Goal: Task Accomplishment & Management: Manage account settings

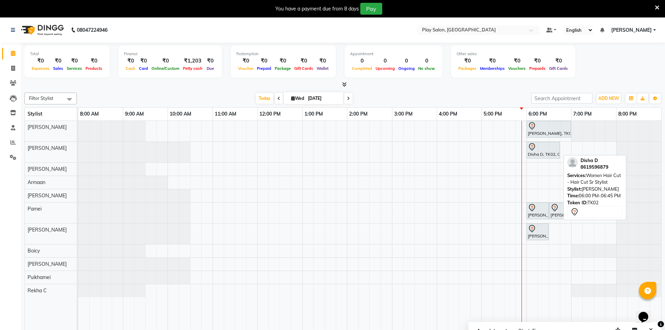
scroll to position [17, 0]
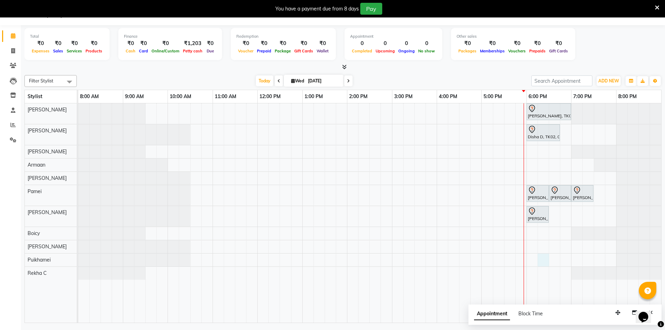
click at [546, 259] on div "[PERSON_NAME], TK01, 06:00 PM-07:00 PM, Hair Care - Deep Purifying Treatment - …" at bounding box center [369, 212] width 583 height 219
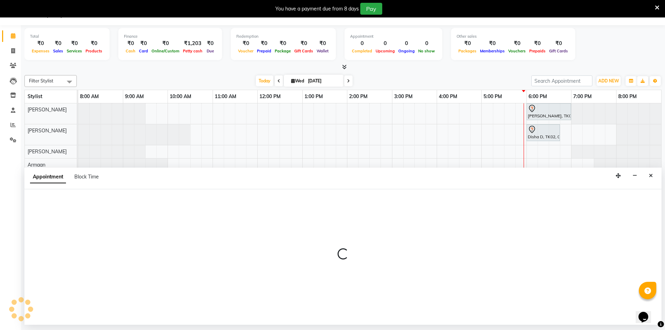
select select "88578"
select select "1095"
select select "tentative"
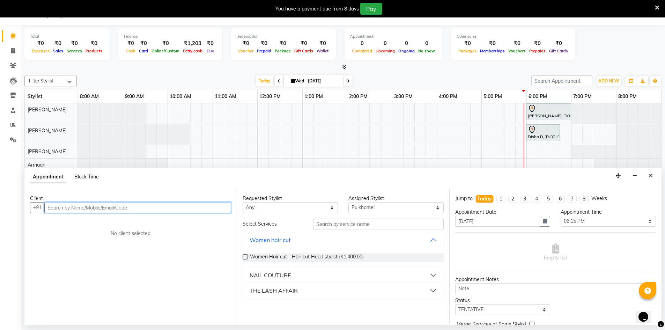
click at [165, 209] on input "text" at bounding box center [137, 207] width 187 height 11
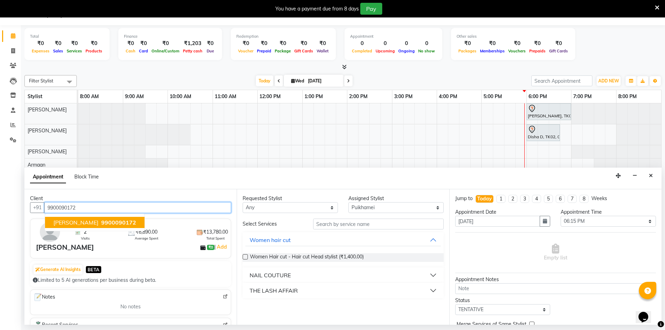
click at [81, 227] on button "Supriya Shankar 9900090172" at bounding box center [94, 222] width 99 height 11
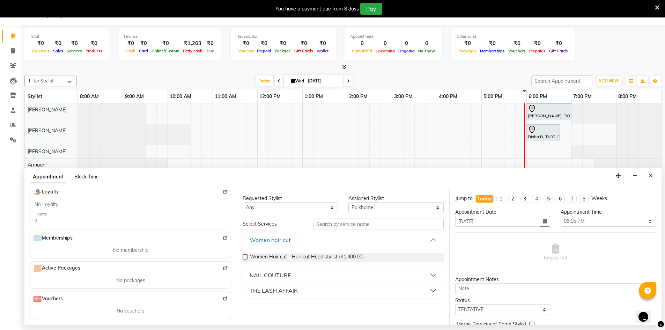
type input "9900090172"
click at [335, 227] on input "text" at bounding box center [378, 224] width 131 height 11
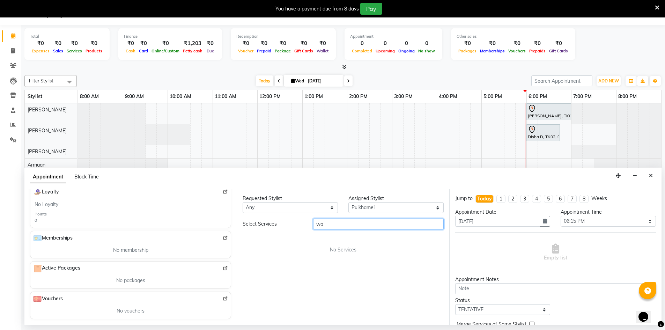
type input "w"
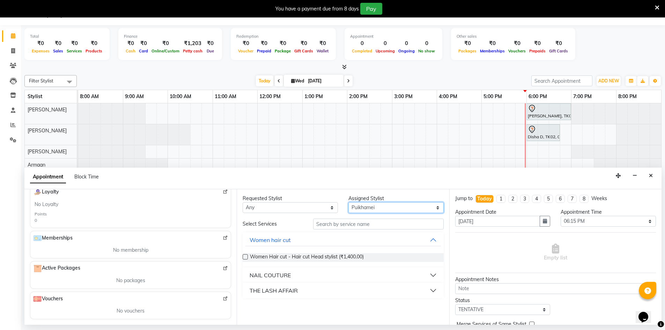
click at [367, 206] on select "Select Armaan [PERSON_NAME] Boicy Gaiphunliu Kamei Hauzel [PERSON_NAME] Puikham…" at bounding box center [395, 207] width 95 height 11
select select "88573"
click at [348, 202] on select "Select Armaan [PERSON_NAME] Boicy Gaiphunliu Kamei Hauzel [PERSON_NAME] Puikham…" at bounding box center [395, 207] width 95 height 11
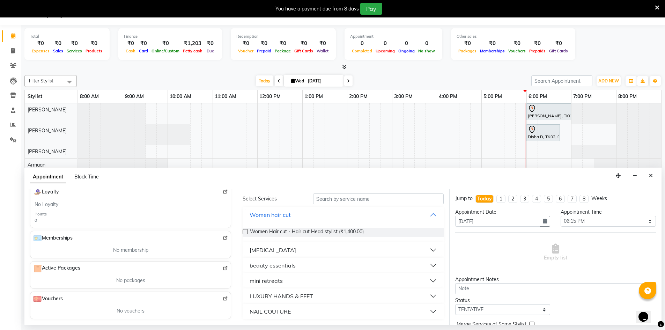
click at [291, 280] on button "mini retreats" at bounding box center [342, 280] width 195 height 13
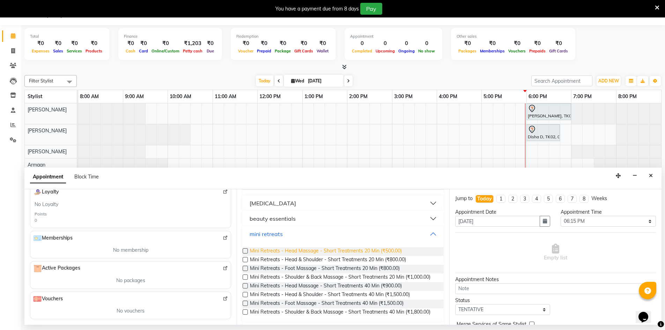
scroll to position [60, 0]
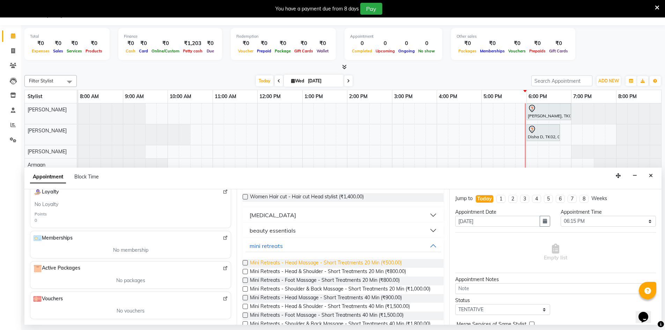
click at [287, 226] on div "beauty essentials" at bounding box center [273, 230] width 46 height 8
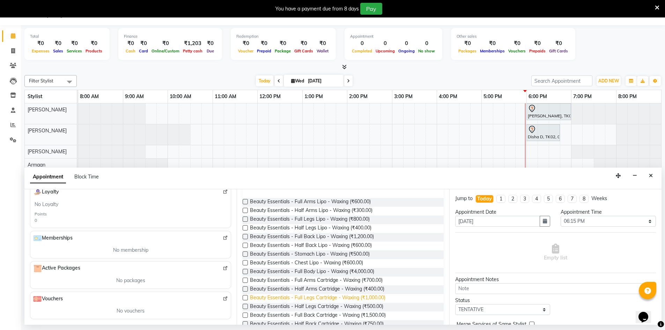
scroll to position [95, 0]
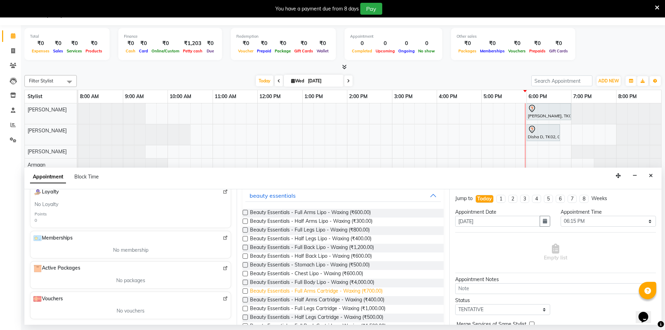
click at [302, 291] on span "Beauty Essentials - Full Arms Cartridge - Waxing (₹700.00)" at bounding box center [316, 291] width 133 height 9
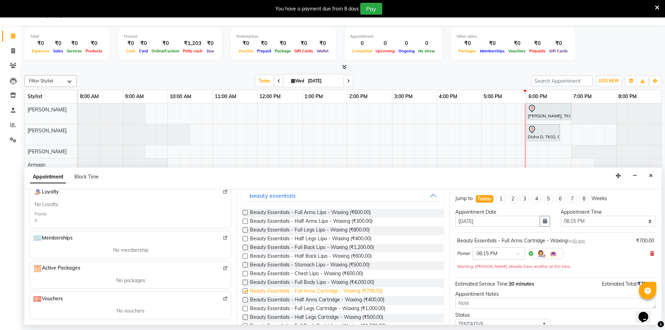
checkbox input "false"
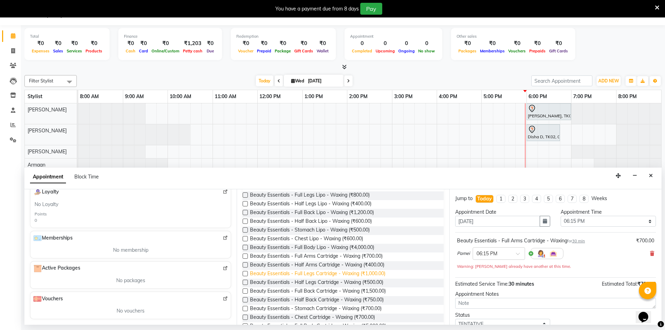
click at [310, 274] on span "Beauty Essentials - Full Legs Cartridge - Waxing (₹1,000.00)" at bounding box center [317, 274] width 135 height 9
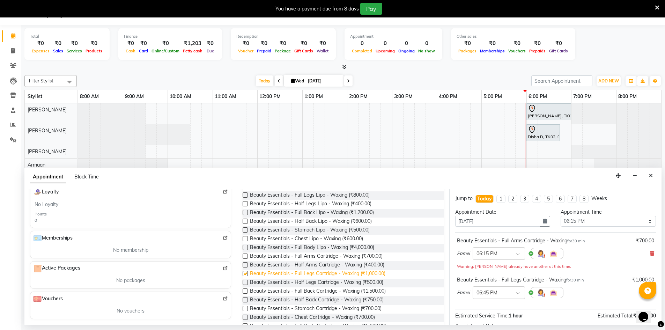
checkbox input "false"
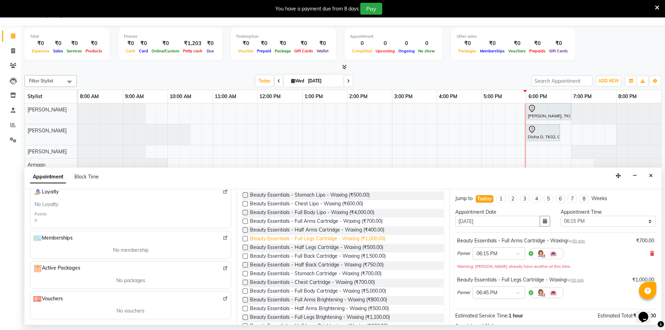
scroll to position [25, 0]
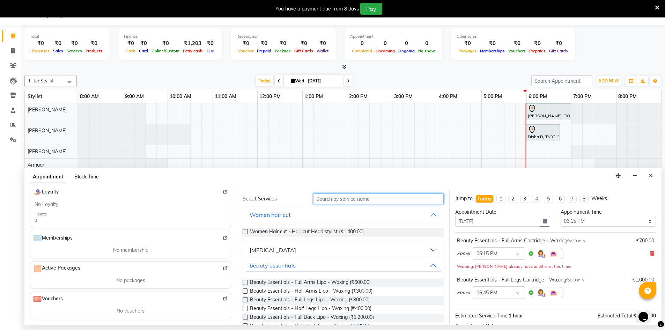
click at [359, 201] on input "text" at bounding box center [378, 198] width 131 height 11
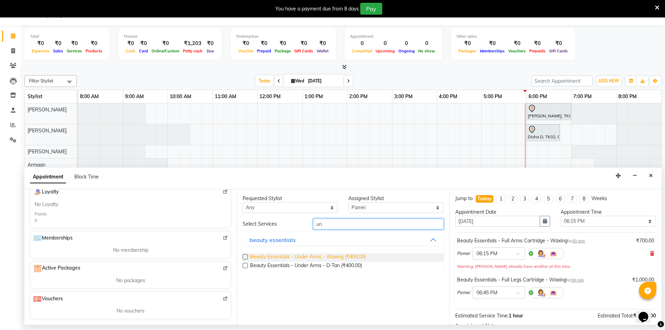
type input "un"
click at [341, 254] on span "Beauty Essentials - Under Arms - Waxing (₹400.00)" at bounding box center [308, 257] width 116 height 9
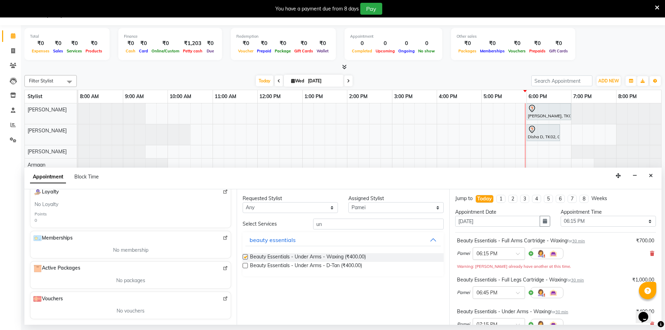
checkbox input "false"
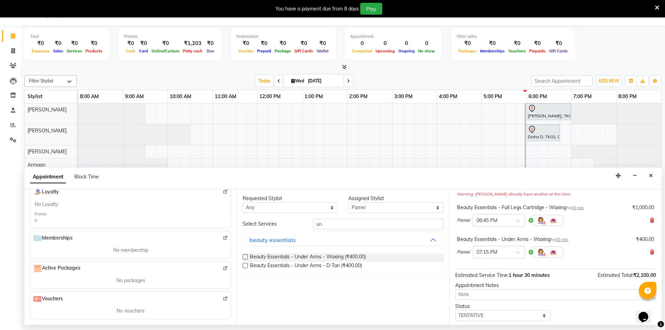
scroll to position [112, 0]
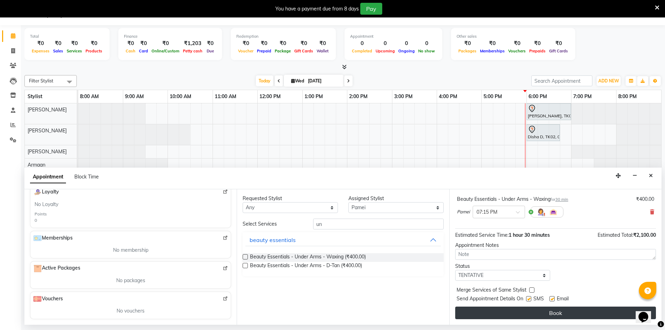
click at [521, 314] on button "Book" at bounding box center [555, 312] width 201 height 13
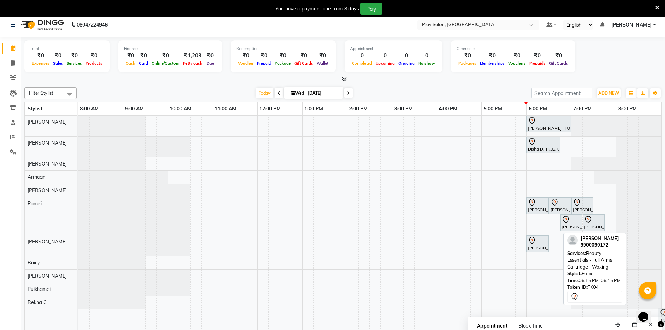
scroll to position [6, 0]
click at [438, 235] on div "Ashubhananda Das, TK01, 06:00 PM-07:00 PM, Hair Care - Deep Purifying Treatment…" at bounding box center [369, 224] width 583 height 219
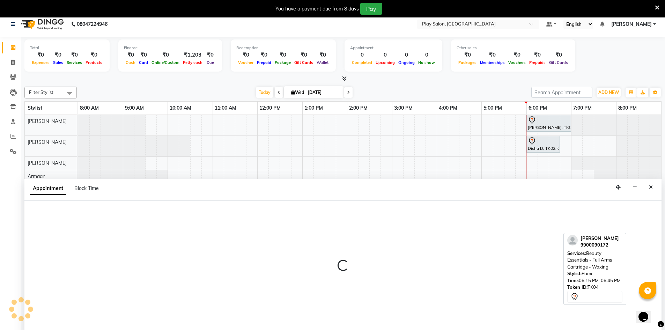
scroll to position [17, 0]
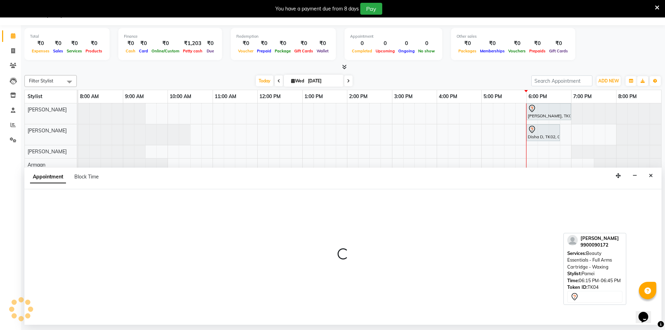
select select "88659"
select select "960"
select select "tentative"
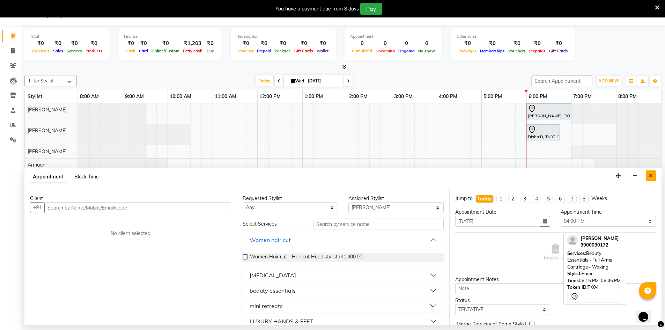
click at [646, 174] on button "Close" at bounding box center [651, 175] width 10 height 11
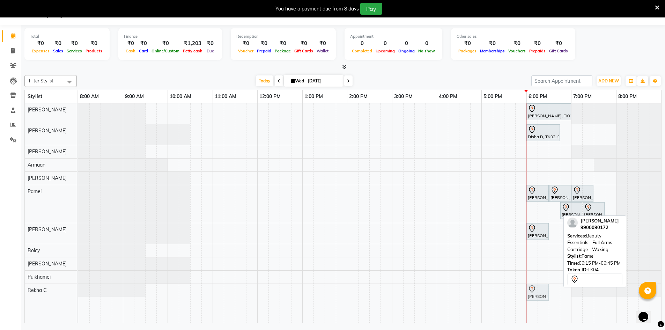
drag, startPoint x: 549, startPoint y: 211, endPoint x: 540, endPoint y: 292, distance: 81.5
click at [540, 292] on tbody "Ashubhananda Das, TK01, 06:00 PM-07:00 PM, Hair Care - Deep Purifying Treatment…" at bounding box center [369, 199] width 583 height 193
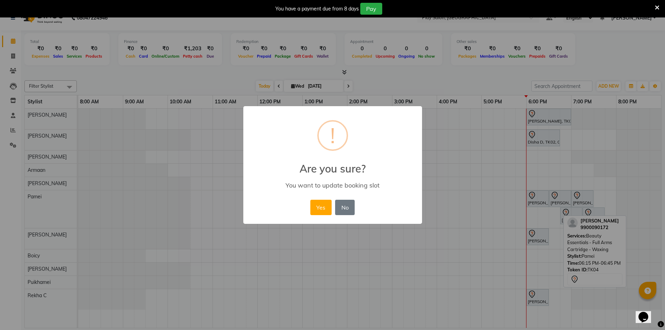
scroll to position [12, 0]
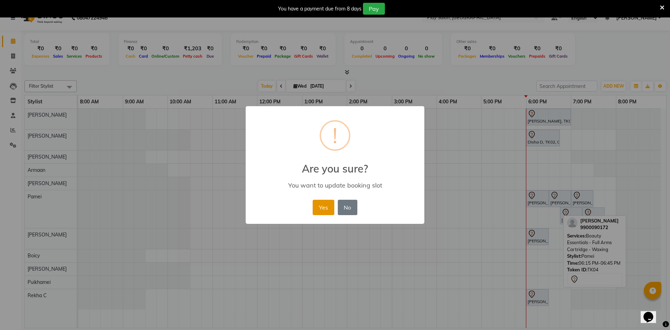
click at [323, 206] on button "Yes" at bounding box center [323, 207] width 21 height 15
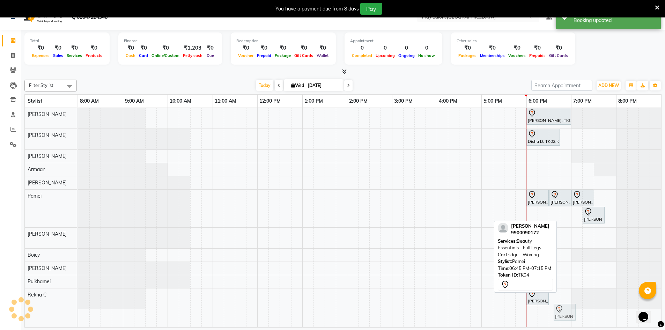
scroll to position [13, 0]
drag, startPoint x: 573, startPoint y: 219, endPoint x: 560, endPoint y: 306, distance: 87.5
click at [558, 302] on tbody "Ashubhananda Das, TK01, 06:00 PM-07:00 PM, Hair Care - Deep Purifying Treatment…" at bounding box center [369, 208] width 583 height 201
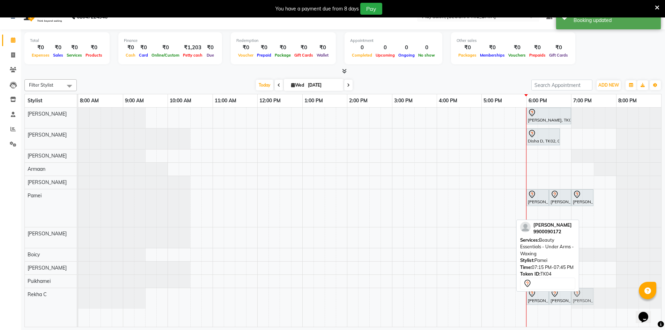
drag, startPoint x: 595, startPoint y: 216, endPoint x: 587, endPoint y: 297, distance: 81.0
click at [587, 297] on tbody "Ashubhananda Das, TK01, 06:00 PM-07:00 PM, Hair Care - Deep Purifying Treatment…" at bounding box center [369, 208] width 583 height 201
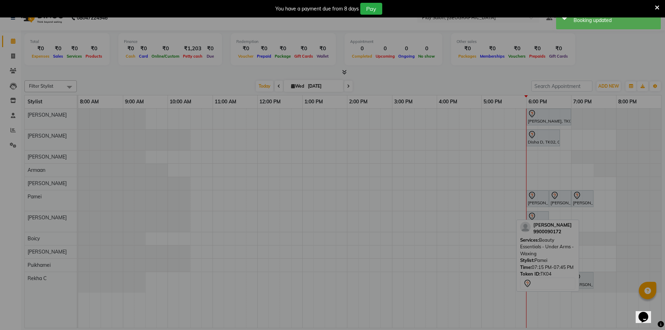
scroll to position [12, 0]
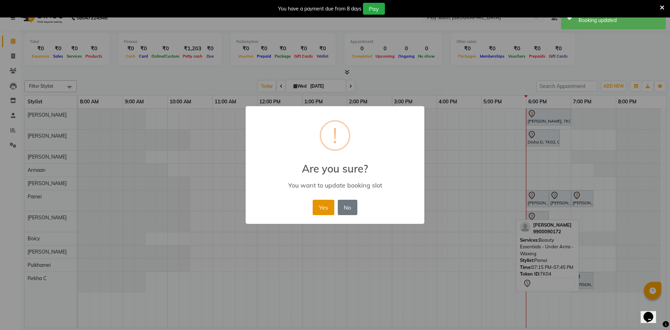
click at [333, 209] on button "Yes" at bounding box center [323, 207] width 21 height 15
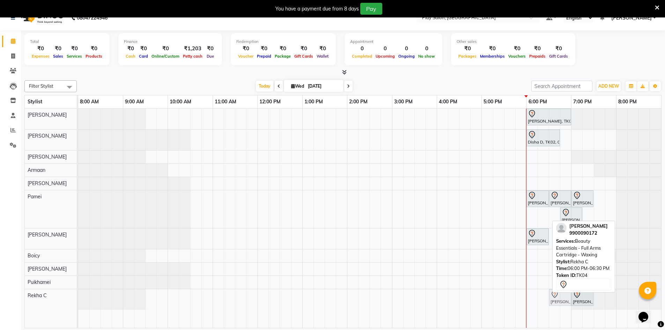
drag, startPoint x: 532, startPoint y: 293, endPoint x: 549, endPoint y: 296, distance: 17.7
click at [78, 296] on div "Supriya Shankar, TK04, 06:00 PM-06:30 PM, Beauty Essentials - Full Arms Cartrid…" at bounding box center [78, 299] width 0 height 21
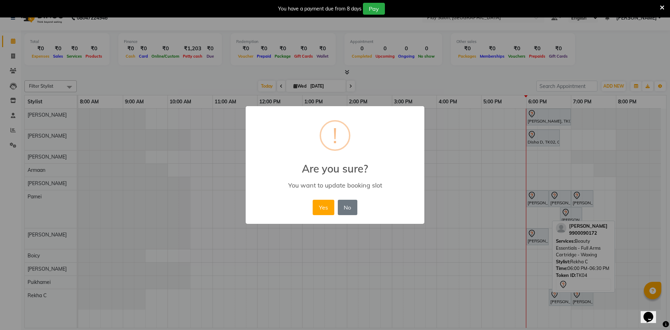
click at [337, 205] on div "Yes No No" at bounding box center [335, 207] width 48 height 19
click at [352, 208] on button "No" at bounding box center [348, 207] width 20 height 15
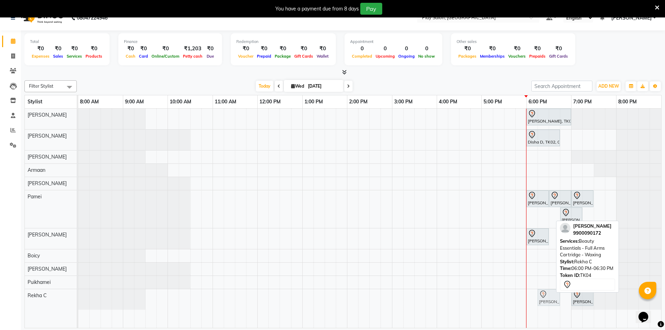
drag, startPoint x: 538, startPoint y: 301, endPoint x: 548, endPoint y: 304, distance: 10.4
click at [78, 304] on div "Supriya Shankar, TK04, 06:00 PM-06:30 PM, Beauty Essentials - Full Arms Cartrid…" at bounding box center [78, 299] width 0 height 21
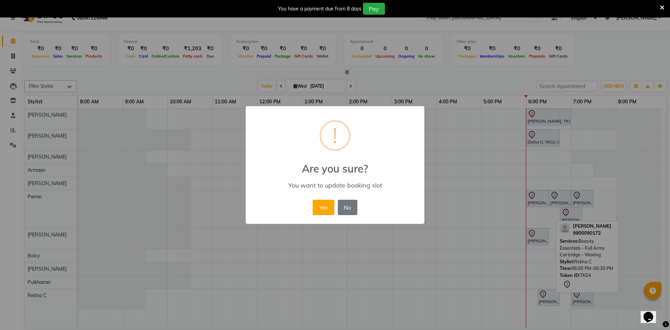
click at [334, 205] on div "Yes No No" at bounding box center [335, 207] width 48 height 19
click at [327, 205] on button "Yes" at bounding box center [323, 207] width 21 height 15
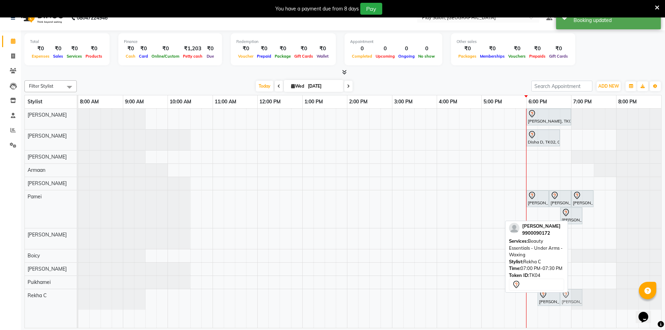
drag, startPoint x: 585, startPoint y: 295, endPoint x: 577, endPoint y: 297, distance: 9.0
click at [78, 297] on div "Supriya Shankar, TK04, 06:15 PM-06:45 PM, Beauty Essentials - Full Arms Cartrid…" at bounding box center [78, 299] width 0 height 21
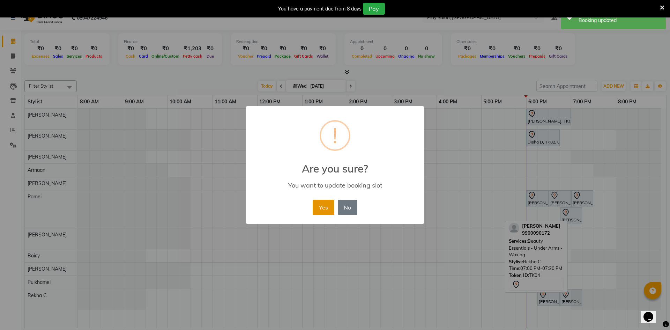
click at [321, 204] on button "Yes" at bounding box center [323, 207] width 21 height 15
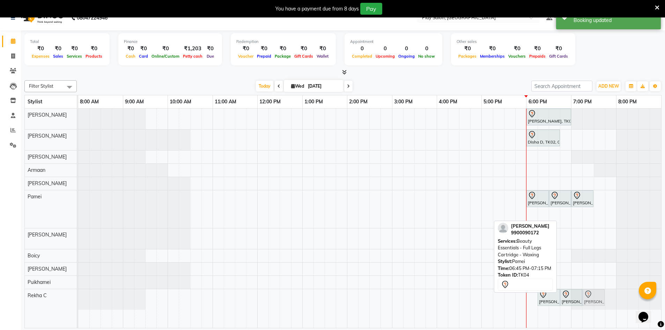
drag, startPoint x: 572, startPoint y: 219, endPoint x: 591, endPoint y: 297, distance: 80.4
click at [591, 297] on tbody "Ashubhananda Das, TK01, 06:00 PM-07:00 PM, Hair Care - Deep Purifying Treatment…" at bounding box center [369, 209] width 583 height 201
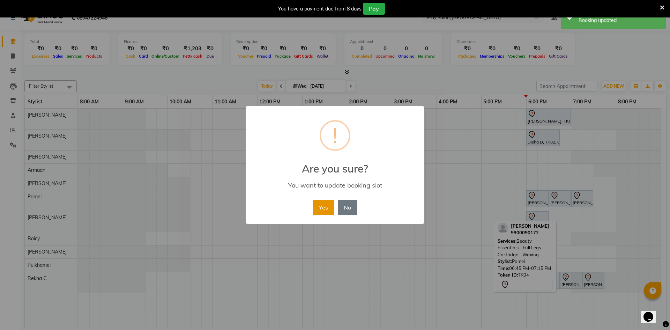
click at [320, 207] on button "Yes" at bounding box center [323, 207] width 21 height 15
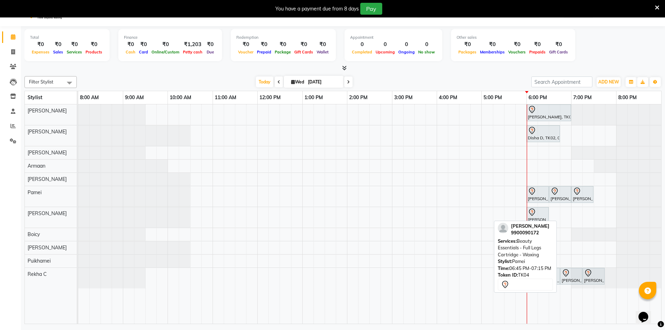
scroll to position [17, 0]
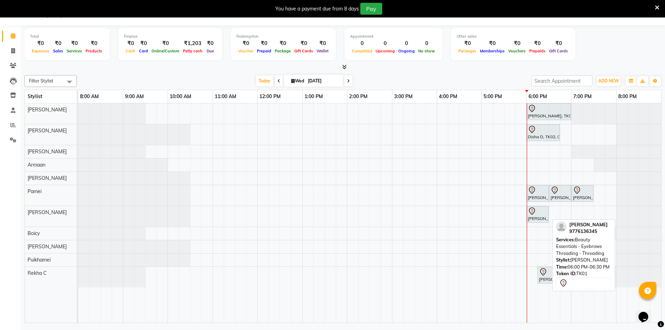
click at [539, 219] on div "Ashubhananda Das, TK01, 06:00 PM-06:30 PM, Beauty Essentials - Eyebrows Threadi…" at bounding box center [537, 214] width 21 height 15
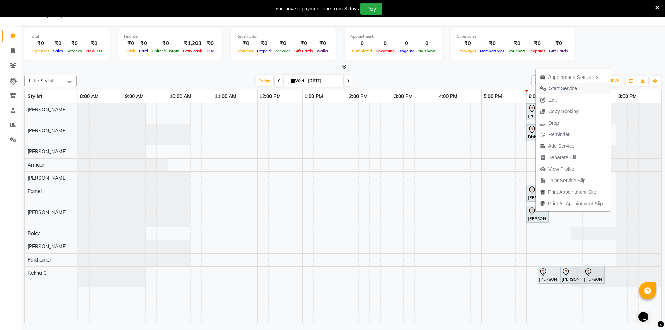
click at [555, 90] on span "Start Service" at bounding box center [563, 88] width 28 height 7
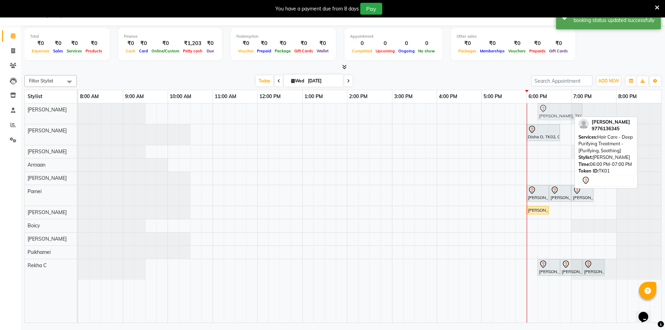
drag, startPoint x: 541, startPoint y: 106, endPoint x: 553, endPoint y: 108, distance: 11.2
click at [78, 108] on div "Ashubhananda Das, TK01, 06:00 PM-07:00 PM, Hair Care - Deep Purifying Treatment…" at bounding box center [78, 113] width 0 height 21
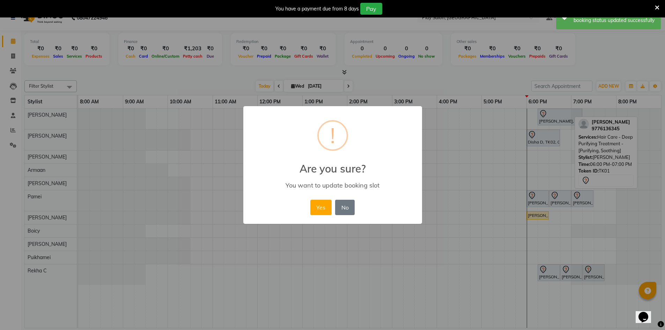
scroll to position [12, 0]
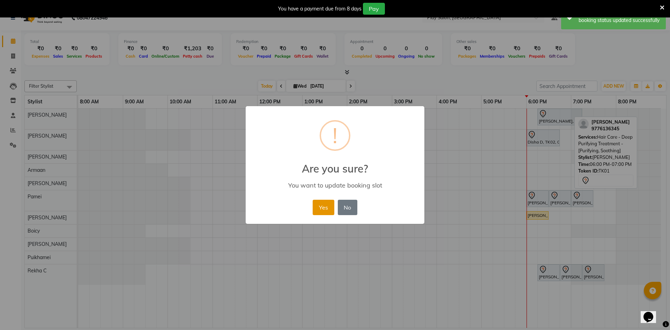
click at [330, 209] on button "Yes" at bounding box center [323, 207] width 21 height 15
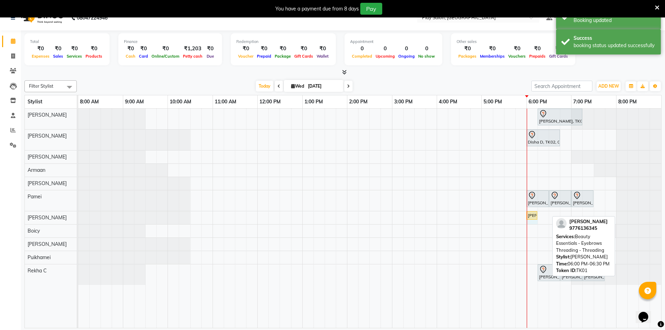
drag, startPoint x: 547, startPoint y: 216, endPoint x: 536, endPoint y: 216, distance: 11.5
click at [78, 216] on div "Ashubhananda Das, TK01, 06:00 PM-06:30 PM, Beauty Essentials - Eyebrows Threadi…" at bounding box center [78, 217] width 0 height 12
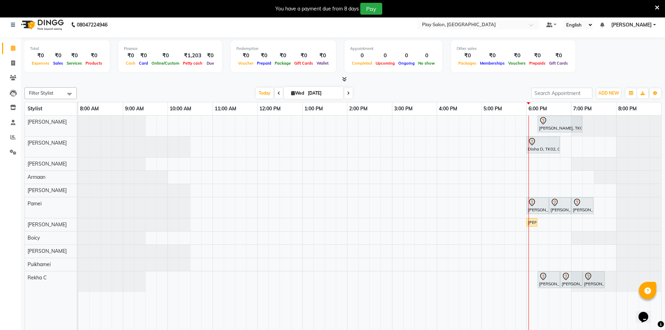
scroll to position [0, 0]
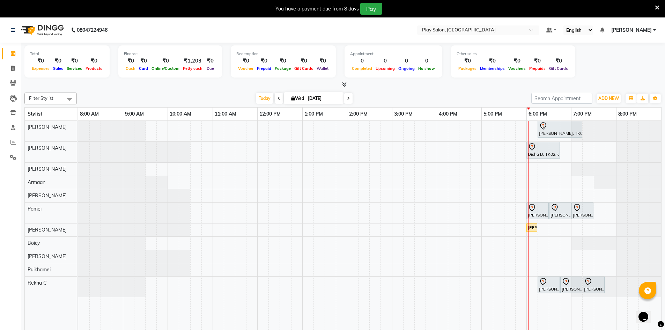
drag, startPoint x: 609, startPoint y: 132, endPoint x: 624, endPoint y: 137, distance: 15.3
click at [624, 137] on div at bounding box center [616, 131] width 90 height 21
click at [534, 197] on div "Ashubhananda Das, TK01, 06:15 PM-07:15 PM, Hair Care - Deep Purifying Treatment…" at bounding box center [369, 230] width 583 height 219
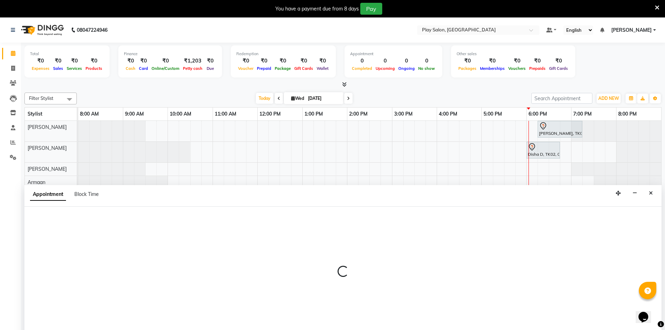
scroll to position [17, 0]
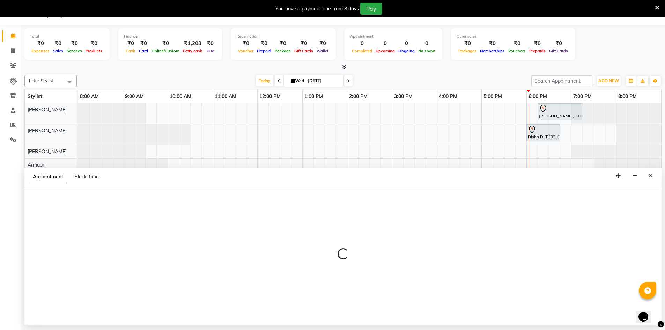
select select "89292"
select select "tentative"
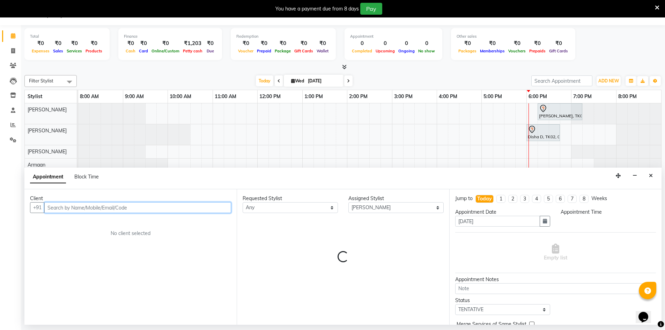
select select "1080"
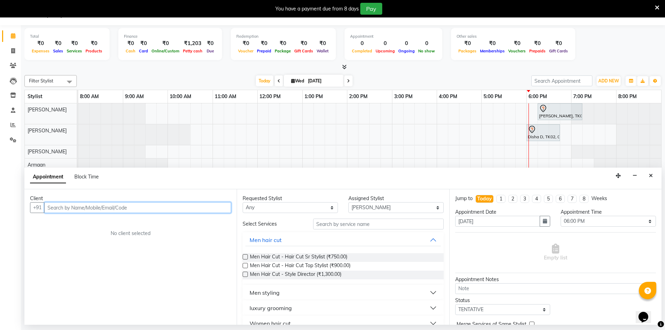
click at [144, 204] on input "text" at bounding box center [137, 207] width 187 height 11
click at [102, 226] on button "Disha D 86195968 79" at bounding box center [82, 222] width 75 height 11
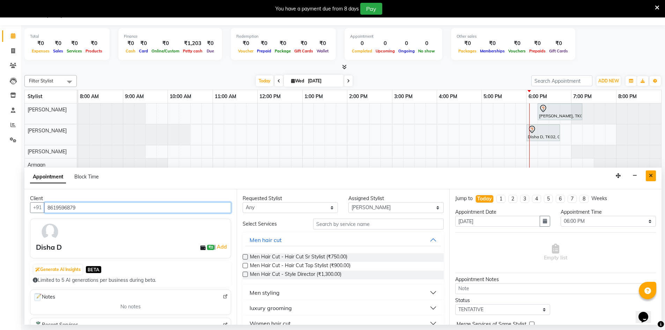
type input "8619596879"
click at [653, 173] on button "Close" at bounding box center [651, 175] width 10 height 11
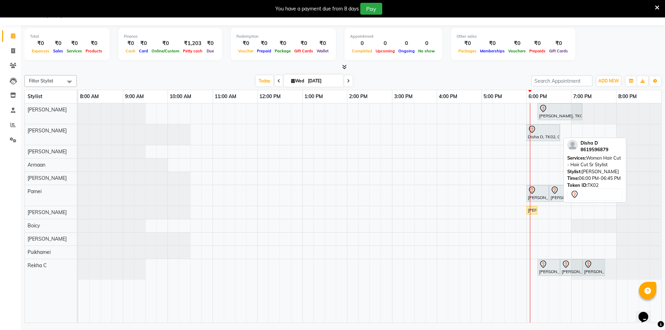
click at [540, 135] on div "Disha D, TK02, 06:00 PM-06:45 PM, Women Hair Cut - Hair Cut Sr Stylist" at bounding box center [543, 132] width 32 height 15
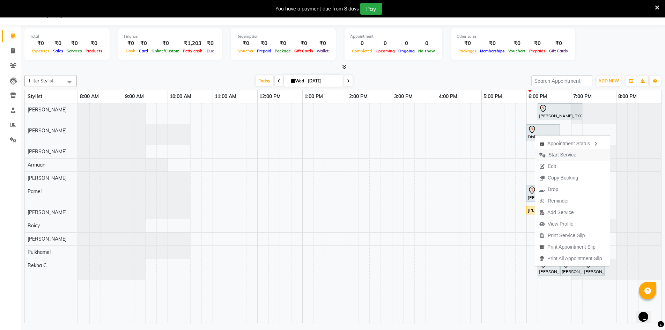
click at [553, 155] on span "Start Service" at bounding box center [562, 154] width 28 height 7
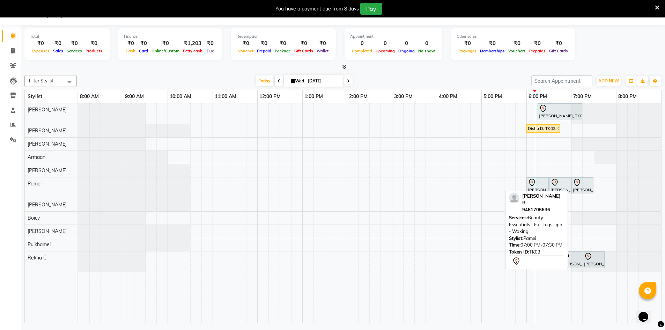
click at [579, 185] on icon at bounding box center [577, 182] width 8 height 8
select select "7"
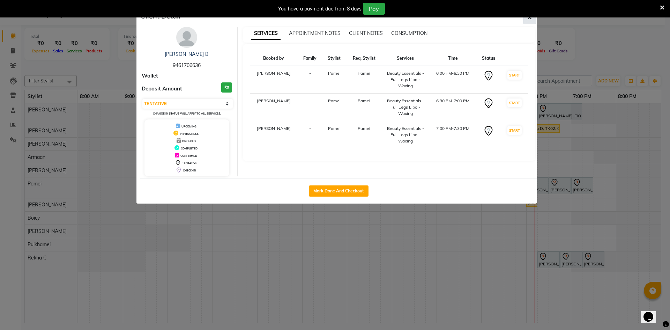
click at [530, 18] on icon "button" at bounding box center [530, 18] width 4 height 6
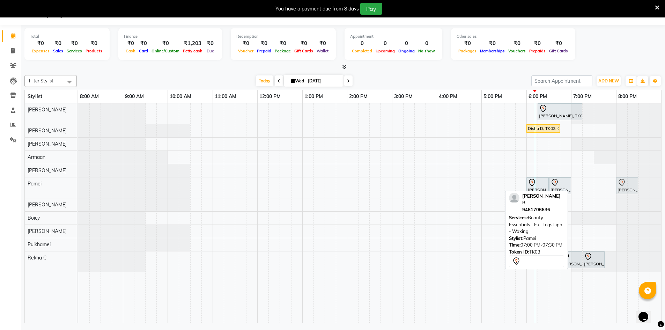
drag, startPoint x: 582, startPoint y: 185, endPoint x: 621, endPoint y: 192, distance: 40.3
click at [78, 192] on div "BHOOMIKA B, TK03, 06:00 PM-06:30 PM, Beauty Essentials - Full Legs Lipo - Waxin…" at bounding box center [78, 187] width 0 height 21
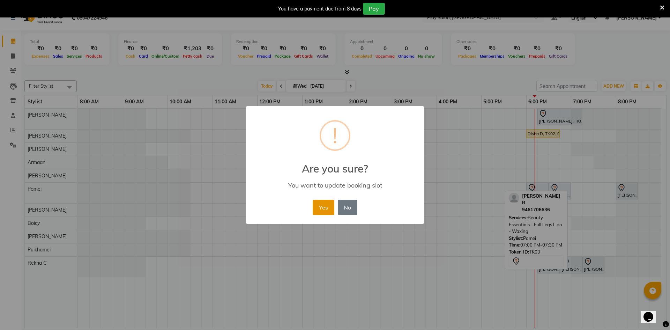
click at [320, 210] on button "Yes" at bounding box center [323, 207] width 21 height 15
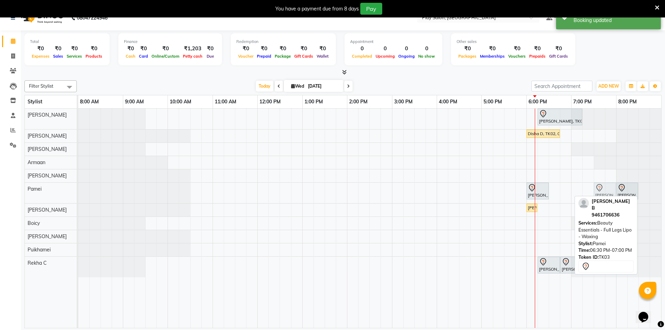
drag, startPoint x: 560, startPoint y: 191, endPoint x: 605, endPoint y: 193, distance: 44.7
click at [78, 193] on div "BHOOMIKA B, TK03, 06:00 PM-06:30 PM, Beauty Essentials - Full Legs Lipo - Waxin…" at bounding box center [78, 193] width 0 height 21
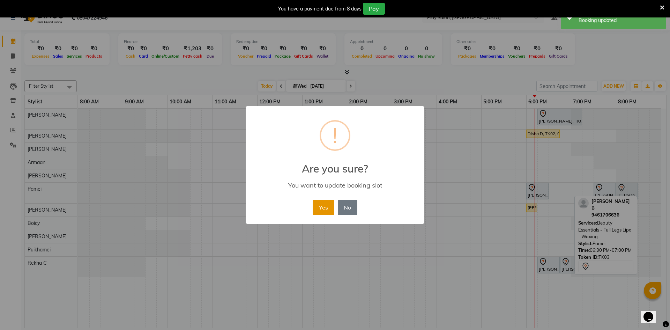
click at [318, 211] on button "Yes" at bounding box center [323, 207] width 21 height 15
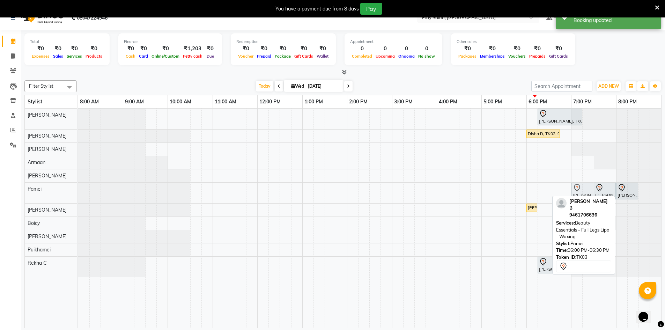
drag, startPoint x: 545, startPoint y: 192, endPoint x: 590, endPoint y: 194, distance: 45.4
click at [78, 194] on div "BHOOMIKA B, TK03, 06:00 PM-06:30 PM, Beauty Essentials - Full Legs Lipo - Waxin…" at bounding box center [78, 193] width 0 height 21
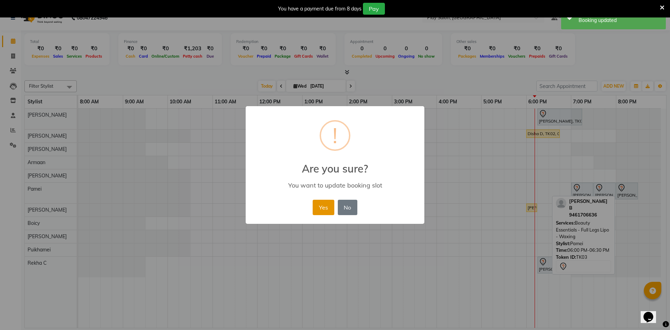
click at [321, 214] on button "Yes" at bounding box center [323, 207] width 21 height 15
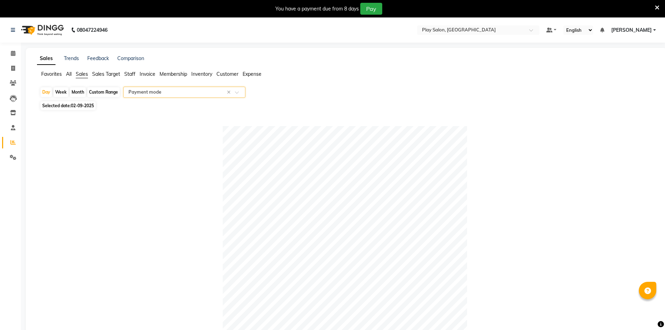
select select "filtered_report"
select select "csv"
click at [6, 52] on link "Calendar" at bounding box center [10, 54] width 17 height 12
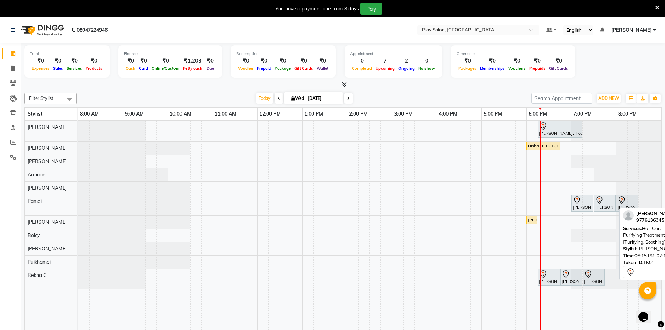
click at [563, 130] on div "[PERSON_NAME], TK01, 06:15 PM-07:15 PM, Hair Care - Deep Purifying Treatment - …" at bounding box center [559, 129] width 43 height 15
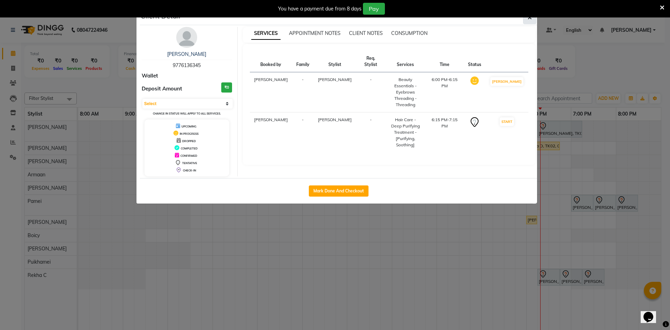
click at [526, 20] on button "button" at bounding box center [529, 17] width 13 height 13
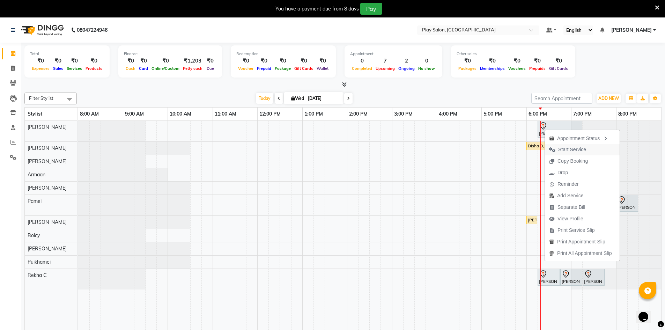
click at [560, 152] on span "Start Service" at bounding box center [572, 149] width 28 height 7
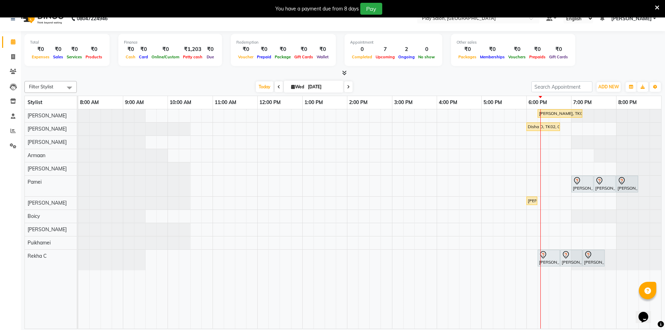
scroll to position [17, 0]
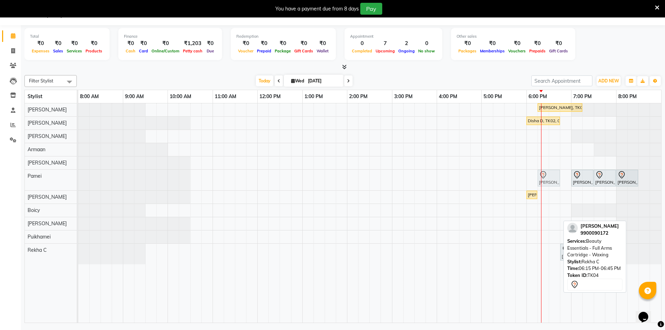
drag, startPoint x: 546, startPoint y: 254, endPoint x: 550, endPoint y: 180, distance: 73.8
click at [550, 180] on tbody "[PERSON_NAME], TK01, 06:15 PM-07:15 PM, Hair Care - Deep Purifying Treatment - …" at bounding box center [369, 183] width 583 height 161
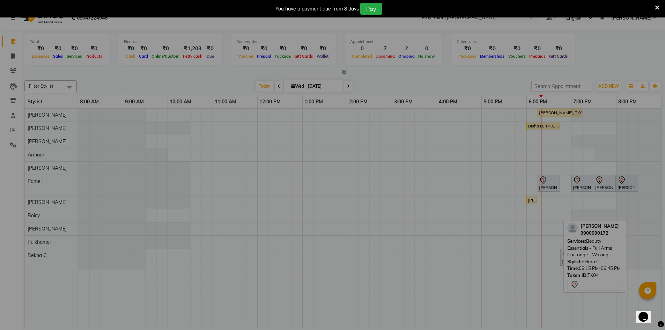
scroll to position [12, 0]
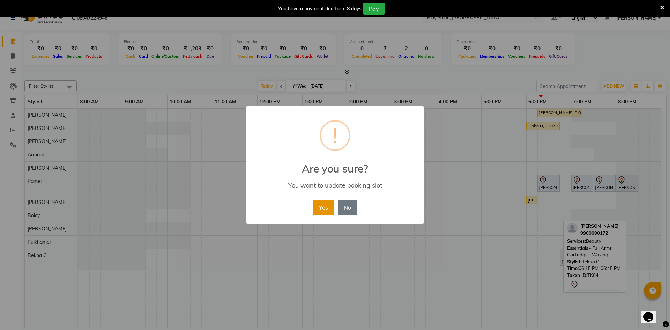
click at [315, 213] on button "Yes" at bounding box center [323, 207] width 21 height 15
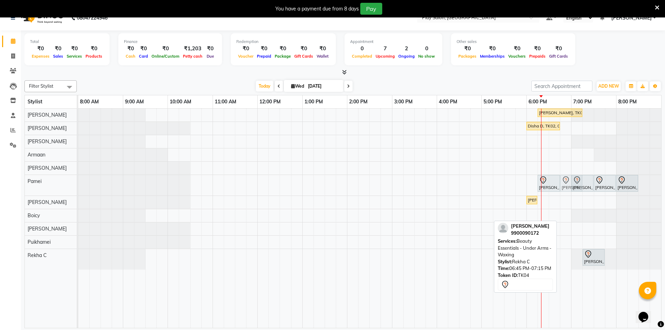
drag, startPoint x: 572, startPoint y: 261, endPoint x: 574, endPoint y: 192, distance: 68.4
click at [574, 192] on div "[PERSON_NAME], TK01, 06:15 PM-07:15 PM, Hair Care - Deep Purifying Treatment - …" at bounding box center [369, 218] width 583 height 219
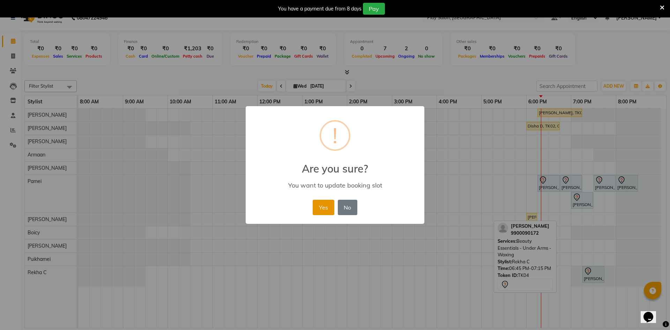
click at [325, 207] on button "Yes" at bounding box center [323, 207] width 21 height 15
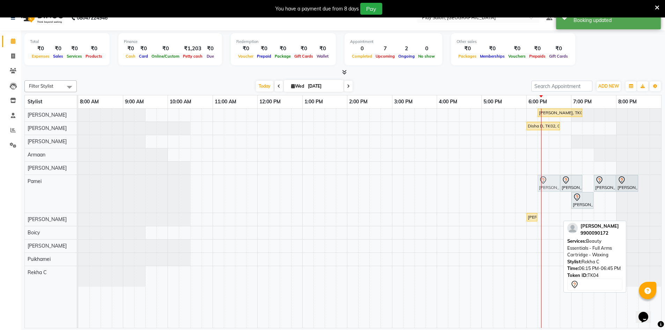
drag, startPoint x: 553, startPoint y: 278, endPoint x: 549, endPoint y: 200, distance: 78.3
click at [549, 200] on div "[PERSON_NAME], TK01, 06:15 PM-07:15 PM, Hair Care - Deep Purifying Treatment - …" at bounding box center [369, 218] width 583 height 219
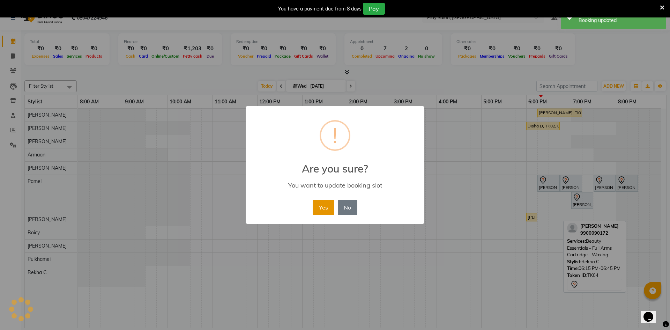
click at [330, 207] on button "Yes" at bounding box center [323, 207] width 21 height 15
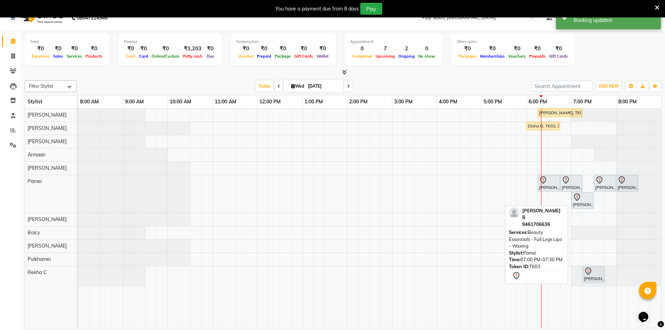
click at [579, 205] on div "[PERSON_NAME] B, TK03, 07:00 PM-07:30 PM, Beauty Essentials - Full Legs Lipo - …" at bounding box center [582, 200] width 21 height 15
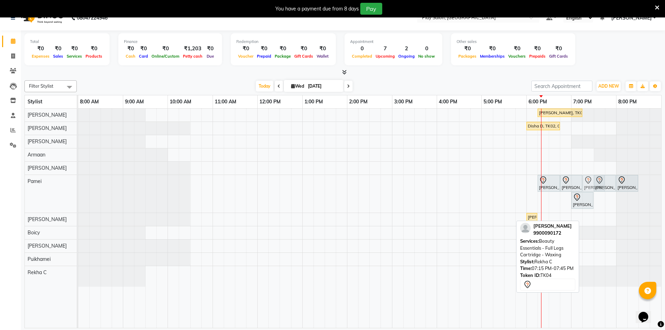
drag, startPoint x: 590, startPoint y: 273, endPoint x: 589, endPoint y: 198, distance: 75.4
click at [589, 198] on tbody "[PERSON_NAME], TK01, 06:15 PM-07:15 PM, Hair Care - Deep Purifying Treatment - …" at bounding box center [369, 198] width 583 height 178
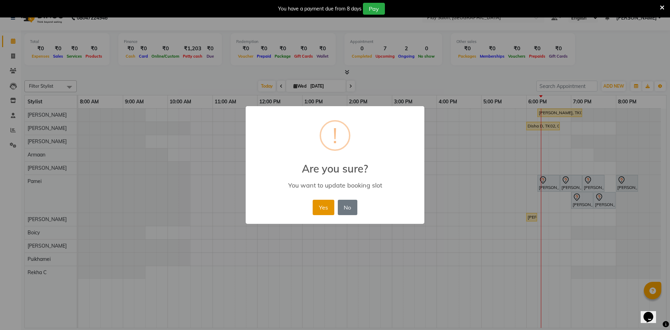
click at [330, 206] on button "Yes" at bounding box center [323, 207] width 21 height 15
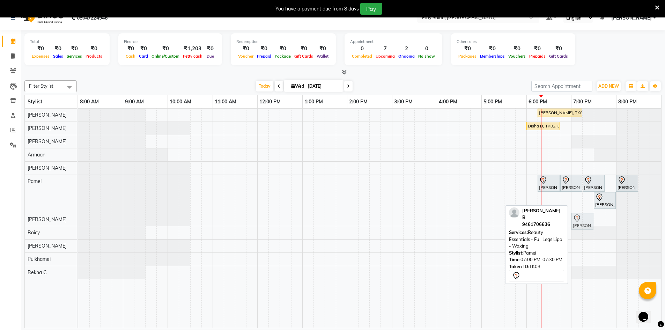
drag, startPoint x: 576, startPoint y: 201, endPoint x: 579, endPoint y: 226, distance: 25.6
click at [579, 224] on tbody "[PERSON_NAME], TK01, 06:15 PM-07:15 PM, Hair Care - Deep Purifying Treatment - …" at bounding box center [369, 194] width 583 height 170
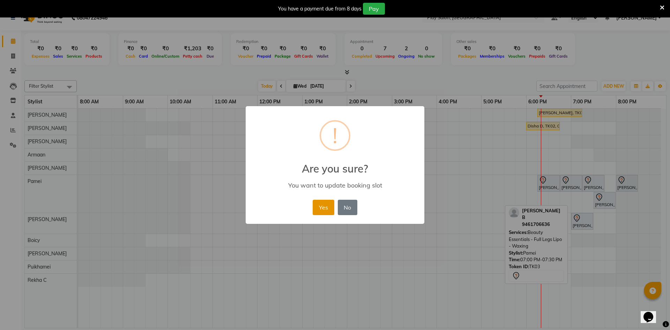
click at [325, 204] on button "Yes" at bounding box center [323, 207] width 21 height 15
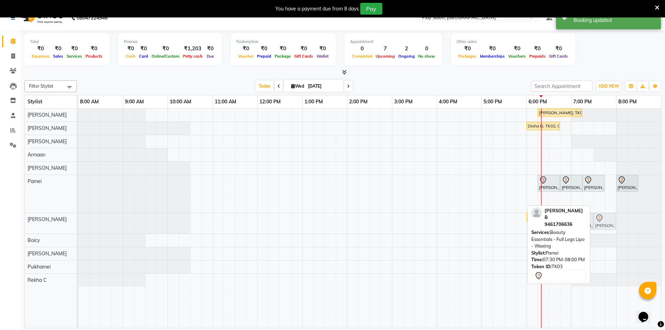
drag, startPoint x: 599, startPoint y: 202, endPoint x: 598, endPoint y: 222, distance: 20.0
click at [598, 222] on tbody "[PERSON_NAME], TK01, 06:15 PM-07:15 PM, Hair Care - Deep Purifying Treatment - …" at bounding box center [369, 198] width 583 height 178
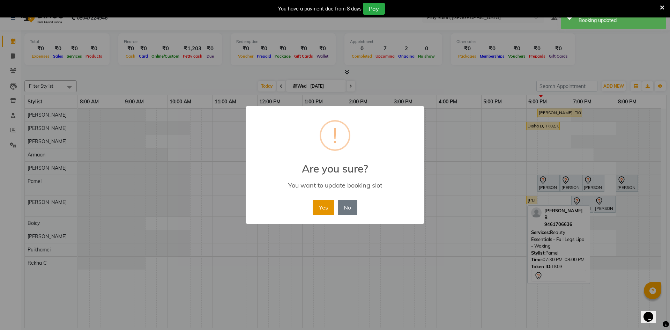
click at [324, 208] on button "Yes" at bounding box center [323, 207] width 21 height 15
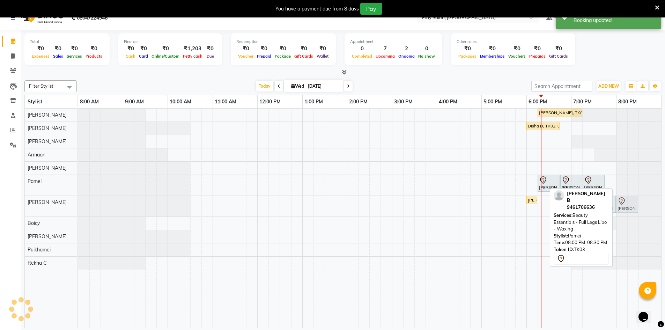
drag, startPoint x: 623, startPoint y: 185, endPoint x: 625, endPoint y: 198, distance: 13.4
click at [625, 210] on tbody "[PERSON_NAME], TK01, 06:15 PM-07:15 PM, Hair Care - Deep Purifying Treatment - …" at bounding box center [369, 189] width 583 height 161
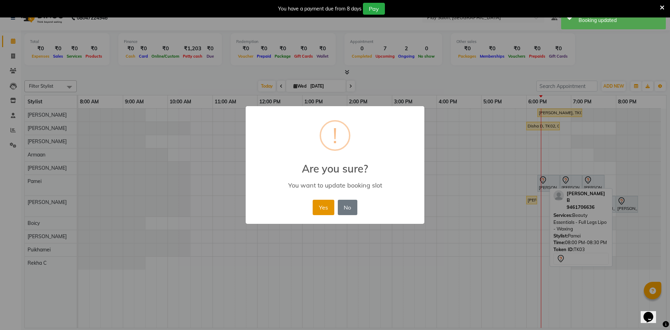
click at [333, 207] on button "Yes" at bounding box center [323, 207] width 21 height 15
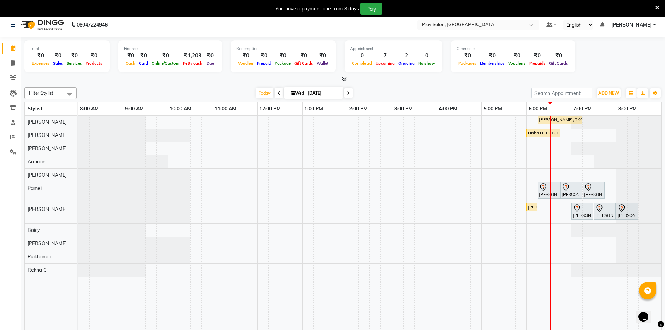
scroll to position [0, 0]
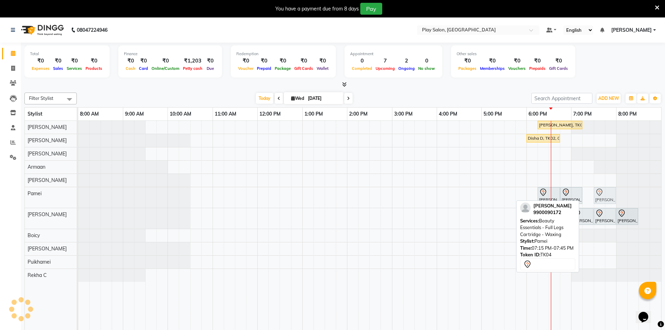
drag, startPoint x: 598, startPoint y: 199, endPoint x: 604, endPoint y: 201, distance: 6.6
click at [78, 201] on div "[PERSON_NAME], TK04, 06:15 PM-06:45 PM, Beauty Essentials - Full Arms Cartridge…" at bounding box center [78, 197] width 0 height 21
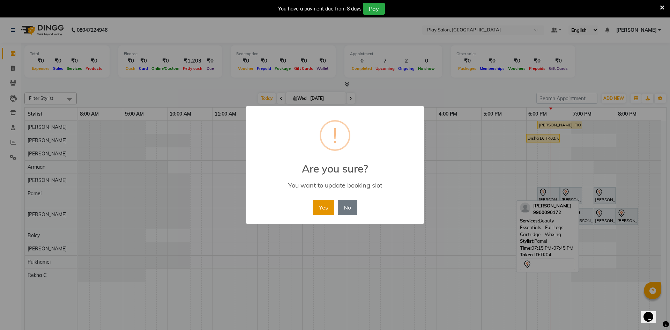
click at [326, 208] on button "Yes" at bounding box center [323, 207] width 21 height 15
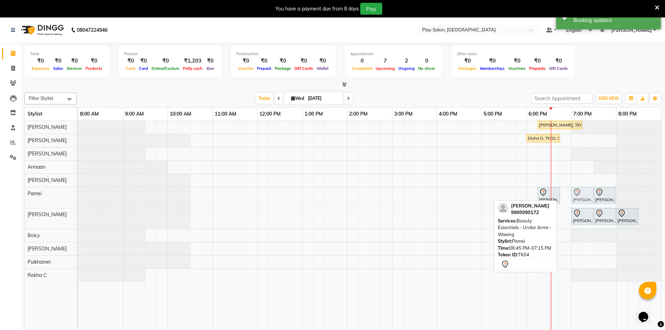
drag, startPoint x: 570, startPoint y: 194, endPoint x: 579, endPoint y: 196, distance: 8.6
click at [78, 196] on div "[PERSON_NAME], TK04, 06:15 PM-06:45 PM, Beauty Essentials - Full Arms Cartridge…" at bounding box center [78, 197] width 0 height 21
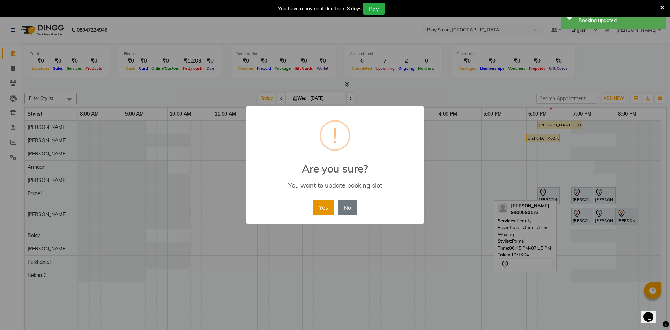
click at [328, 206] on button "Yes" at bounding box center [323, 207] width 21 height 15
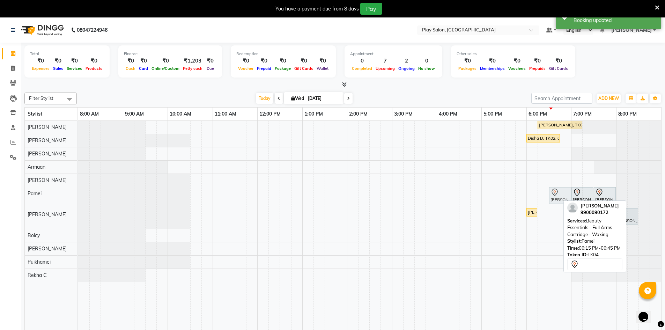
drag, startPoint x: 549, startPoint y: 193, endPoint x: 562, endPoint y: 195, distance: 12.3
click at [78, 195] on div "[PERSON_NAME], TK04, 06:15 PM-06:45 PM, Beauty Essentials - Full Arms Cartridge…" at bounding box center [78, 197] width 0 height 21
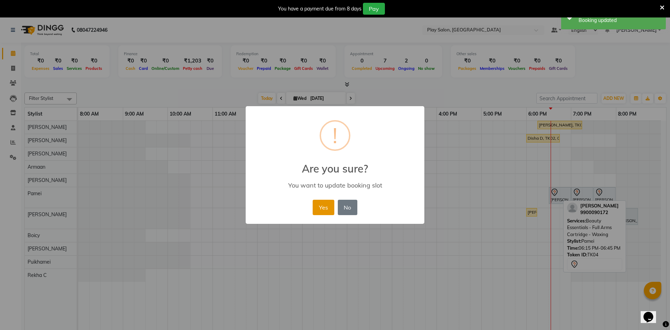
click at [324, 206] on button "Yes" at bounding box center [323, 207] width 21 height 15
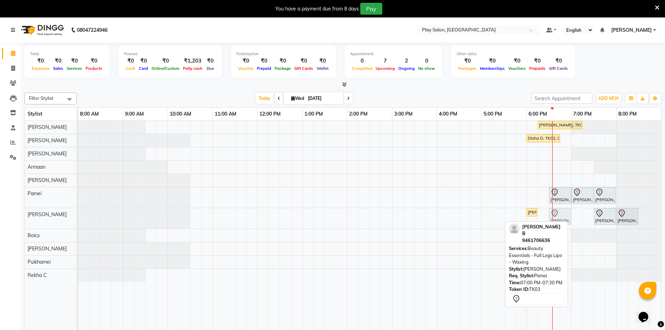
drag, startPoint x: 574, startPoint y: 214, endPoint x: 553, endPoint y: 217, distance: 21.9
click at [78, 217] on div "[PERSON_NAME], TK01, 06:00 PM-06:15 PM, Beauty Essentials - Eyebrows Threading …" at bounding box center [78, 218] width 0 height 21
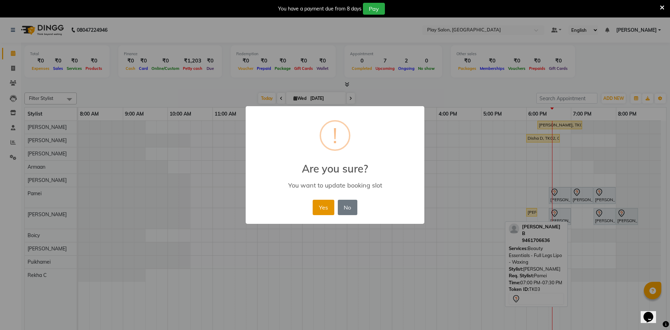
click at [326, 208] on button "Yes" at bounding box center [323, 207] width 21 height 15
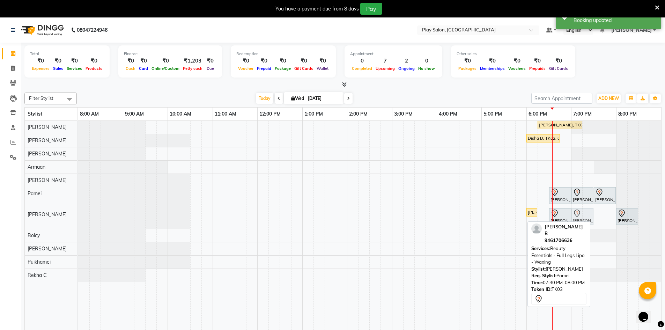
drag, startPoint x: 605, startPoint y: 220, endPoint x: 580, endPoint y: 218, distance: 24.5
click at [78, 218] on div "[PERSON_NAME], TK01, 06:00 PM-06:15 PM, Beauty Essentials - Eyebrows Threading …" at bounding box center [78, 218] width 0 height 21
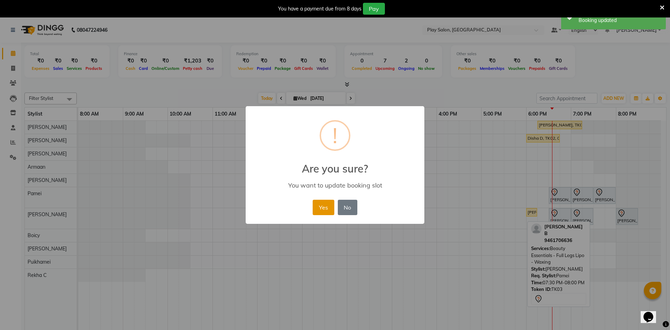
click at [314, 213] on button "Yes" at bounding box center [323, 207] width 21 height 15
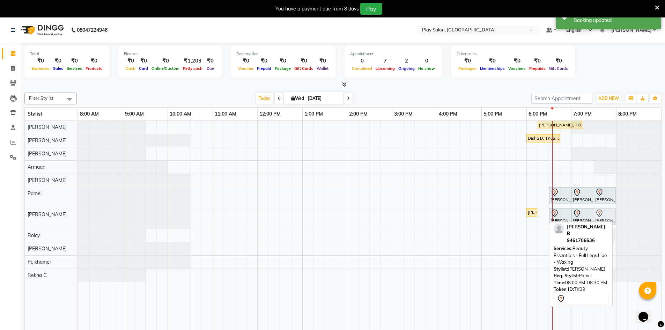
drag, startPoint x: 622, startPoint y: 214, endPoint x: 600, endPoint y: 218, distance: 21.9
click at [78, 218] on div "[PERSON_NAME], TK01, 06:00 PM-06:15 PM, Beauty Essentials - Eyebrows Threading …" at bounding box center [78, 218] width 0 height 21
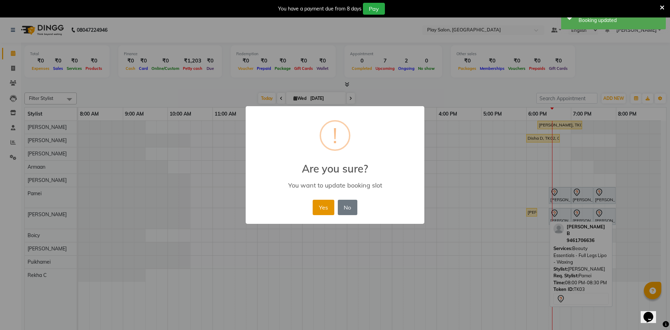
click at [326, 209] on button "Yes" at bounding box center [323, 207] width 21 height 15
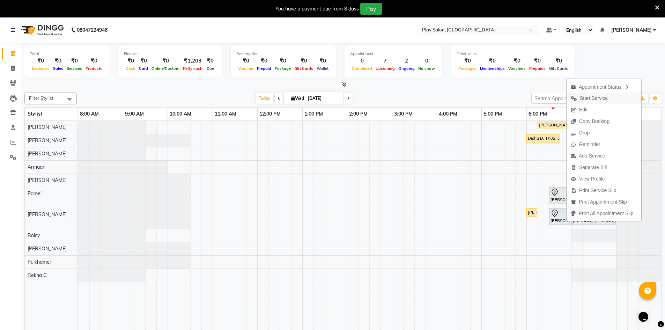
click at [591, 99] on span "Start Service" at bounding box center [594, 98] width 28 height 7
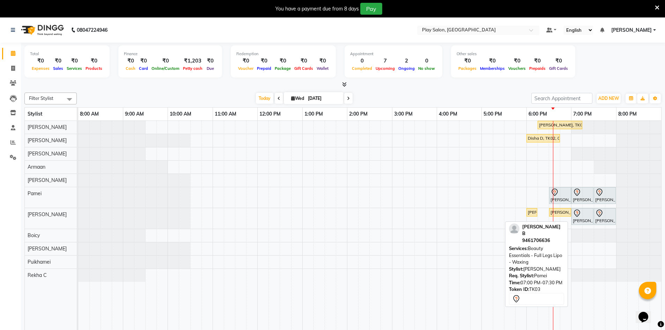
click at [579, 216] on icon at bounding box center [577, 213] width 8 height 8
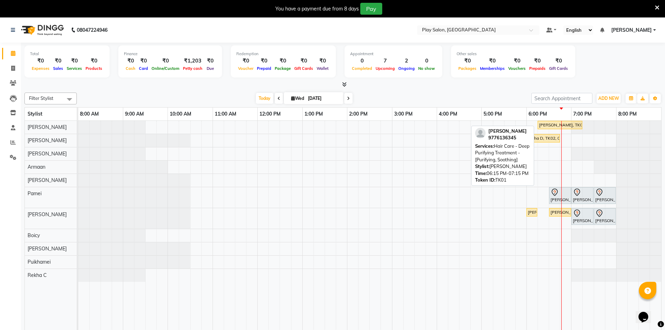
click at [556, 125] on div "[PERSON_NAME], TK01, 06:15 PM-07:15 PM, Hair Care - Deep Purifying Treatment - …" at bounding box center [559, 125] width 43 height 6
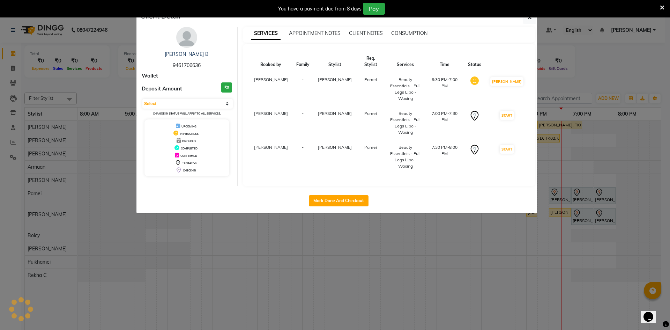
select select "1"
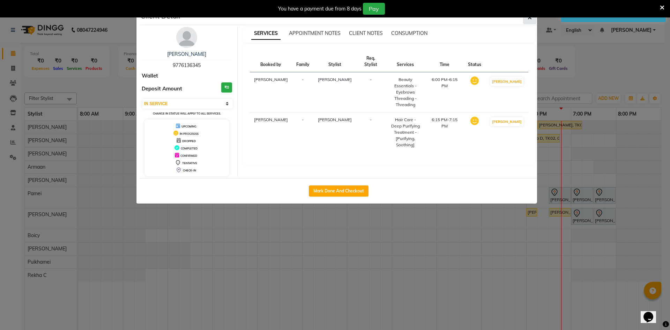
click at [527, 20] on button "button" at bounding box center [529, 17] width 13 height 13
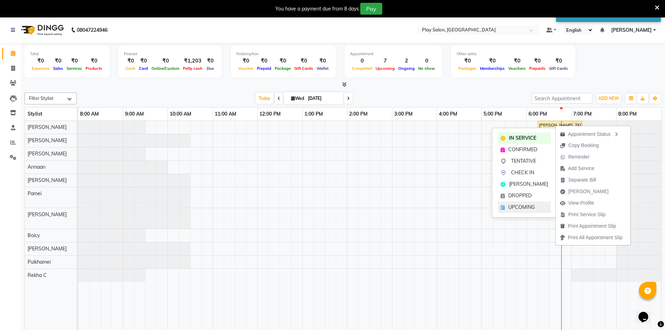
click at [527, 208] on span "UPCOMING" at bounding box center [521, 207] width 27 height 7
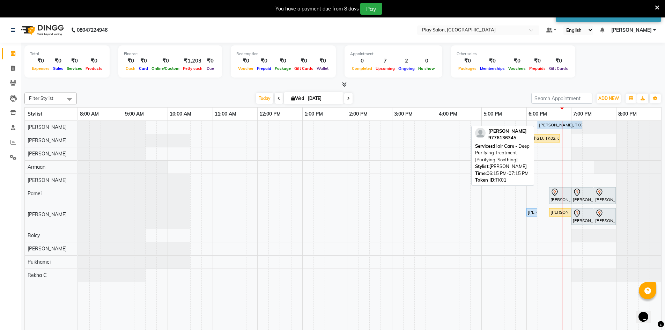
click at [559, 122] on div "[PERSON_NAME], TK01, 06:15 PM-07:15 PM, Hair Care - Deep Purifying Treatment - …" at bounding box center [559, 125] width 43 height 6
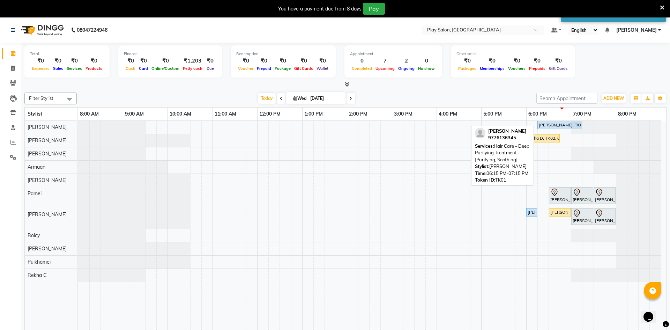
select select "5"
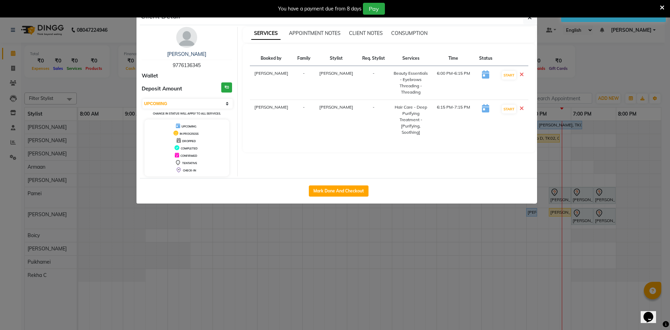
click at [534, 14] on div "You have a payment due from 8 days Pay" at bounding box center [331, 9] width 657 height 12
click at [530, 20] on icon "button" at bounding box center [530, 18] width 4 height 6
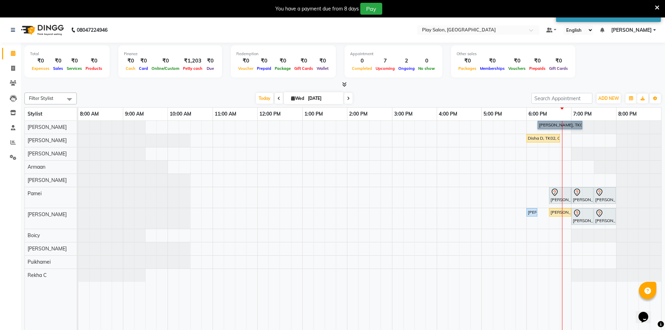
drag, startPoint x: 552, startPoint y: 131, endPoint x: 546, endPoint y: 125, distance: 7.7
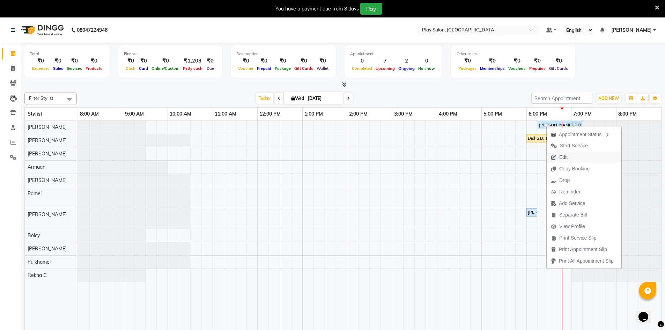
click at [571, 156] on span "Edit" at bounding box center [559, 157] width 25 height 12
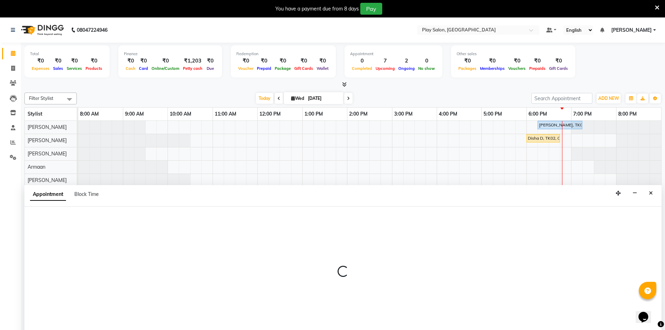
scroll to position [17, 0]
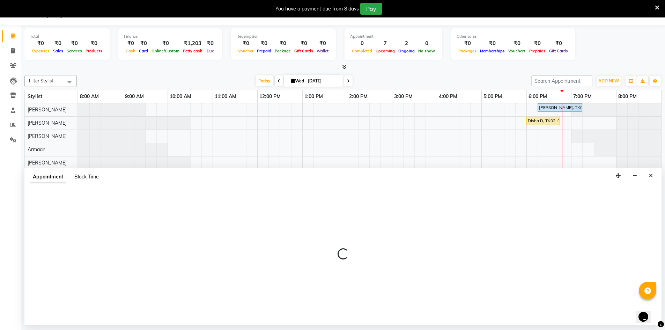
select select "tentative"
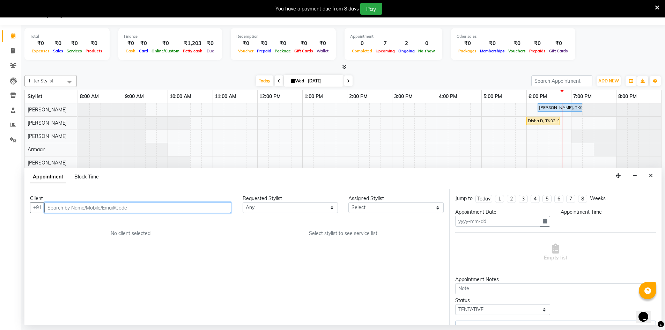
type input "[DATE]"
select select "upcoming"
select select "1080"
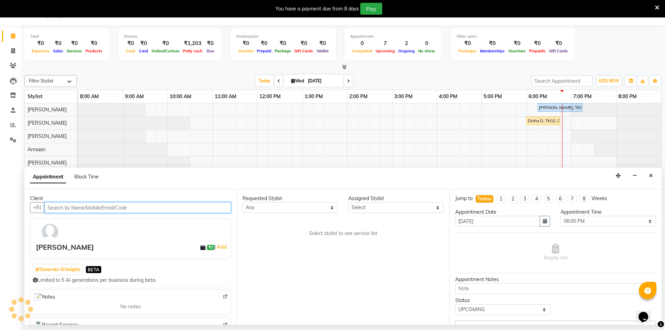
select select "88831"
select select "4366"
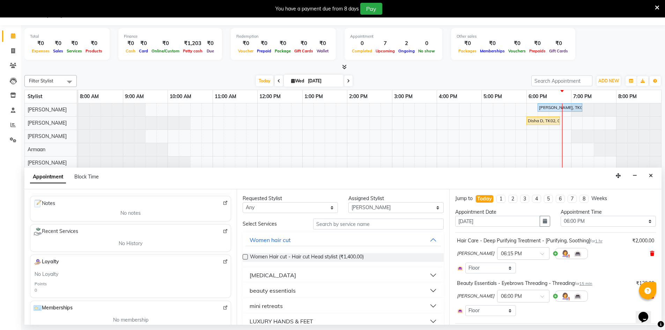
click at [650, 251] on icon at bounding box center [652, 253] width 4 height 5
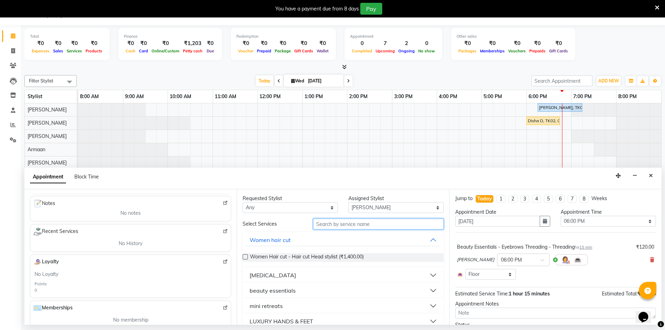
click at [317, 222] on input "text" at bounding box center [378, 224] width 131 height 11
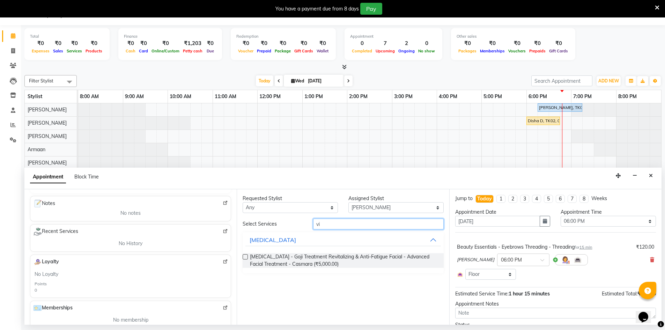
type input "v"
type input "n"
click at [334, 228] on input "na" at bounding box center [378, 224] width 131 height 11
type input "n"
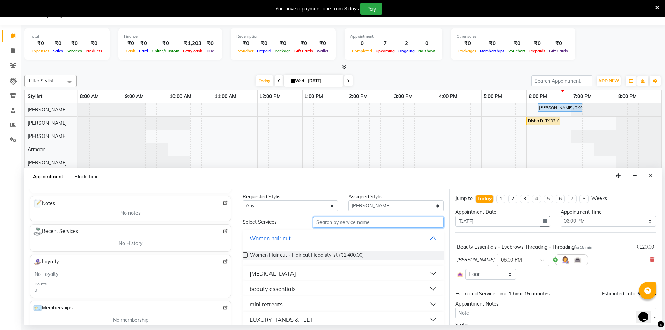
scroll to position [0, 0]
click at [354, 215] on div "Requested Stylist Any Armaan [PERSON_NAME] Boicy Gaiphunliu Kamei Hauzel [PERSO…" at bounding box center [343, 256] width 212 height 135
click at [354, 213] on div "Requested Stylist Any Armaan [PERSON_NAME] Boicy Gaiphunliu Kamei Hauzel [PERSO…" at bounding box center [343, 256] width 212 height 135
click at [354, 208] on select "Select Armaan [PERSON_NAME] Boicy Gaiphunliu Kamei Hauzel [PERSON_NAME] Puikham…" at bounding box center [395, 207] width 95 height 11
click at [348, 202] on select "Select Armaan [PERSON_NAME] Boicy Gaiphunliu Kamei Hauzel [PERSON_NAME] Puikham…" at bounding box center [395, 207] width 95 height 11
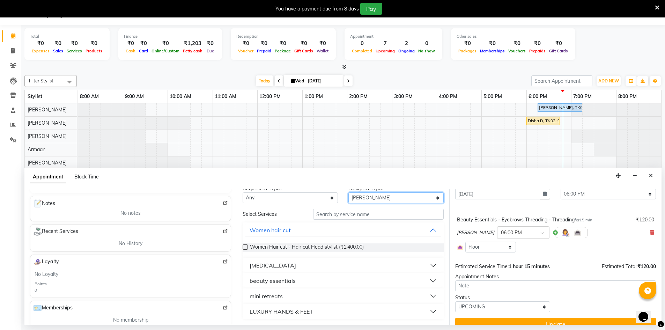
scroll to position [38, 0]
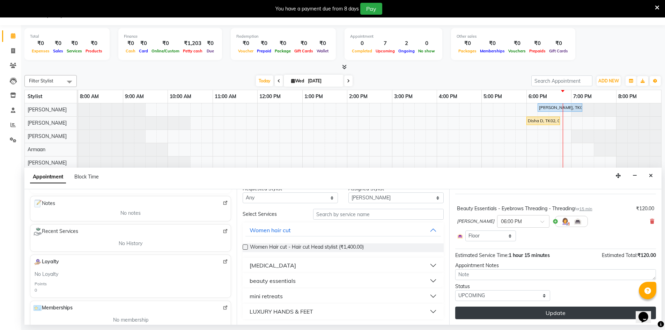
click at [572, 310] on button "Update" at bounding box center [555, 312] width 201 height 13
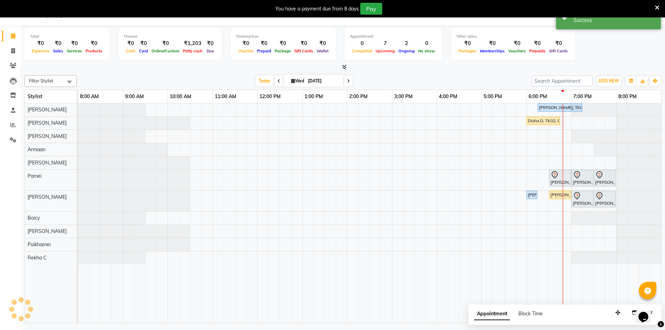
scroll to position [0, 0]
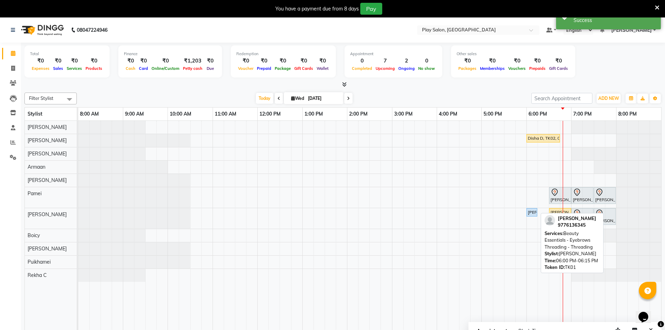
click at [529, 215] on div "[PERSON_NAME], TK01, 06:00 PM-06:15 PM, Beauty Essentials - Eyebrows Threading …" at bounding box center [531, 212] width 9 height 6
select select "5"
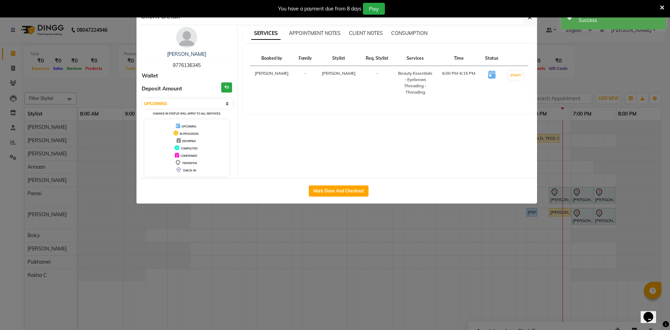
click at [533, 15] on div "You have a payment due from 8 days Pay" at bounding box center [335, 8] width 670 height 17
click at [527, 17] on div "You have a payment due from 8 days Pay" at bounding box center [335, 8] width 670 height 17
click at [530, 18] on icon "button" at bounding box center [530, 18] width 4 height 6
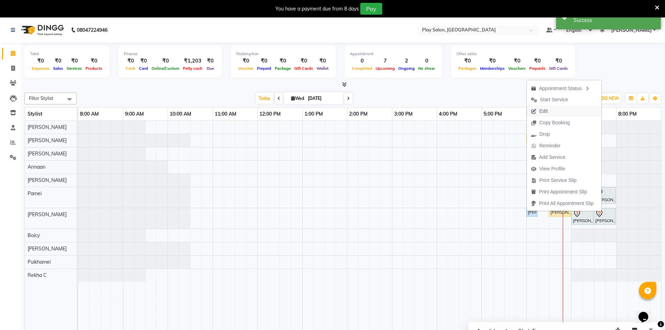
click at [546, 111] on span "Edit" at bounding box center [543, 111] width 8 height 7
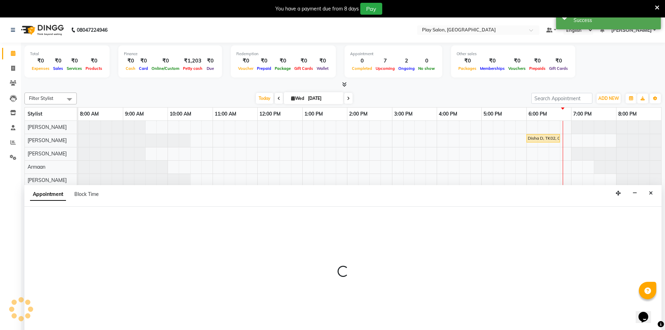
scroll to position [17, 0]
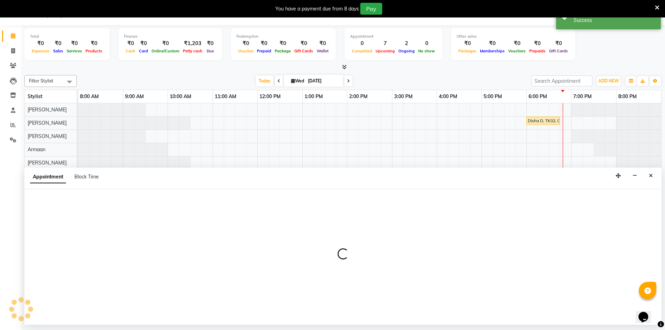
select select "1080"
select select "upcoming"
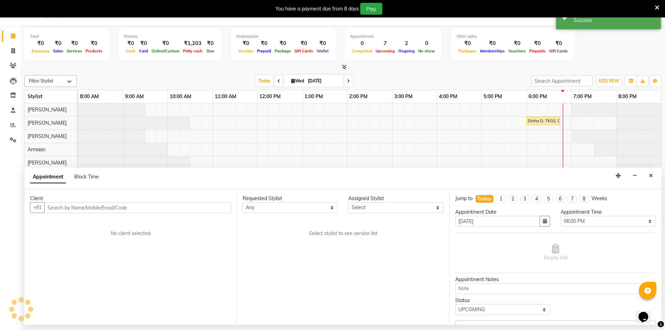
select select "88659"
select select "4366"
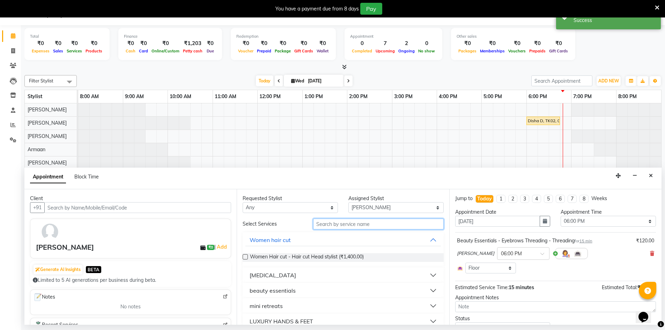
drag, startPoint x: 319, startPoint y: 225, endPoint x: 317, endPoint y: 229, distance: 4.0
click at [317, 229] on input "text" at bounding box center [378, 224] width 131 height 11
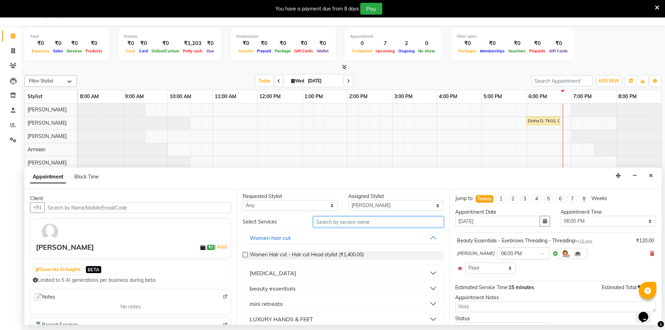
scroll to position [0, 0]
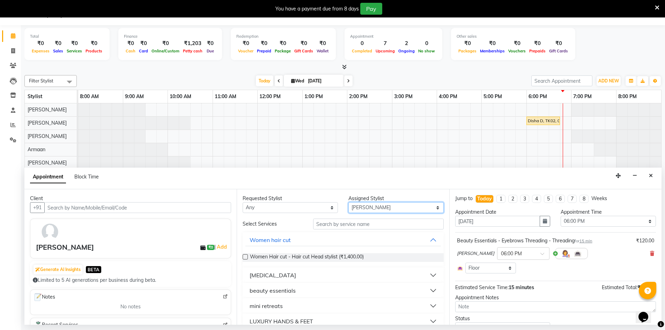
click at [361, 208] on select "Select Armaan [PERSON_NAME] Boicy Gaiphunliu Kamei Hauzel [PERSON_NAME] Puikham…" at bounding box center [395, 207] width 95 height 11
select select "88831"
click at [348, 202] on select "Select Armaan [PERSON_NAME] Boicy Gaiphunliu Kamei Hauzel [PERSON_NAME] Puikham…" at bounding box center [395, 207] width 95 height 11
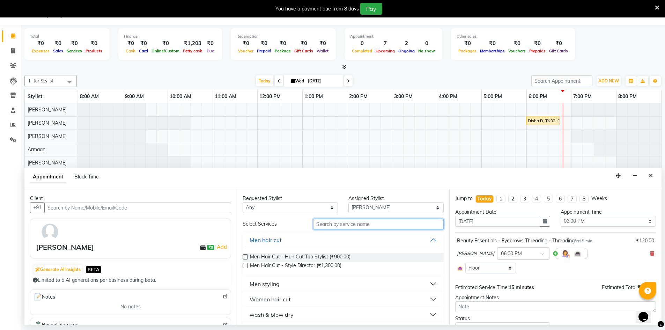
click at [328, 227] on input "text" at bounding box center [378, 224] width 131 height 11
type input "n"
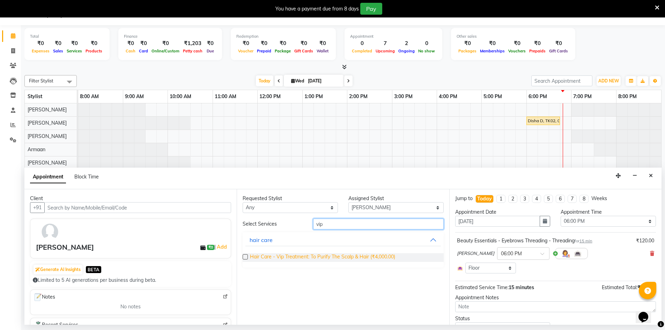
type input "vip"
click at [298, 257] on span "Hair Care - Vip Treatment: To Purify The Scalp & Hair (₹4,000.00)" at bounding box center [322, 257] width 145 height 9
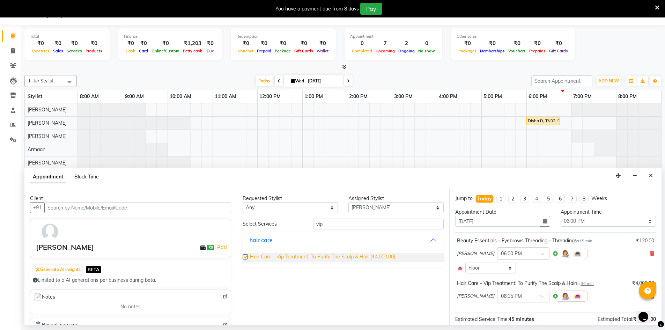
checkbox input "false"
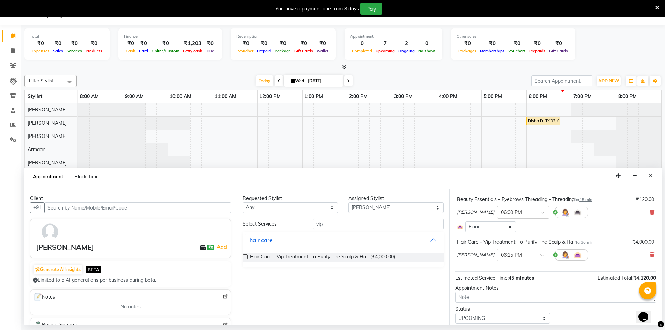
scroll to position [64, 0]
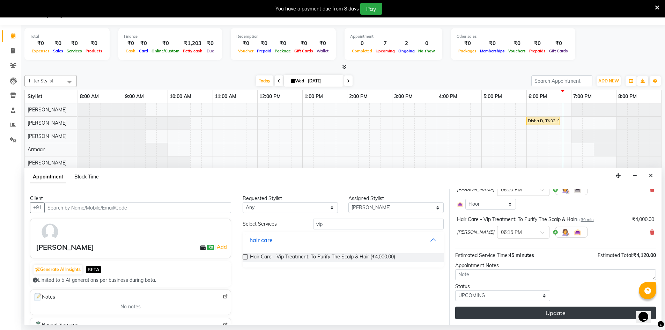
click at [556, 314] on button "Update" at bounding box center [555, 312] width 201 height 13
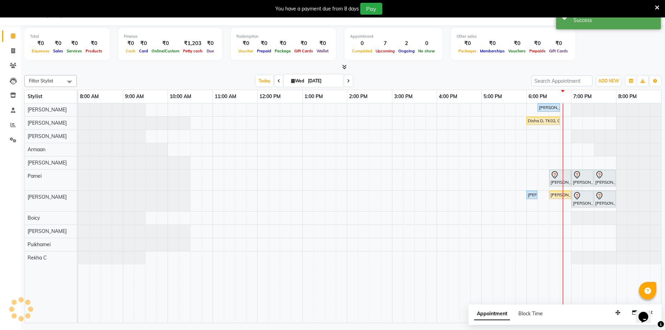
scroll to position [0, 0]
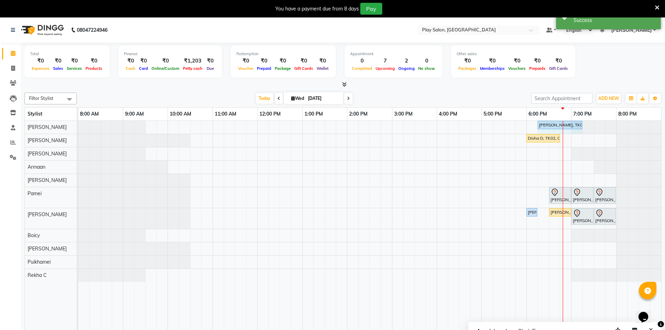
drag, startPoint x: 559, startPoint y: 123, endPoint x: 610, endPoint y: 79, distance: 66.9
click at [584, 116] on table "Stylist 8:00 AM 9:00 AM 10:00 AM 11:00 AM 12:00 PM 1:00 PM 2:00 PM 3:00 PM 4:00…" at bounding box center [342, 223] width 637 height 233
drag, startPoint x: 561, startPoint y: 124, endPoint x: 579, endPoint y: 125, distance: 18.9
click at [579, 125] on div "[PERSON_NAME], TK01, 06:15 PM-06:45 PM, Hair Care - Vip Treatment: To Purify Th…" at bounding box center [369, 127] width 583 height 13
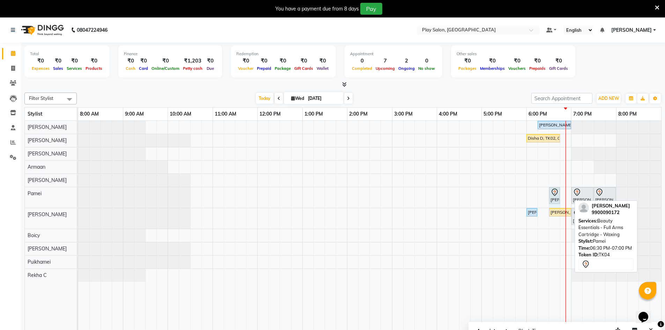
drag, startPoint x: 571, startPoint y: 194, endPoint x: 559, endPoint y: 194, distance: 11.9
click at [78, 194] on div "[PERSON_NAME], TK04, 06:30 PM-07:00 PM, Beauty Essentials - Full Arms Cartridge…" at bounding box center [78, 197] width 0 height 21
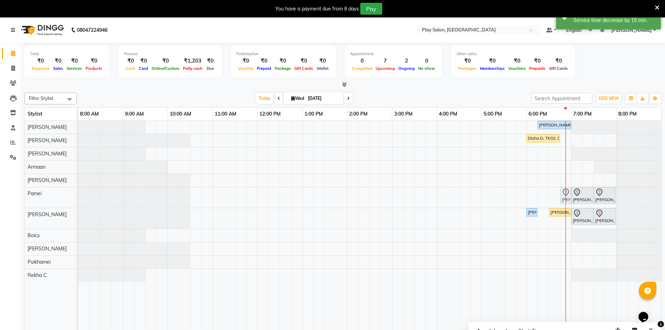
click at [78, 198] on div "[PERSON_NAME], TK04, 06:30 PM-06:45 PM, Beauty Essentials - Full Arms Cartridge…" at bounding box center [78, 197] width 0 height 21
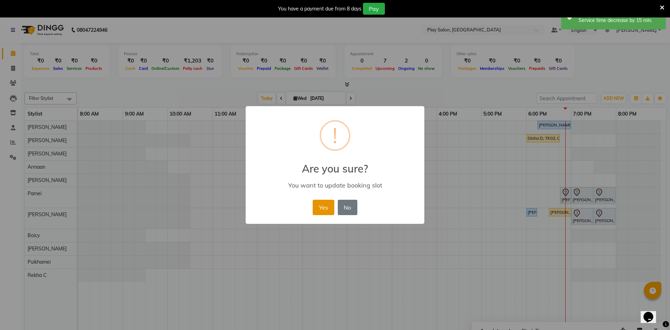
click at [323, 213] on button "Yes" at bounding box center [323, 207] width 21 height 15
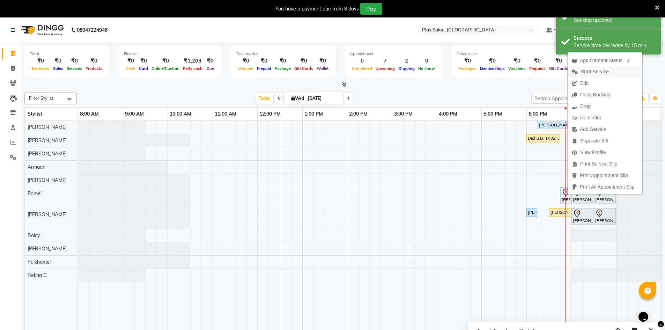
click at [594, 73] on span "Start Service" at bounding box center [595, 71] width 28 height 7
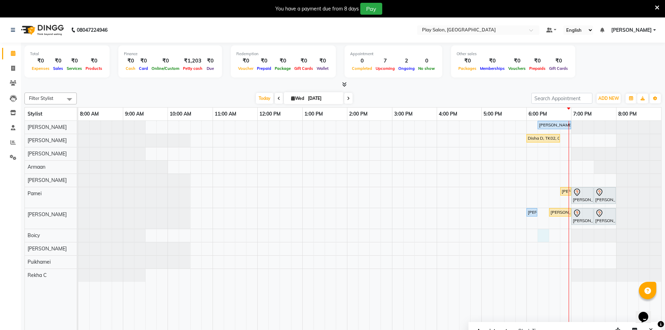
click at [542, 240] on div "[PERSON_NAME], TK01, 06:15 PM-07:00 PM, Hair Care - Vip Treatment: To Purify Th…" at bounding box center [369, 230] width 583 height 219
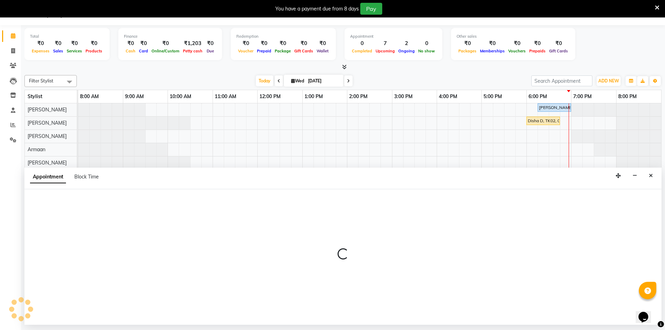
click at [542, 240] on div at bounding box center [342, 256] width 637 height 135
select select "88574"
select select "tentative"
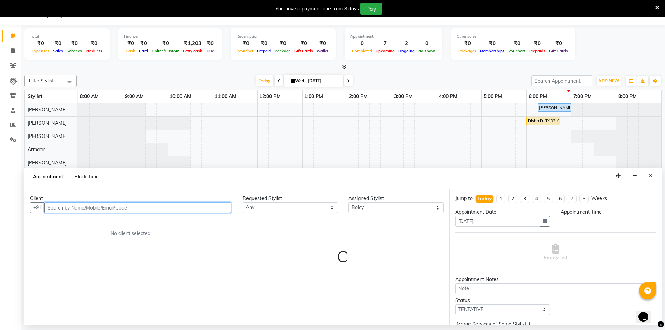
select select "1095"
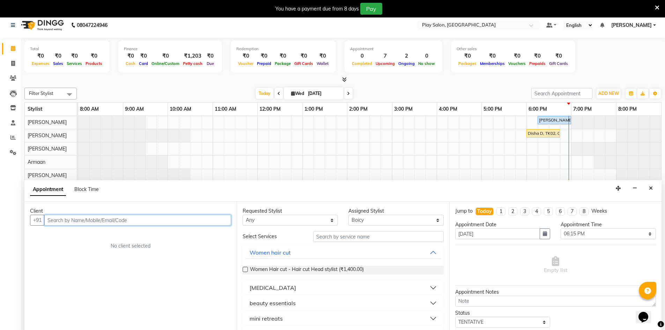
scroll to position [0, 0]
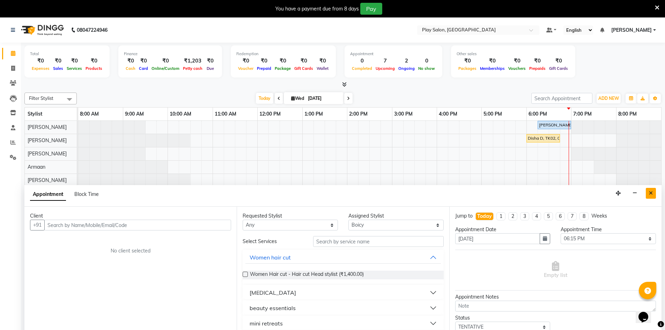
click at [648, 190] on button "Close" at bounding box center [651, 193] width 10 height 11
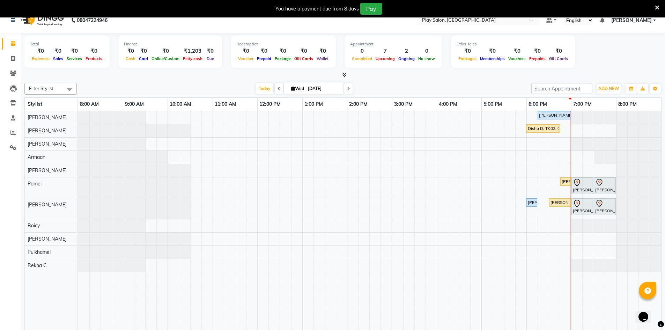
scroll to position [17, 0]
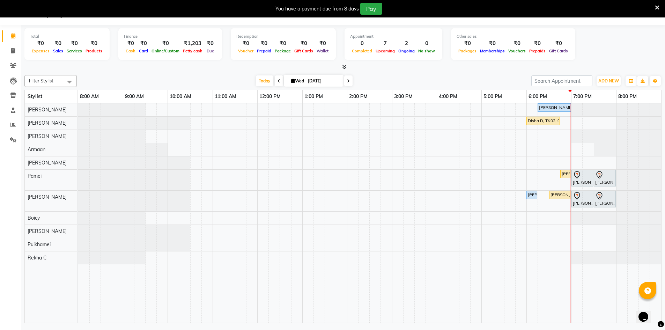
click at [615, 65] on div at bounding box center [342, 67] width 637 height 7
click at [603, 79] on span "ADD NEW" at bounding box center [608, 80] width 21 height 5
click at [584, 102] on link "Add Invoice" at bounding box center [592, 103] width 55 height 9
select select "service"
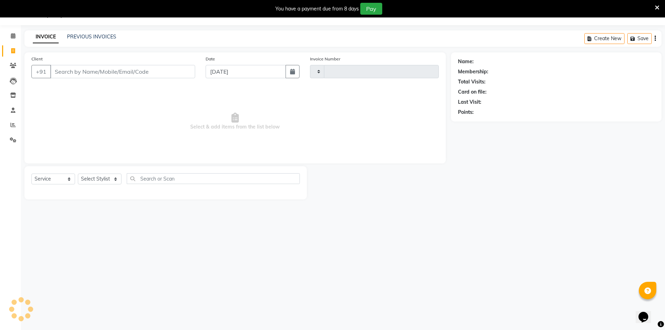
type input "0062"
select select "8631"
click at [152, 182] on input "text" at bounding box center [213, 178] width 173 height 11
click at [88, 67] on input "Client" at bounding box center [122, 71] width 145 height 13
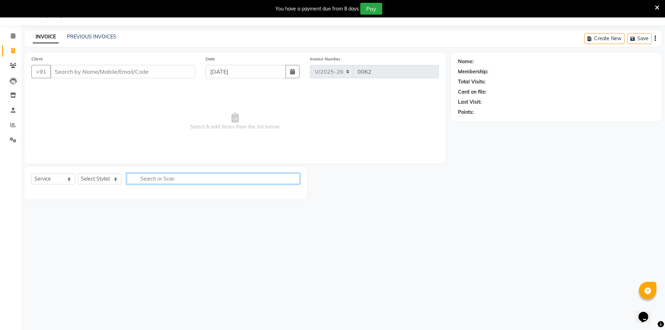
click at [130, 177] on input "text" at bounding box center [213, 178] width 173 height 11
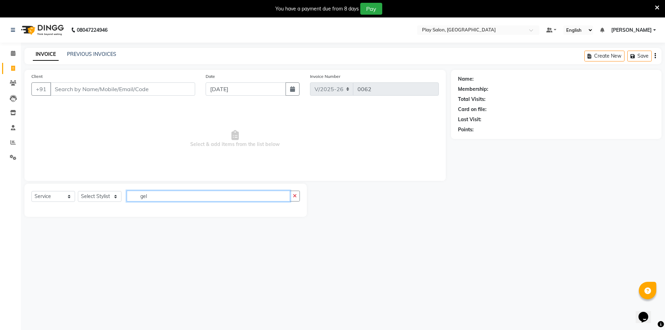
type input "gel"
click at [96, 200] on select "Select Stylist Armaan [PERSON_NAME] Boicy Gaiphunliu Kamei Hauzel [PERSON_NAME]…" at bounding box center [100, 196] width 44 height 11
select select "88578"
click at [78, 191] on select "Select Stylist Armaan [PERSON_NAME] Boicy Gaiphunliu Kamei Hauzel [PERSON_NAME]…" at bounding box center [100, 196] width 44 height 11
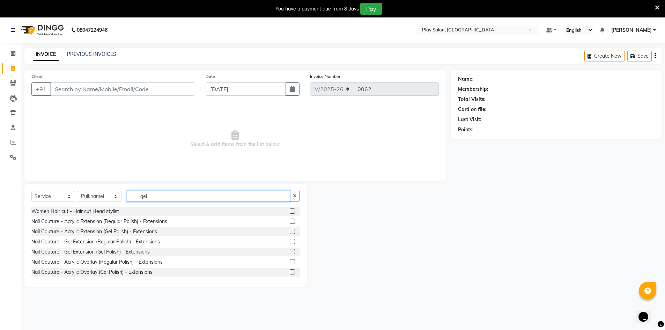
click at [158, 198] on input "gel" at bounding box center [208, 196] width 163 height 11
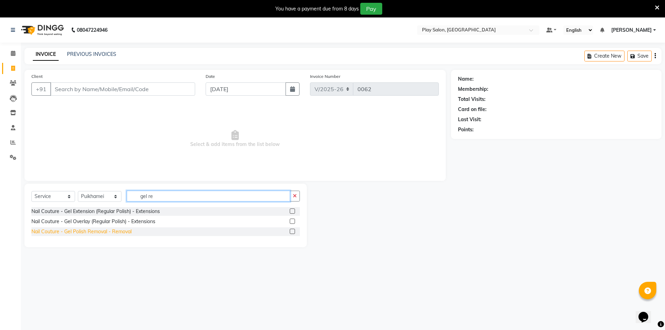
type input "gel re"
click at [116, 233] on div "Nail Couture - Gel Polish Removal - Removal" at bounding box center [81, 231] width 100 height 7
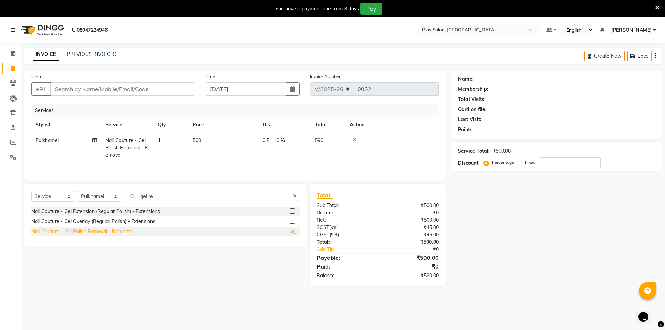
checkbox input "false"
click at [351, 141] on div at bounding box center [392, 139] width 85 height 5
click at [356, 140] on icon at bounding box center [355, 139] width 4 height 5
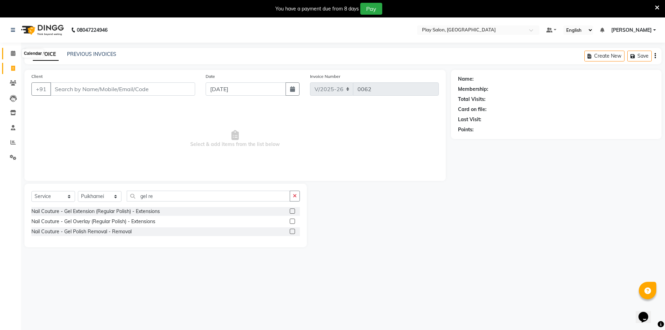
click at [11, 56] on span at bounding box center [13, 54] width 12 height 8
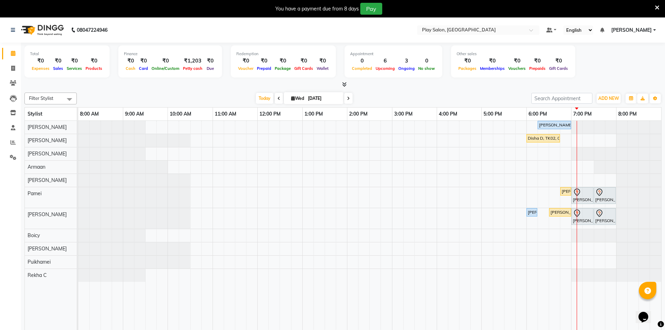
click at [577, 197] on div at bounding box center [577, 230] width 0 height 219
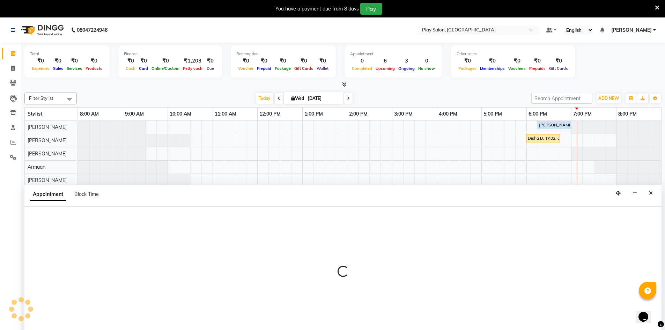
scroll to position [17, 0]
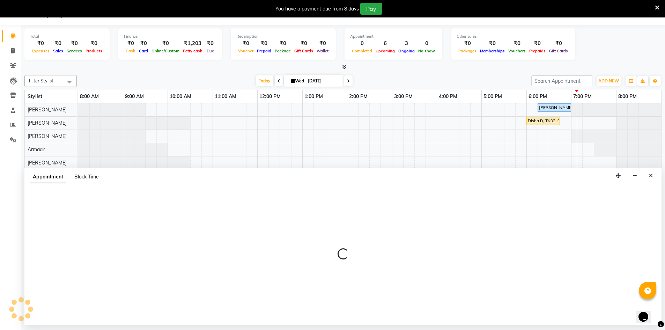
select select "88573"
select select "tentative"
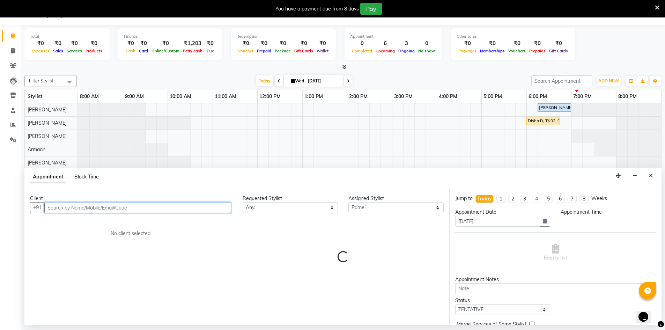
select select "1140"
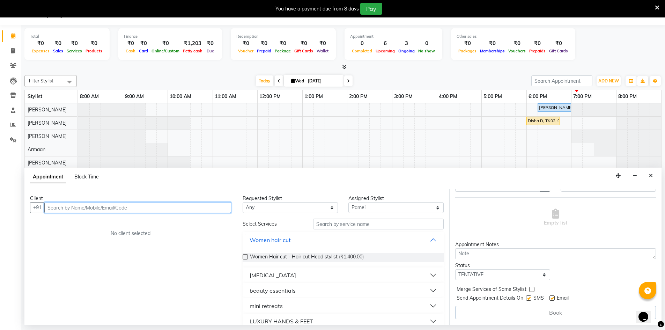
scroll to position [0, 0]
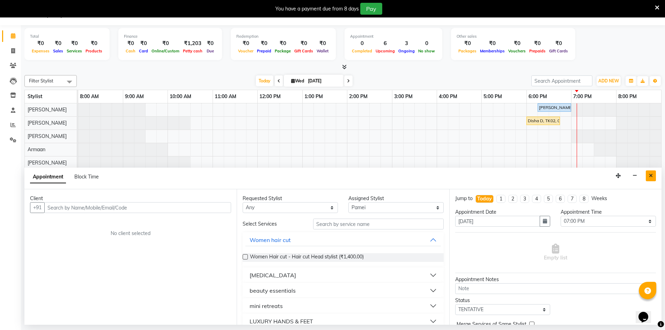
click at [649, 178] on button "Close" at bounding box center [651, 175] width 10 height 11
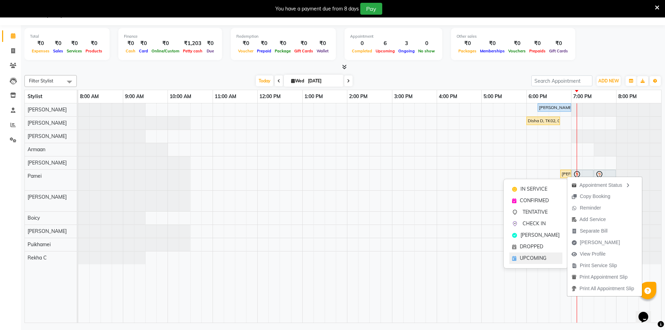
click at [528, 254] on span "UPCOMING" at bounding box center [533, 257] width 27 height 7
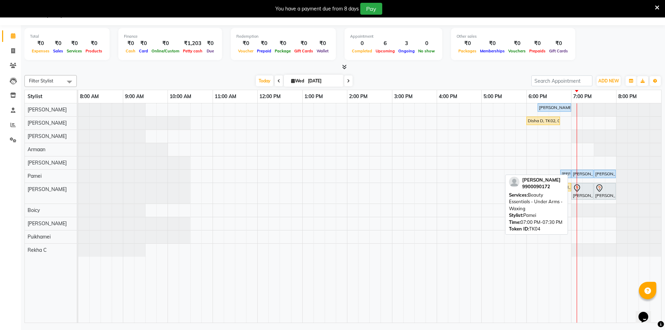
click at [571, 175] on link "[PERSON_NAME], TK04, 07:00 PM-07:30 PM, Beauty Essentials - Under Arms - Waxing" at bounding box center [582, 174] width 22 height 8
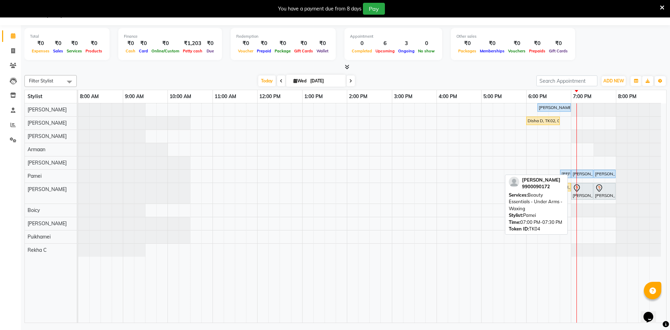
select select "5"
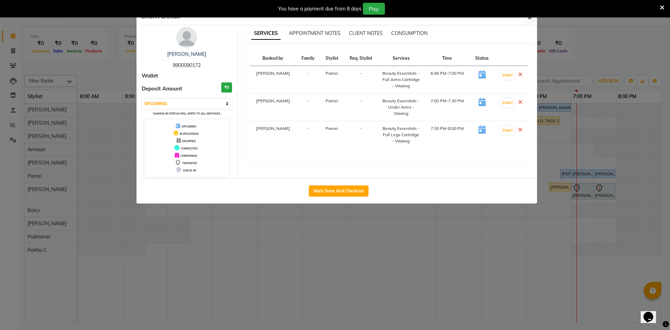
click at [525, 15] on div "You have a payment due from 8 days Pay" at bounding box center [335, 8] width 670 height 17
click at [532, 22] on button "button" at bounding box center [529, 17] width 13 height 13
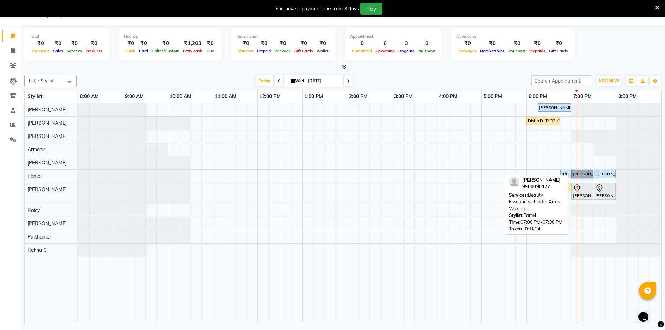
drag, startPoint x: 567, startPoint y: 179, endPoint x: 575, endPoint y: 173, distance: 10.0
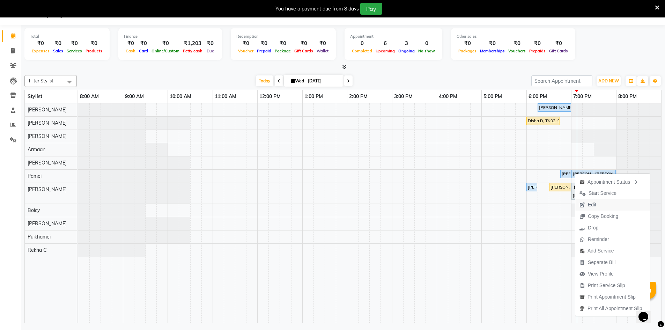
click at [589, 205] on span "Edit" at bounding box center [592, 204] width 8 height 7
select select "tentative"
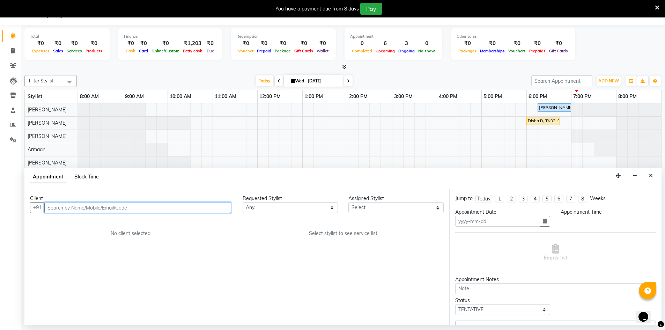
type input "[DATE]"
select select "upcoming"
select select "1125"
select select "88573"
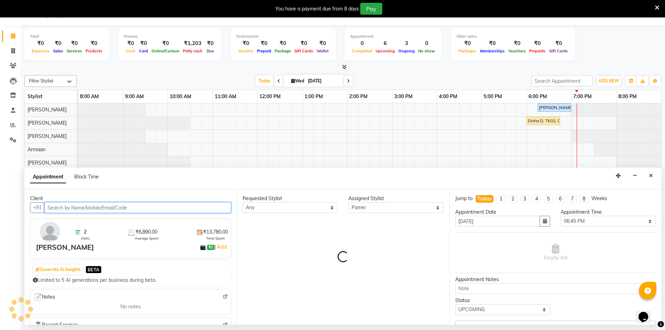
select select "4366"
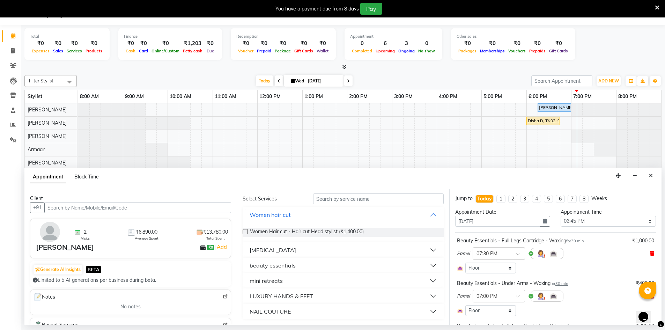
click at [650, 254] on icon at bounding box center [652, 253] width 4 height 5
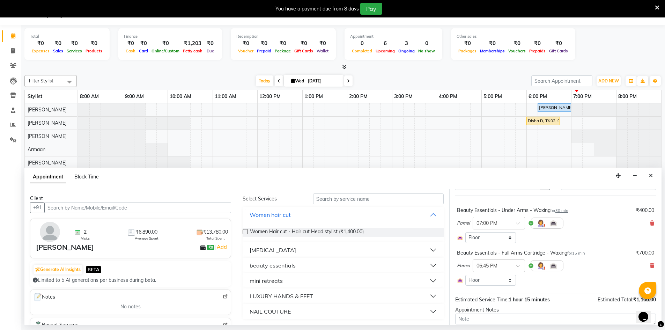
scroll to position [70, 0]
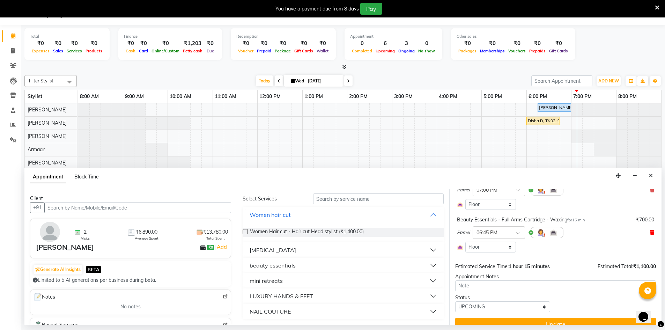
click at [650, 235] on icon at bounding box center [652, 232] width 4 height 5
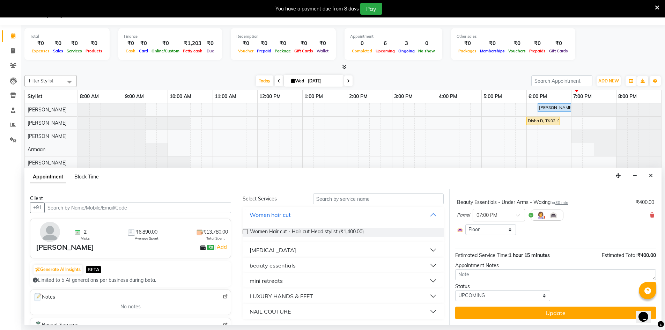
click at [644, 216] on div "Pamei × 07:00 PM" at bounding box center [555, 215] width 197 height 18
click at [650, 215] on icon at bounding box center [652, 215] width 4 height 5
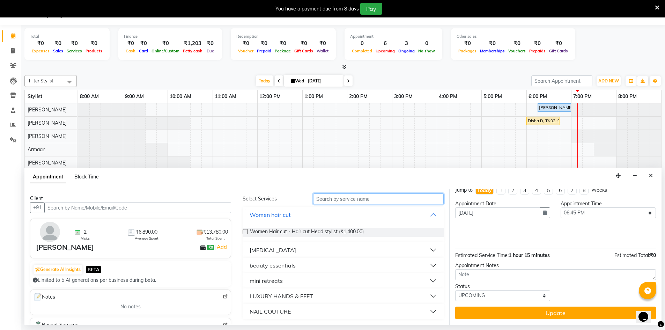
click at [346, 197] on input "text" at bounding box center [378, 198] width 131 height 11
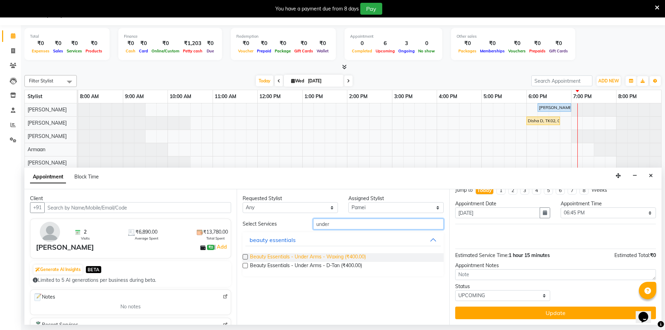
type input "under"
click at [321, 253] on span "Beauty Essentials - Under Arms - Waxing (₹400.00)" at bounding box center [308, 257] width 116 height 9
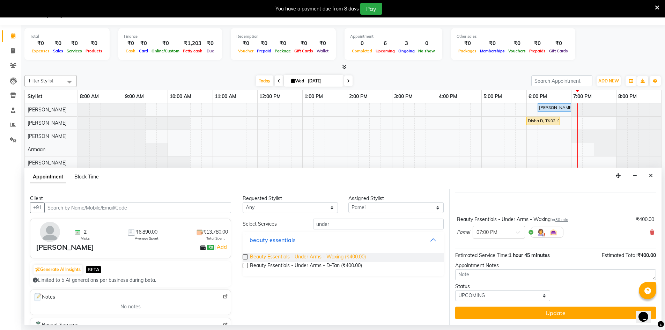
checkbox input "false"
click at [334, 223] on input "under" at bounding box center [378, 224] width 131 height 11
type input "u"
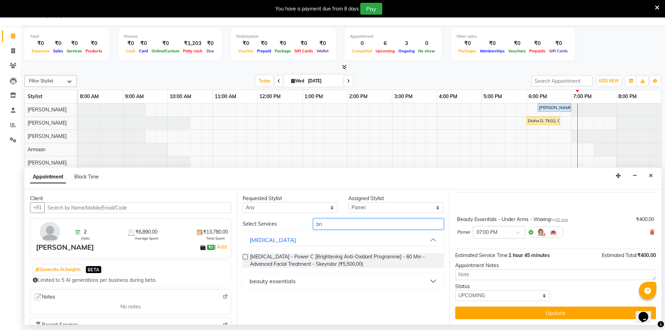
type input "bri"
click at [331, 284] on button "beauty essentials" at bounding box center [342, 281] width 195 height 13
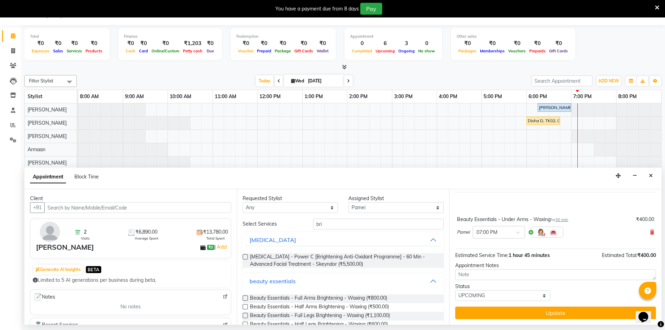
scroll to position [35, 0]
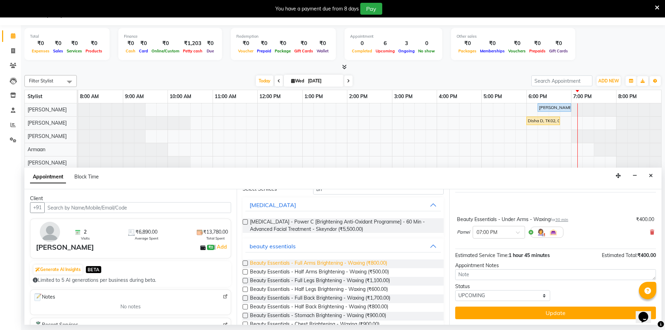
click at [329, 265] on span "Beauty Essentials - Full Arms Brightening - Waxing (₹800.00)" at bounding box center [318, 263] width 137 height 9
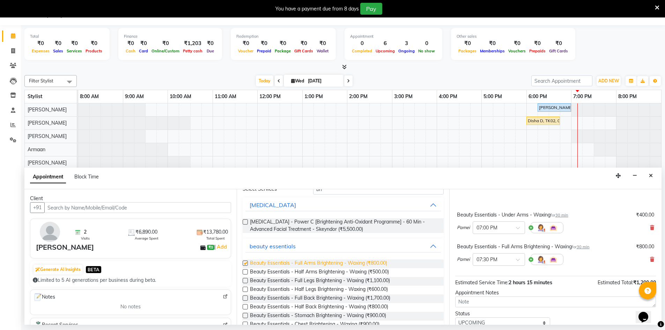
checkbox input "false"
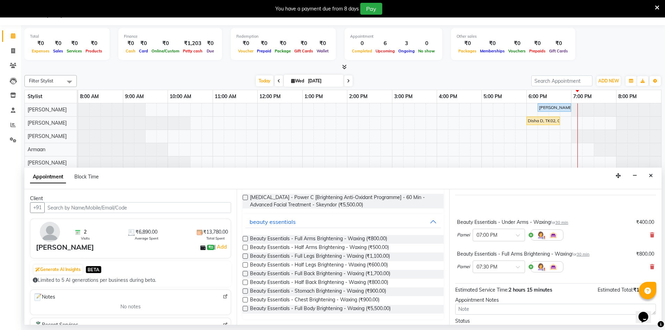
scroll to position [72, 0]
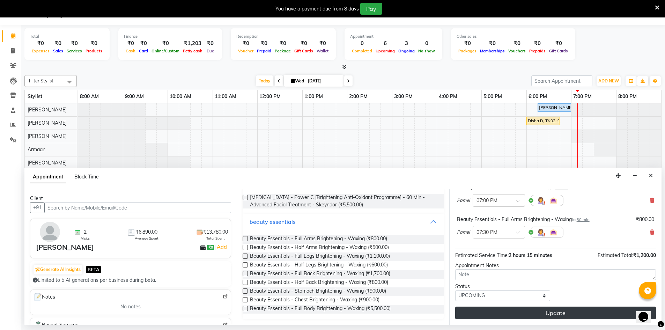
click at [528, 317] on button "Update" at bounding box center [555, 312] width 201 height 13
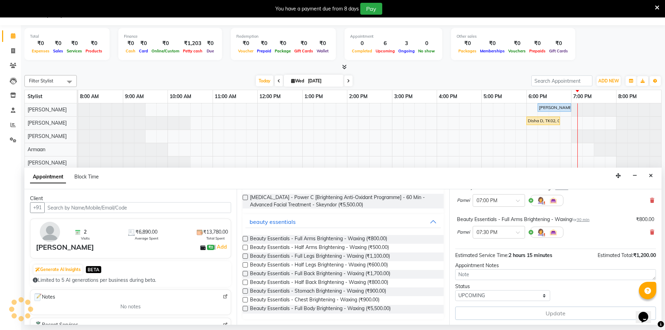
scroll to position [0, 0]
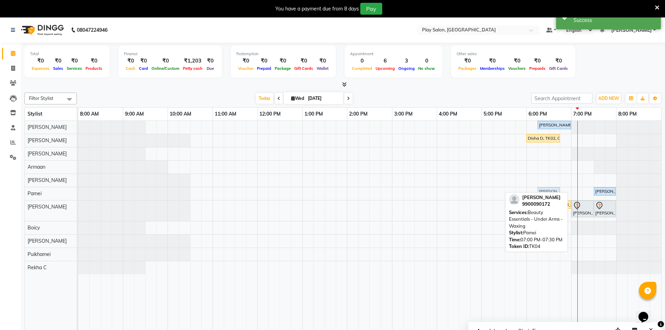
drag, startPoint x: 587, startPoint y: 191, endPoint x: 555, endPoint y: 193, distance: 32.5
click at [555, 193] on div "Filter Stylist Select All [PERSON_NAME] [PERSON_NAME] [PERSON_NAME] [PERSON_NAM…" at bounding box center [342, 215] width 637 height 251
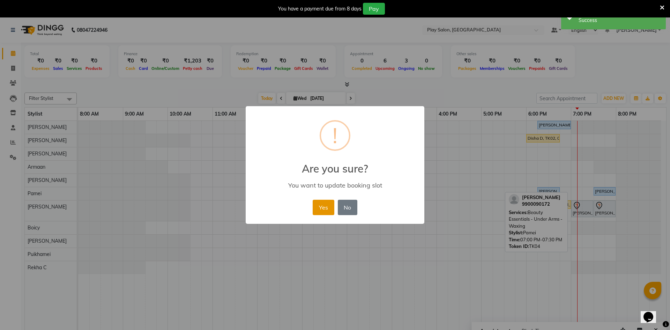
click at [326, 208] on button "Yes" at bounding box center [323, 207] width 21 height 15
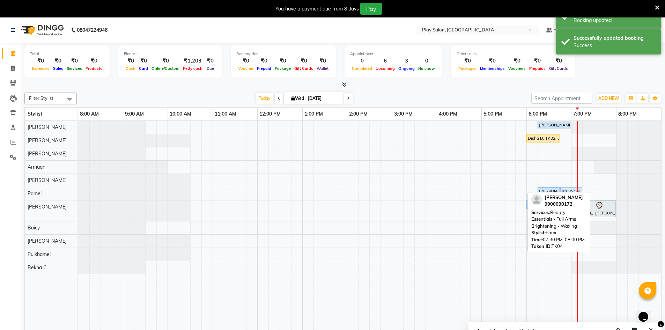
drag, startPoint x: 601, startPoint y: 189, endPoint x: 567, endPoint y: 193, distance: 34.4
click at [567, 193] on div "Filter Stylist Select All [PERSON_NAME] [PERSON_NAME] [PERSON_NAME] [PERSON_NAM…" at bounding box center [342, 215] width 637 height 251
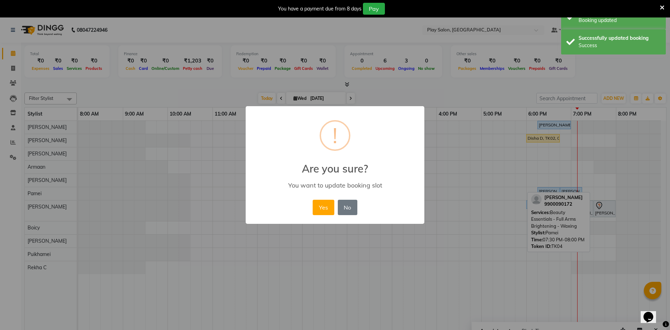
click at [324, 199] on div "Yes No No" at bounding box center [335, 207] width 48 height 19
click at [332, 211] on button "Yes" at bounding box center [323, 207] width 21 height 15
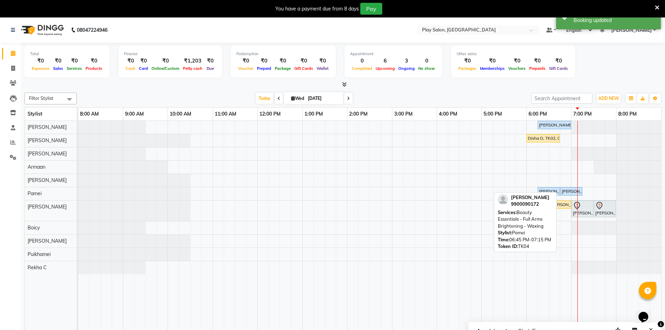
click at [573, 190] on div "[PERSON_NAME], TK04, 06:45 PM-07:15 PM, Beauty Essentials - Full Arms Brighteni…" at bounding box center [571, 191] width 21 height 6
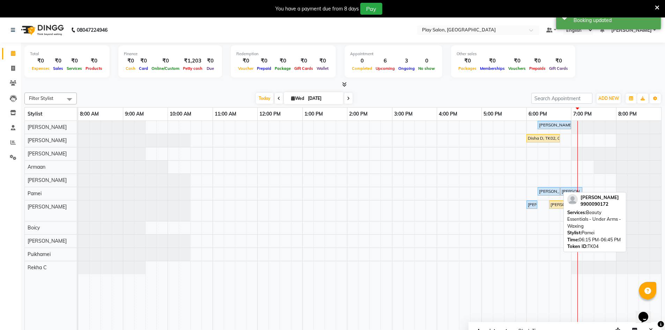
click at [554, 192] on div "[PERSON_NAME], TK04, 06:15 PM-06:45 PM, Beauty Essentials - Under Arms - Waxing" at bounding box center [548, 191] width 21 height 6
select select "5"
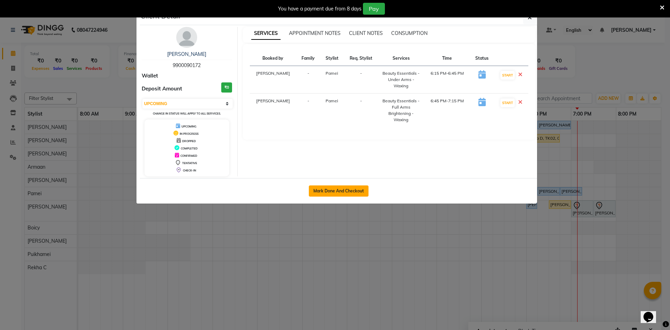
click at [337, 193] on button "Mark Done And Checkout" at bounding box center [339, 190] width 60 height 11
select select "service"
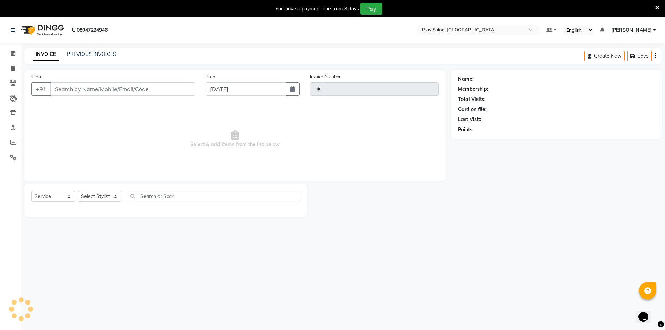
type input "0062"
select select "8631"
type input "9900090172"
select select "88573"
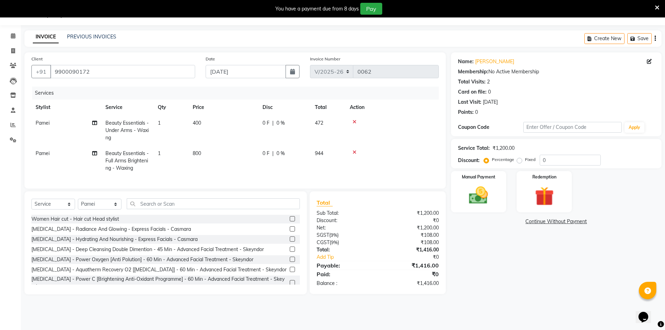
scroll to position [0, 5]
click at [553, 161] on input "0" at bounding box center [570, 160] width 61 height 11
type input "10"
click at [484, 230] on div "Name: [PERSON_NAME] Membership: No Active Membership Total Visits: 2 Card on fi…" at bounding box center [559, 173] width 216 height 242
click at [486, 194] on img at bounding box center [479, 195] width 32 height 23
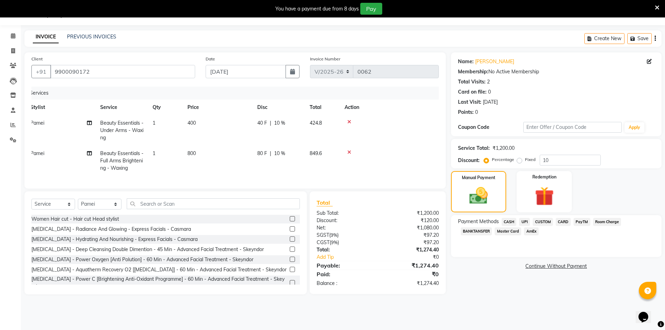
click at [546, 222] on span "CUSTOM" at bounding box center [543, 222] width 20 height 8
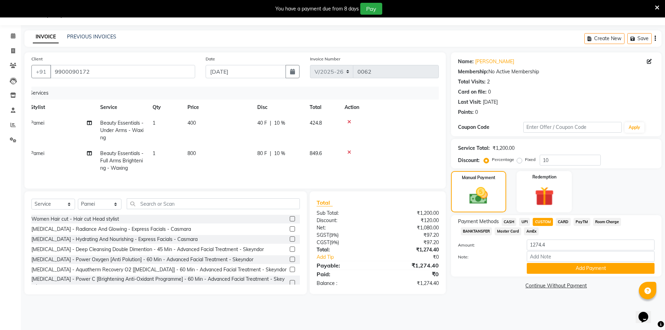
click at [568, 221] on span "CARD" at bounding box center [563, 222] width 15 height 8
click at [542, 256] on input "Note:" at bounding box center [591, 256] width 128 height 11
click at [542, 224] on span "CUSTOM" at bounding box center [543, 222] width 20 height 8
click at [537, 257] on input "Note:" at bounding box center [591, 256] width 128 height 11
type input "Upi"
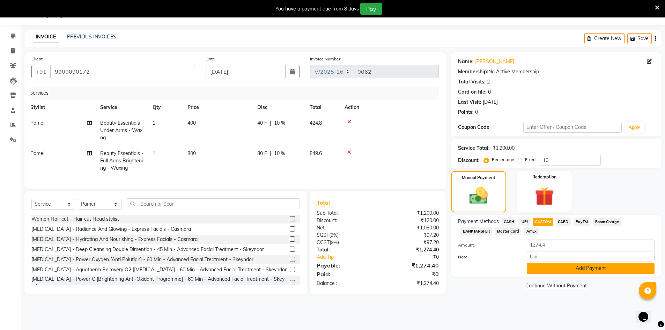
click at [573, 267] on button "Add Payment" at bounding box center [591, 268] width 128 height 11
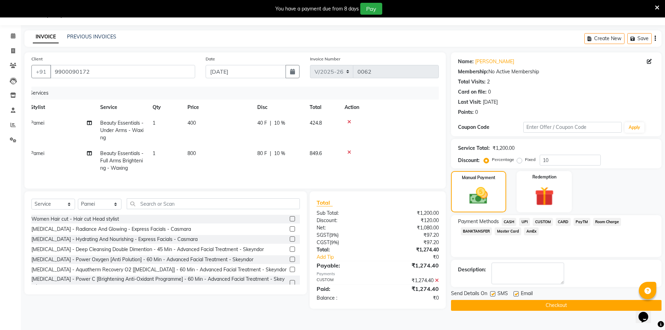
click at [562, 311] on div "Name: [PERSON_NAME] Membership: No Active Membership Total Visits: 2 Card on fi…" at bounding box center [559, 181] width 216 height 258
click at [562, 308] on button "Checkout" at bounding box center [556, 305] width 210 height 11
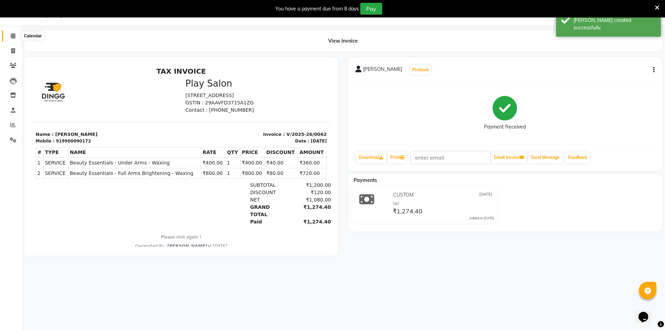
click at [12, 38] on span at bounding box center [13, 36] width 12 height 8
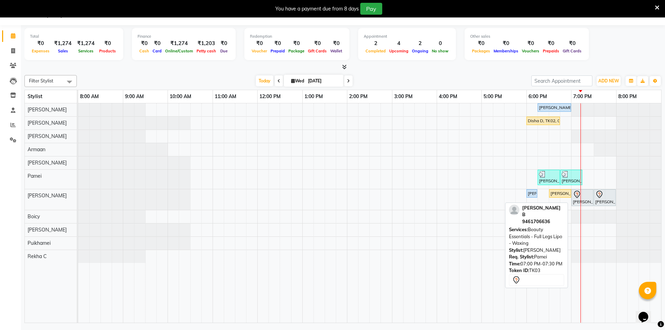
click at [575, 197] on icon at bounding box center [577, 194] width 8 height 8
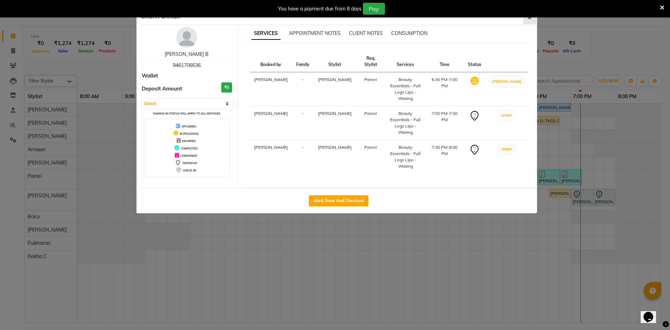
click at [530, 19] on icon "button" at bounding box center [530, 18] width 4 height 6
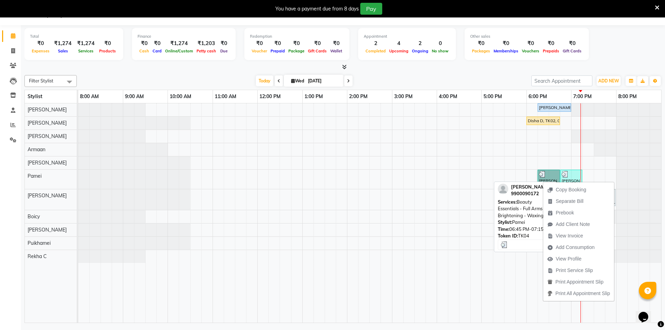
click at [565, 176] on img at bounding box center [565, 174] width 7 height 7
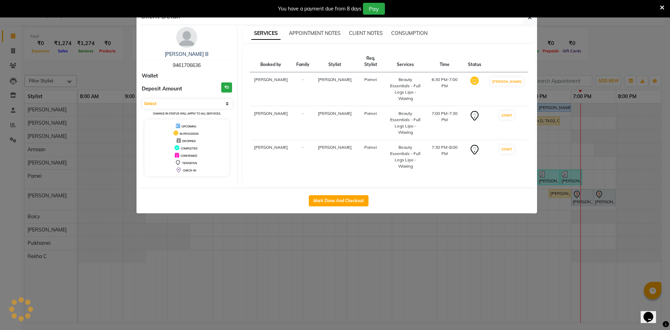
select select "3"
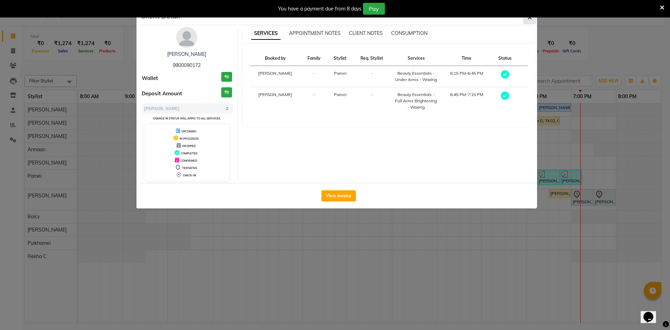
click at [527, 20] on button "button" at bounding box center [529, 17] width 13 height 13
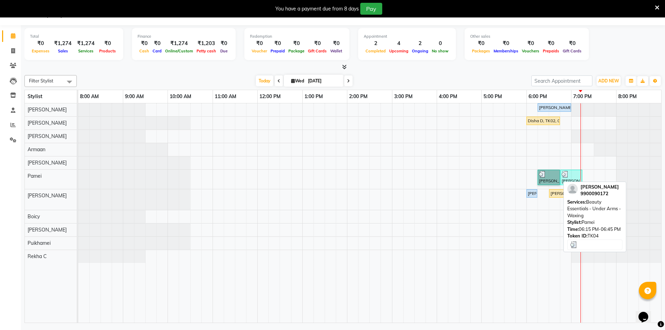
click at [560, 180] on link "[PERSON_NAME], TK04, 06:15 PM-06:45 PM, Beauty Essentials - Under Arms - Waxing" at bounding box center [549, 177] width 22 height 15
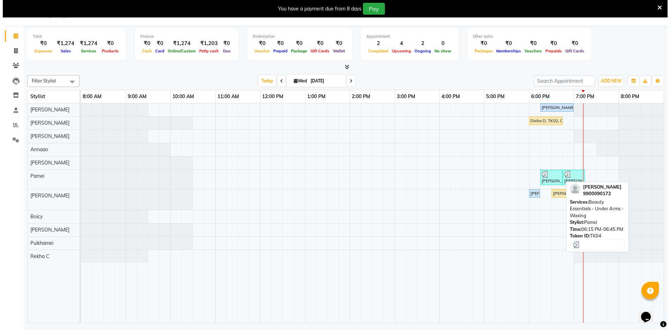
select select "3"
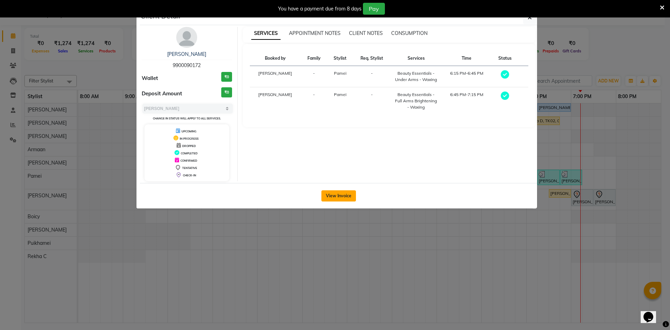
click at [349, 196] on button "View Invoice" at bounding box center [338, 195] width 35 height 11
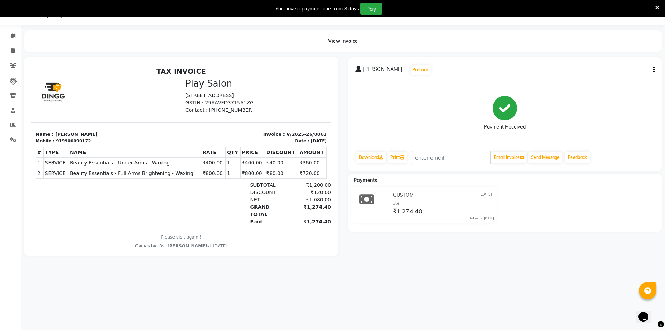
click at [654, 69] on div "[PERSON_NAME] Prebook Payment Received Download Print Email Invoice Send Messag…" at bounding box center [504, 114] width 313 height 114
click at [648, 70] on div "[PERSON_NAME] Prebook" at bounding box center [504, 69] width 299 height 11
click at [651, 69] on button "button" at bounding box center [652, 69] width 4 height 7
click at [11, 39] on span at bounding box center [13, 36] width 12 height 8
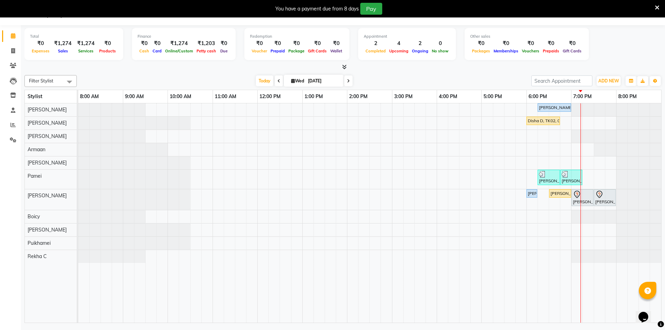
click at [595, 186] on div "[PERSON_NAME], TK01, 06:15 PM-07:00 PM, Hair Care - Vip Treatment: To Purify Th…" at bounding box center [369, 212] width 583 height 219
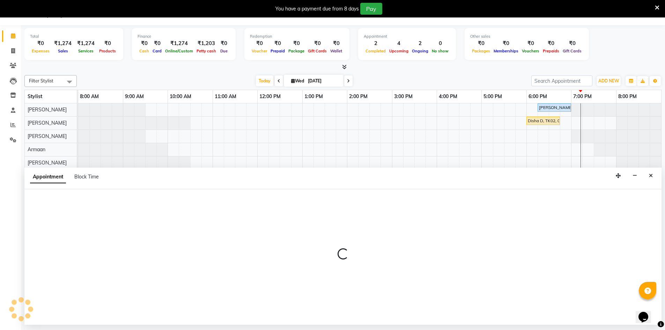
select select "88573"
select select "tentative"
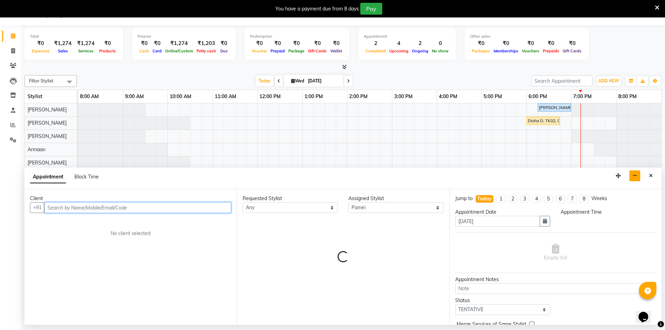
select select "1170"
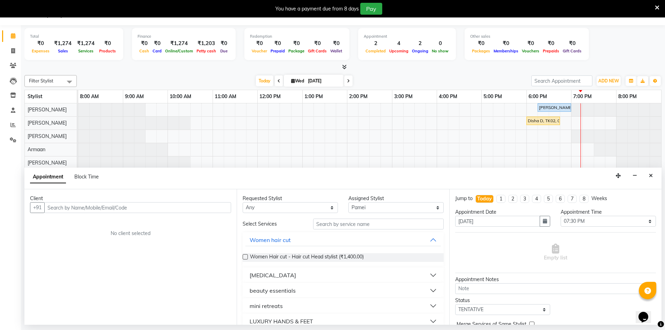
click at [641, 176] on div "Appointment Block Time" at bounding box center [342, 179] width 637 height 22
click at [648, 175] on button "Close" at bounding box center [651, 175] width 10 height 11
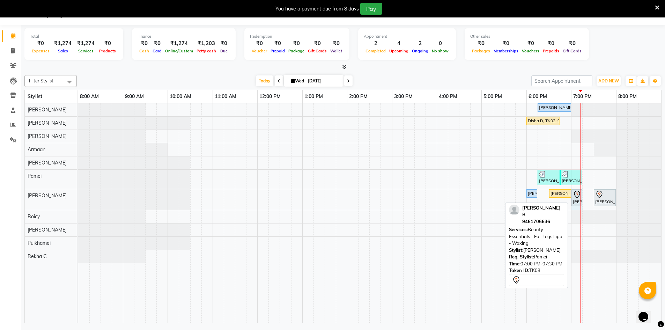
drag, startPoint x: 593, startPoint y: 196, endPoint x: 582, endPoint y: 196, distance: 11.5
click at [78, 196] on div "[PERSON_NAME], TK01, 06:00 PM-06:15 PM, Beauty Essentials - Eyebrows Threading …" at bounding box center [78, 199] width 0 height 21
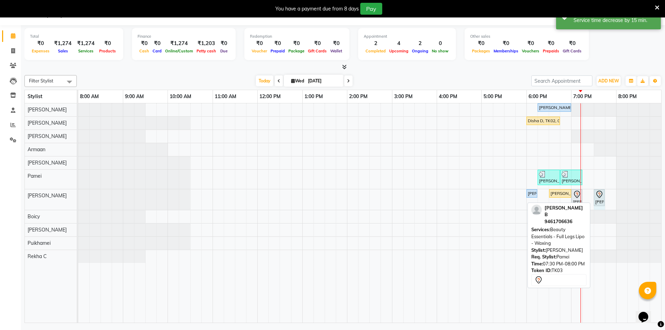
drag, startPoint x: 614, startPoint y: 200, endPoint x: 601, endPoint y: 200, distance: 13.6
click at [78, 200] on div "[PERSON_NAME], TK01, 06:00 PM-06:15 PM, Beauty Essentials - Eyebrows Threading …" at bounding box center [78, 199] width 0 height 21
drag, startPoint x: 599, startPoint y: 201, endPoint x: 590, endPoint y: 200, distance: 9.1
click at [78, 200] on div "[PERSON_NAME], TK01, 06:00 PM-06:15 PM, Beauty Essentials - Eyebrows Threading …" at bounding box center [78, 199] width 0 height 21
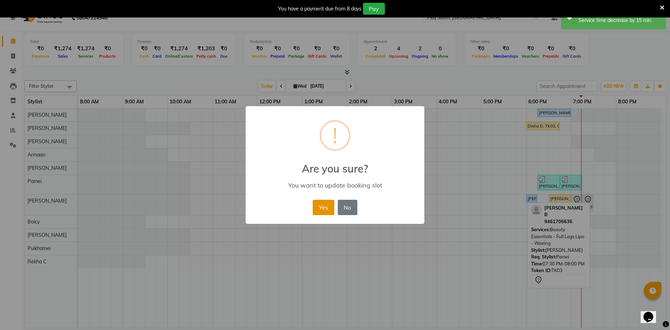
click at [316, 209] on button "Yes" at bounding box center [323, 207] width 21 height 15
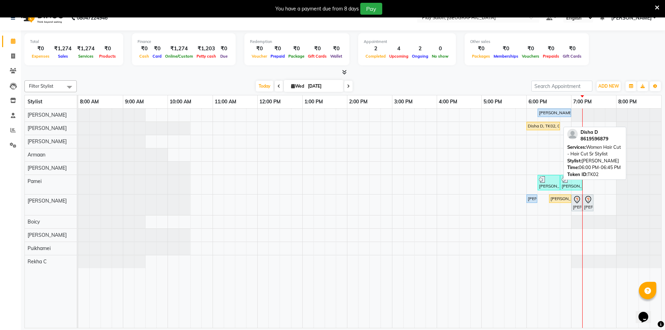
click at [548, 124] on div "Disha D, TK02, 06:00 PM-06:45 PM, Women Hair Cut - Hair Cut Sr Stylist" at bounding box center [543, 126] width 32 height 6
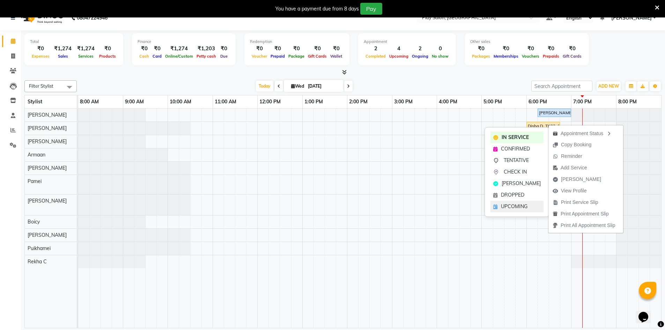
click at [508, 210] on span "UPCOMING" at bounding box center [514, 206] width 27 height 7
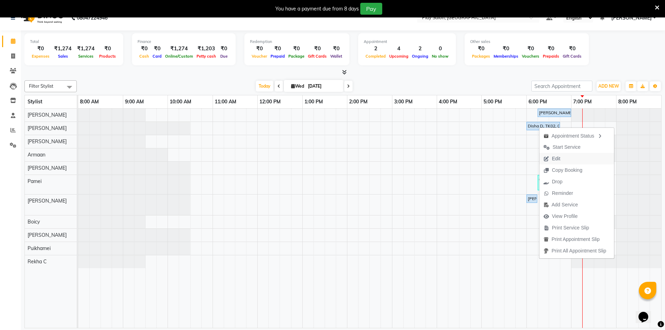
click at [561, 158] on span "Edit" at bounding box center [551, 159] width 25 height 12
select select "tentative"
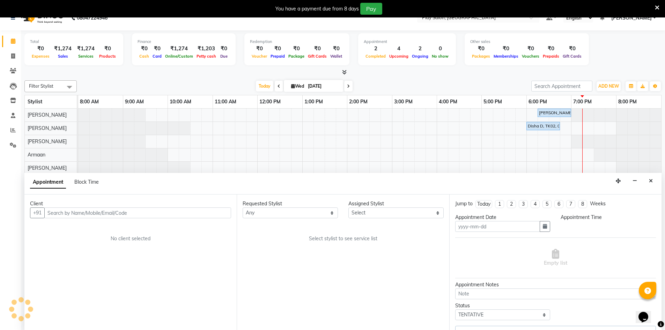
scroll to position [17, 0]
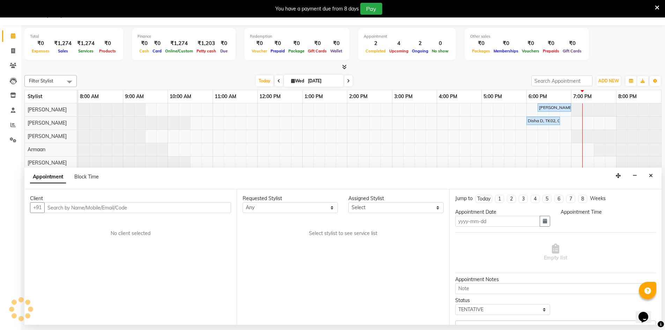
type input "[DATE]"
select select "upcoming"
select select "1080"
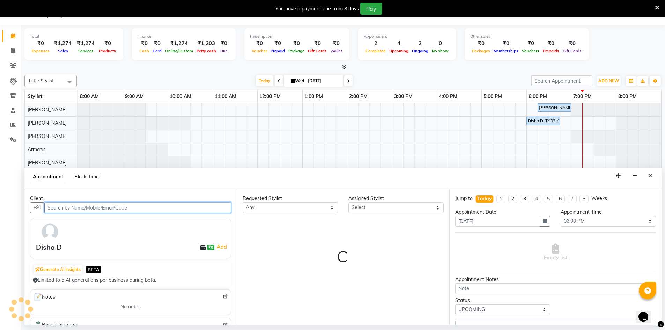
select select "88575"
select select "4366"
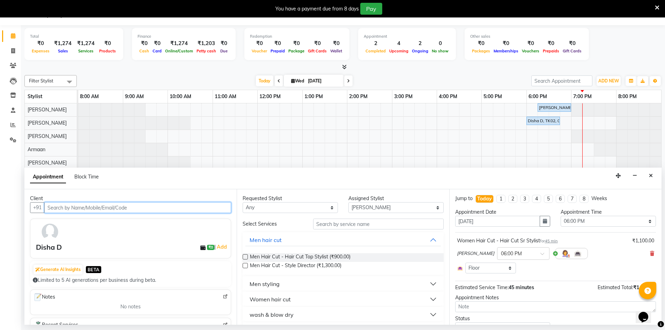
scroll to position [32, 0]
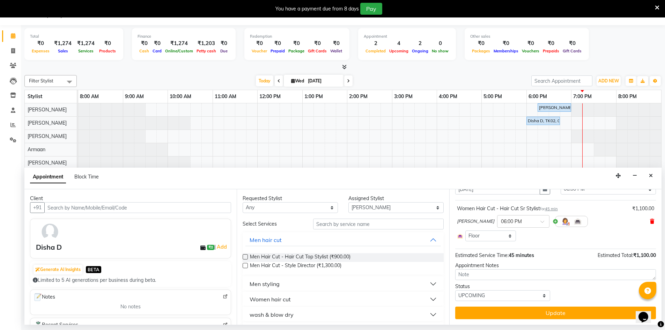
click at [650, 222] on icon at bounding box center [652, 221] width 4 height 5
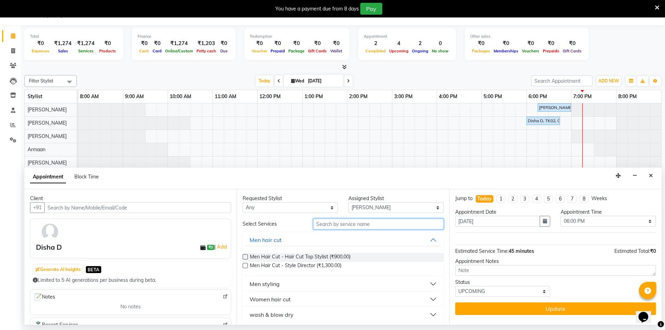
click at [380, 221] on input "text" at bounding box center [378, 224] width 131 height 11
click at [316, 256] on span "Men Hair Cut - Hair Cut Top Stylist (₹900.00)" at bounding box center [300, 257] width 101 height 9
checkbox input "false"
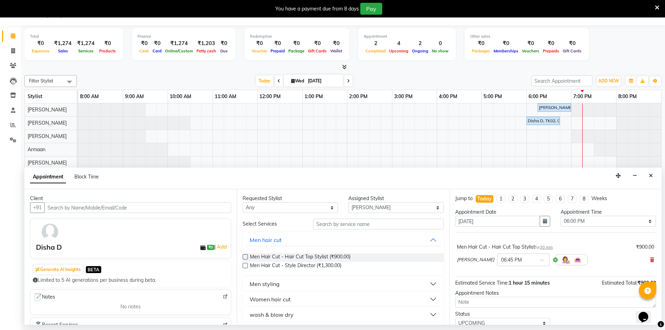
click at [644, 260] on div "[PERSON_NAME] × 06:45 PM" at bounding box center [555, 260] width 197 height 18
click at [650, 260] on icon at bounding box center [652, 259] width 4 height 5
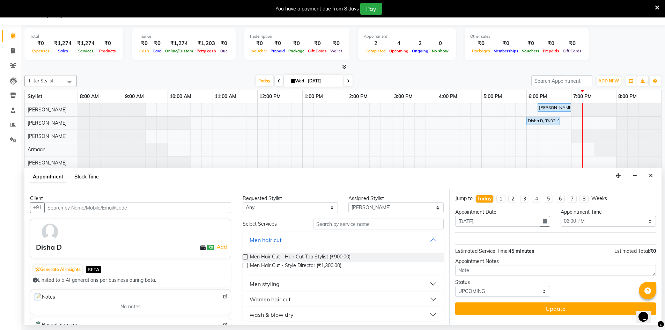
click at [355, 285] on button "Men styling" at bounding box center [342, 284] width 195 height 13
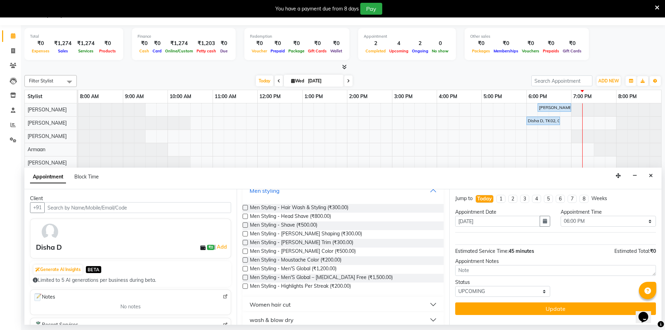
scroll to position [140, 0]
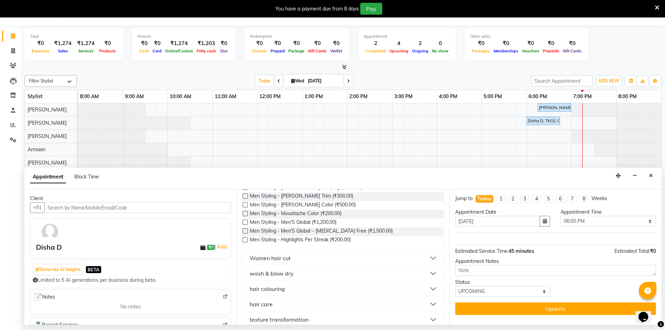
click at [292, 258] on button "Women hair cut" at bounding box center [342, 258] width 195 height 13
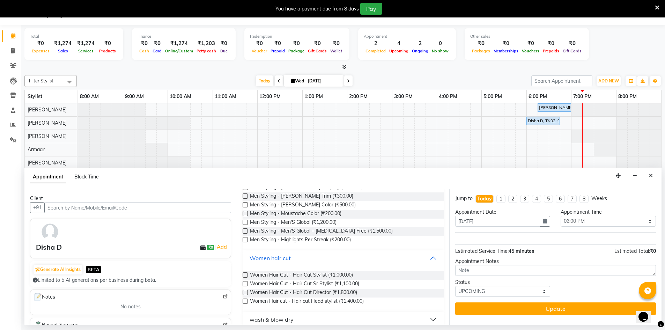
scroll to position [191, 0]
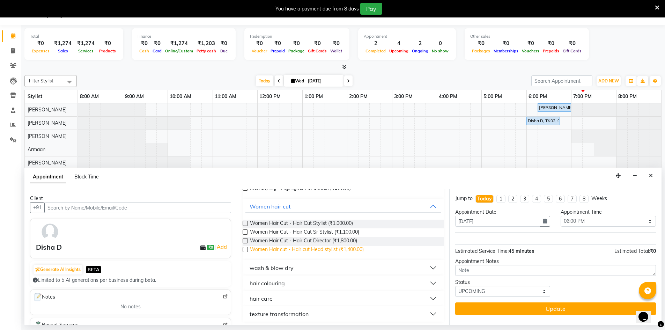
click at [302, 249] on span "Women Hair cut - Hair cut Head stylist (₹1,400.00)" at bounding box center [307, 250] width 114 height 9
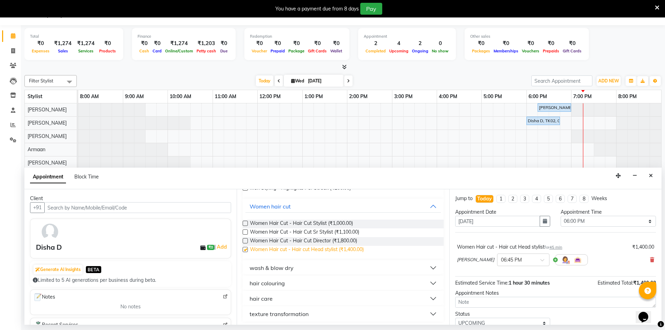
checkbox input "false"
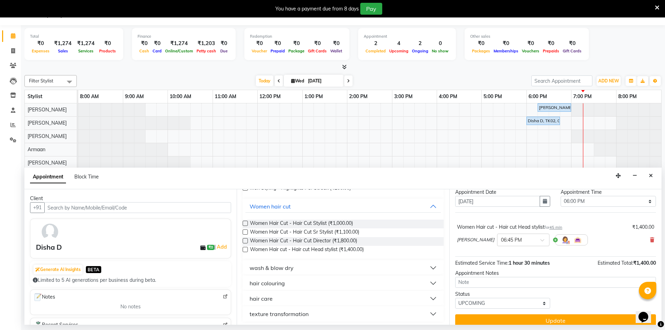
scroll to position [28, 0]
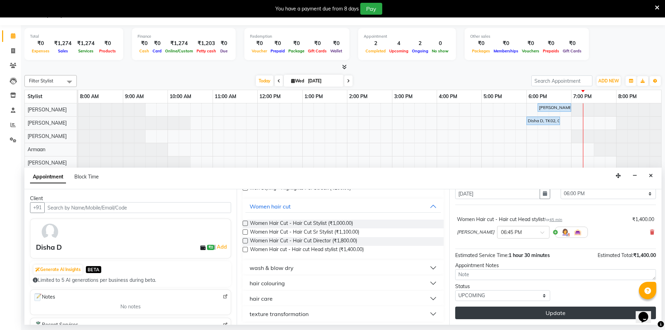
click at [566, 306] on button "Update" at bounding box center [555, 312] width 201 height 13
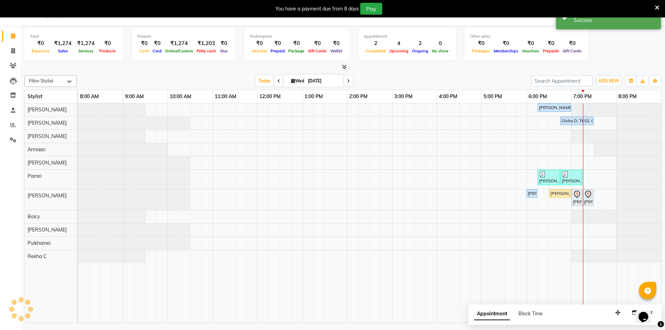
scroll to position [0, 0]
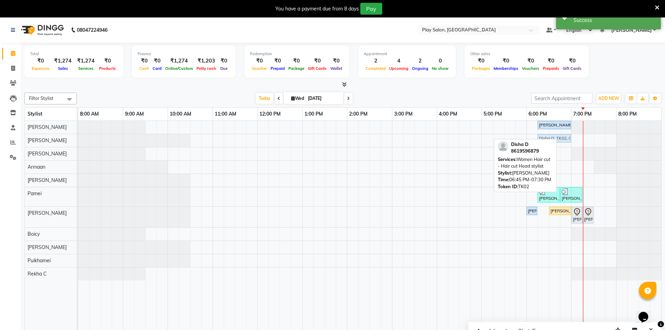
drag, startPoint x: 568, startPoint y: 139, endPoint x: 542, endPoint y: 141, distance: 25.6
click at [542, 141] on div "Filter Stylist Select All [PERSON_NAME] [PERSON_NAME] [PERSON_NAME] [PERSON_NAM…" at bounding box center [342, 215] width 637 height 251
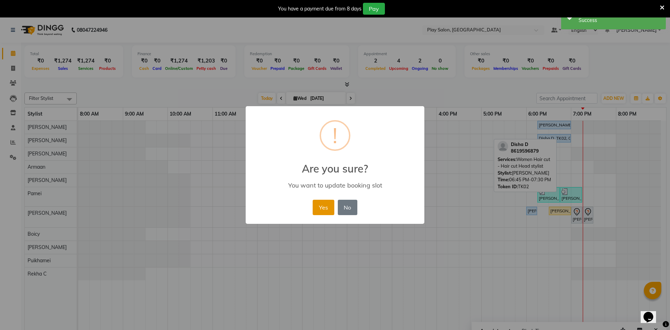
click at [323, 213] on button "Yes" at bounding box center [323, 207] width 21 height 15
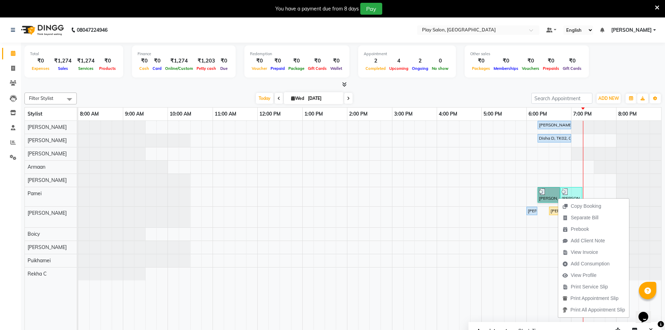
click at [550, 192] on link "[PERSON_NAME], TK04, 06:15 PM-06:45 PM, Beauty Essentials - Under Arms - Waxing" at bounding box center [549, 194] width 22 height 15
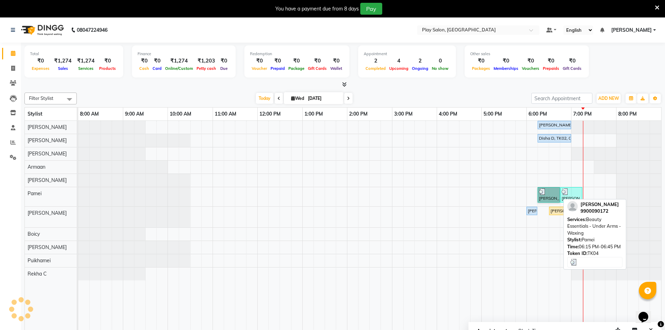
click at [550, 192] on link "[PERSON_NAME], TK04, 06:15 PM-06:45 PM, Beauty Essentials - Under Arms - Waxing" at bounding box center [549, 194] width 22 height 15
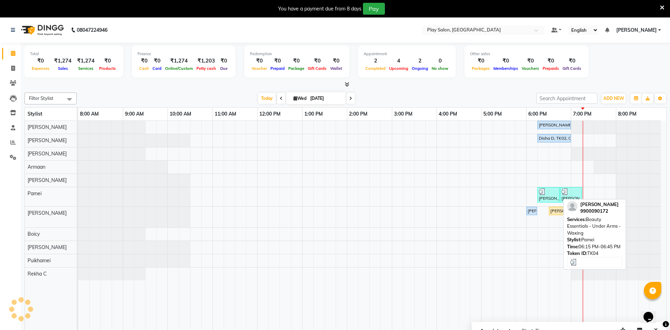
select select "3"
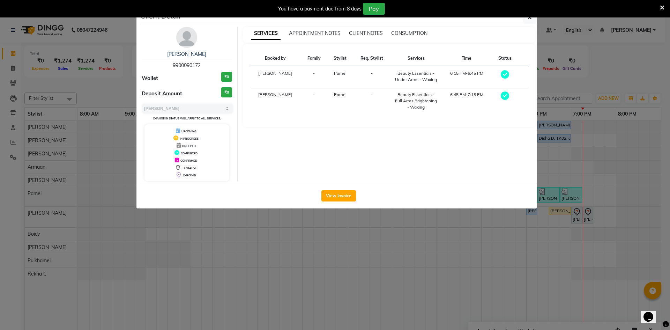
click at [191, 63] on span "9900090172" at bounding box center [187, 65] width 28 height 6
copy span "9900090172"
click at [533, 17] on div "You have a payment due from 8 days Pay" at bounding box center [335, 8] width 670 height 17
click at [529, 19] on icon "button" at bounding box center [530, 18] width 4 height 6
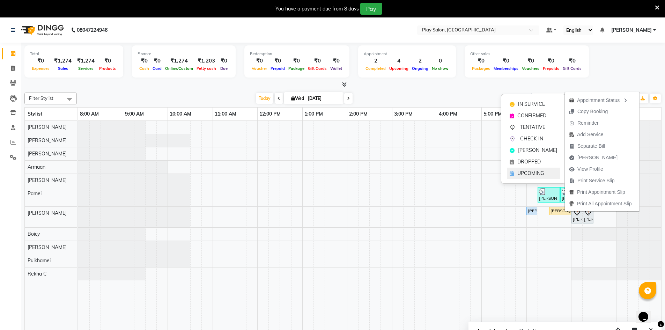
click at [525, 170] on span "UPCOMING" at bounding box center [530, 173] width 27 height 7
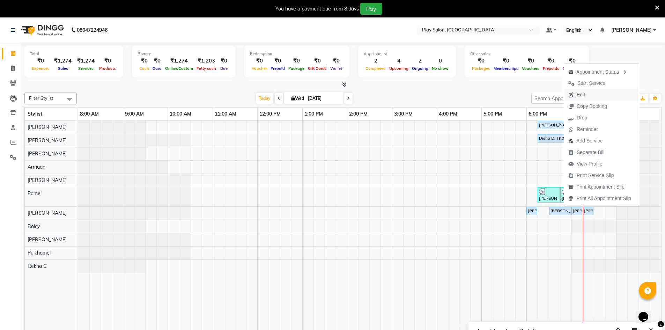
click at [585, 96] on span "Edit" at bounding box center [581, 94] width 8 height 7
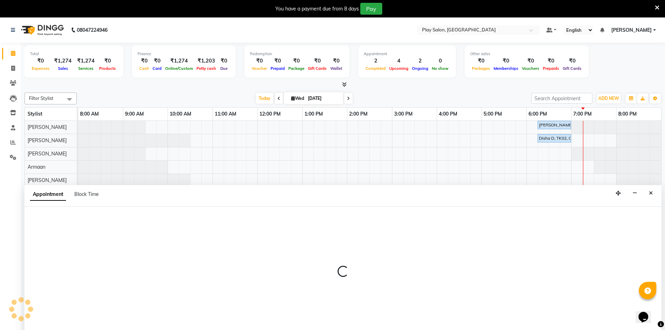
select select "upcoming"
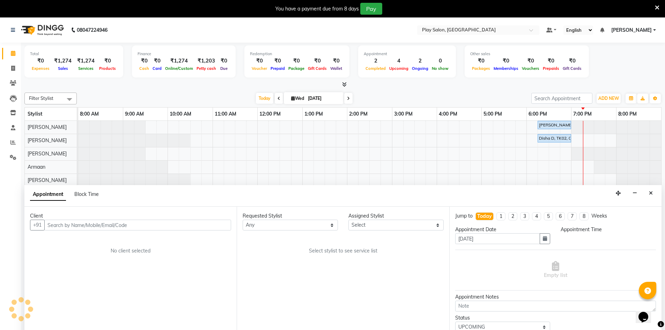
scroll to position [17, 0]
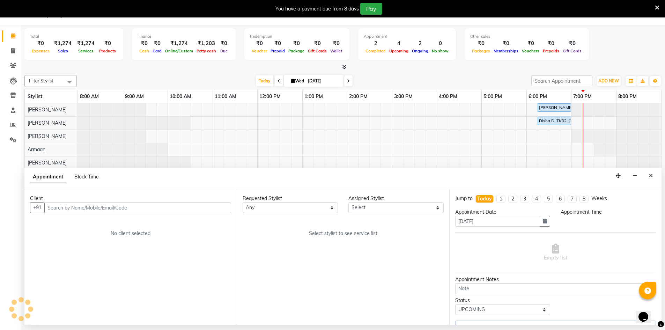
select select "88573"
select select "88659"
select select "1110"
select select
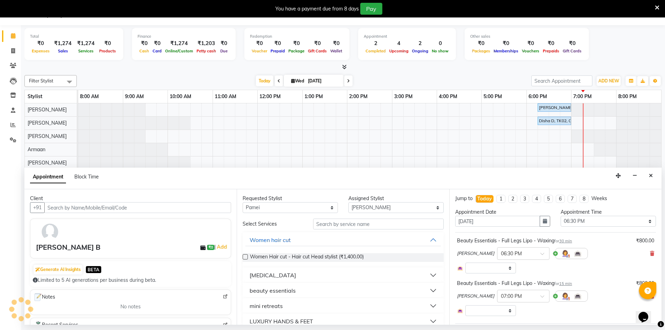
select select "4366"
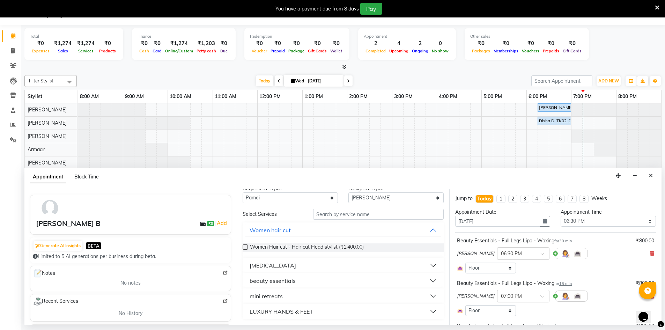
scroll to position [0, 0]
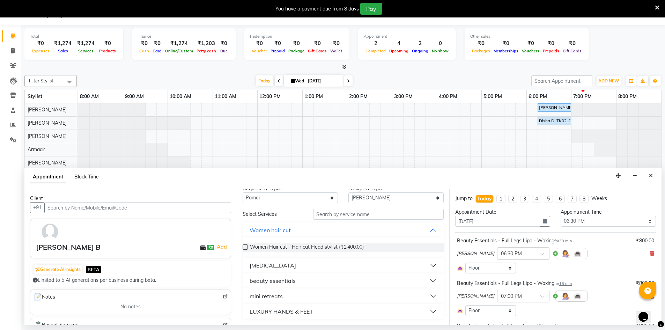
click at [100, 208] on input "text" at bounding box center [137, 207] width 187 height 11
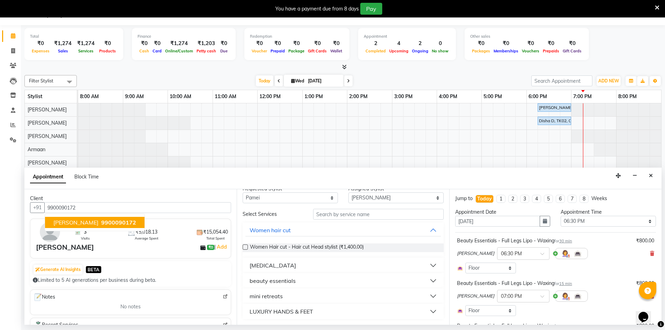
click at [96, 225] on span "[PERSON_NAME]" at bounding box center [75, 222] width 45 height 7
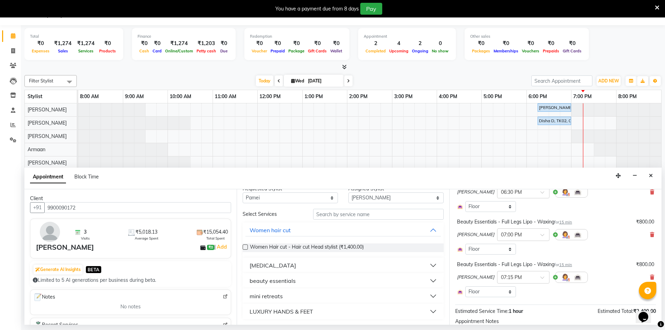
scroll to position [117, 0]
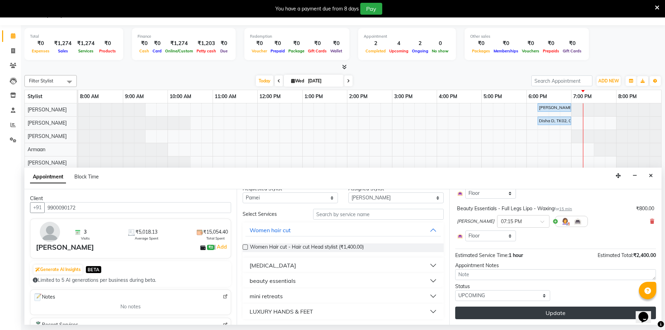
type input "9900090172"
click at [578, 317] on button "Update" at bounding box center [555, 312] width 201 height 13
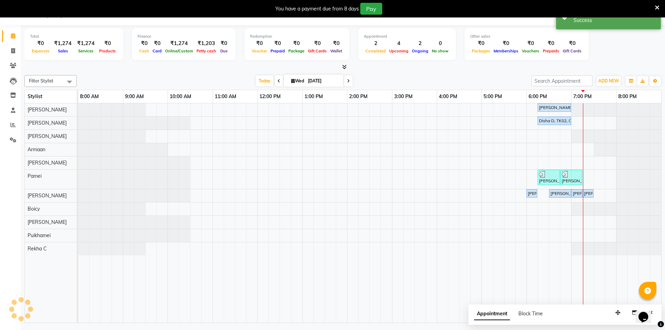
scroll to position [0, 0]
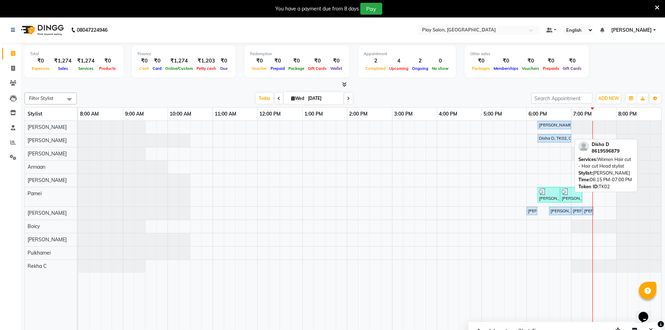
click at [543, 138] on div "Disha D, TK02, 06:15 PM-07:00 PM, Women Hair cut - Hair cut Head stylist" at bounding box center [554, 138] width 32 height 6
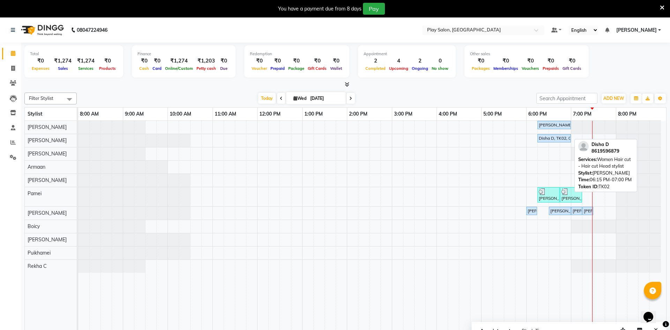
select select "5"
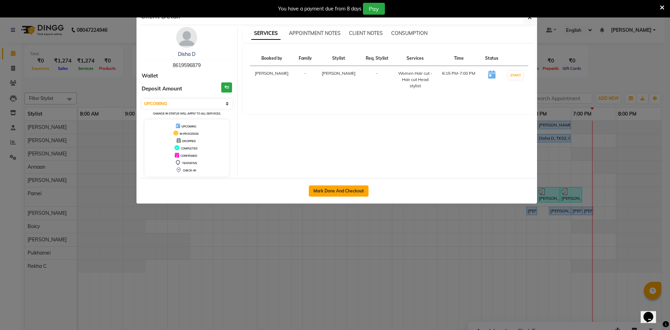
click at [326, 191] on button "Mark Done And Checkout" at bounding box center [339, 190] width 60 height 11
select select "service"
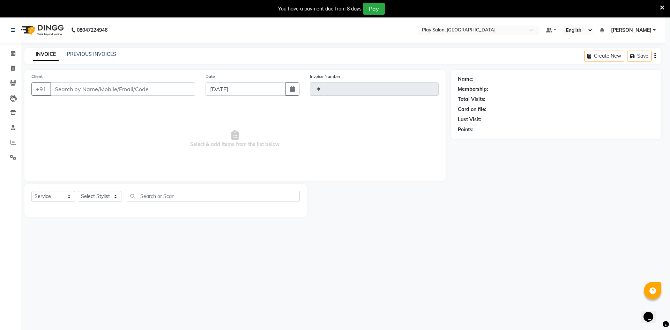
type input "0063"
select select "8631"
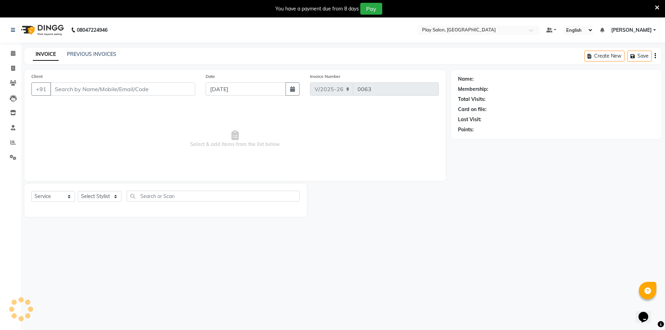
type input "8619596879"
select select "88575"
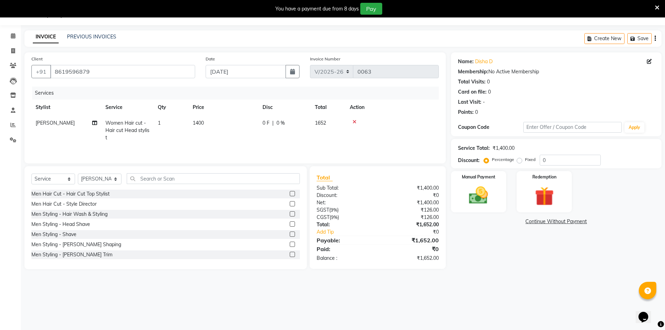
scroll to position [0, 5]
click at [542, 157] on input "0" at bounding box center [570, 160] width 61 height 11
click at [545, 160] on input "0" at bounding box center [570, 160] width 61 height 11
click at [507, 245] on div "Name: Disha D Membership: No Active Membership Total Visits: 0 Card on file: 0 …" at bounding box center [559, 160] width 216 height 217
click at [554, 162] on input "10" at bounding box center [570, 160] width 61 height 11
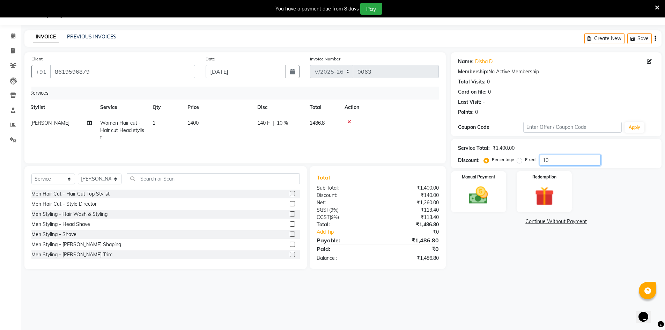
type input "1"
type input "10"
click at [478, 231] on div "Name: Disha D Membership: No Active Membership Total Visits: 0 Card on file: 0 …" at bounding box center [559, 160] width 216 height 217
click at [473, 197] on img at bounding box center [479, 195] width 32 height 23
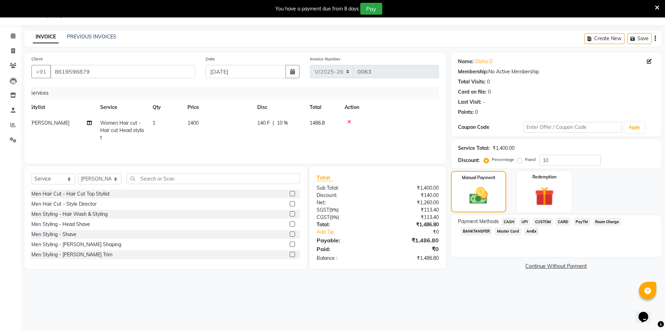
click at [544, 222] on span "CUSTOM" at bounding box center [543, 222] width 20 height 8
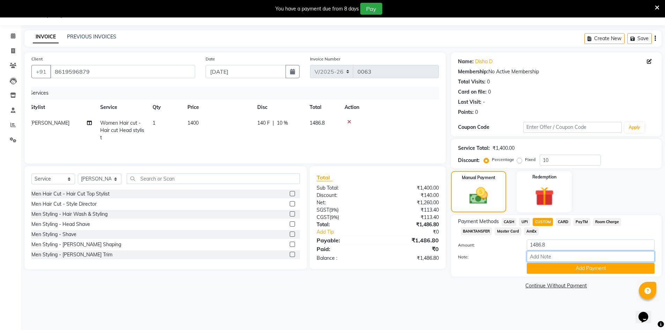
click at [534, 254] on input "Note:" at bounding box center [591, 256] width 128 height 11
type input "Upi"
click at [548, 264] on button "Add Payment" at bounding box center [591, 268] width 128 height 11
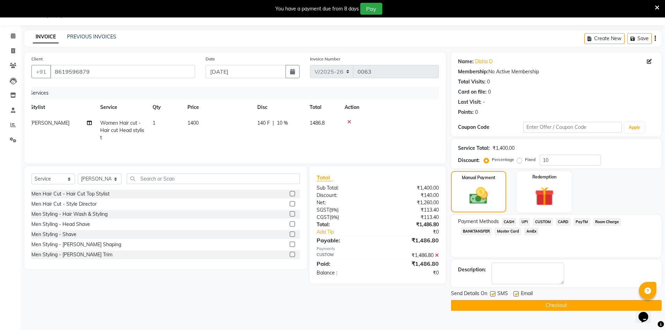
click at [540, 217] on div "Payment Methods CASH UPI CUSTOM CARD PayTM Room Charge BANKTANSFER Master Card …" at bounding box center [556, 236] width 210 height 42
click at [542, 221] on span "CUSTOM" at bounding box center [543, 222] width 20 height 8
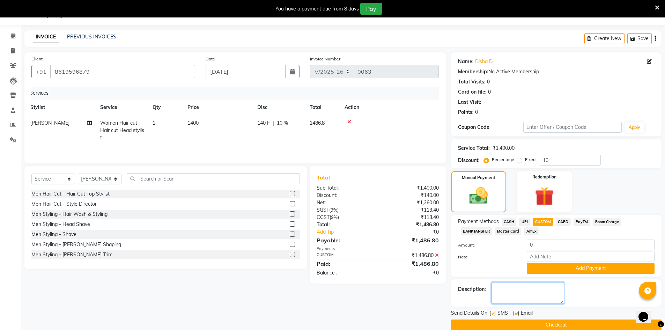
click at [516, 295] on textarea at bounding box center [527, 293] width 73 height 22
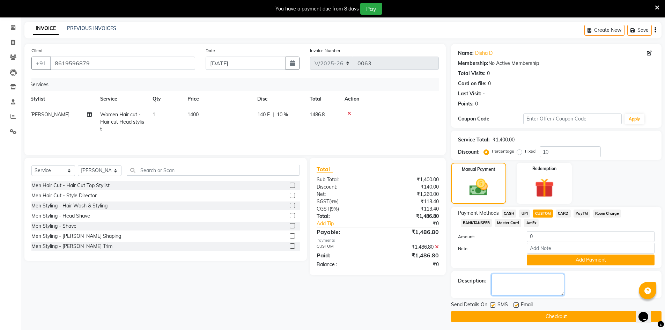
scroll to position [28, 0]
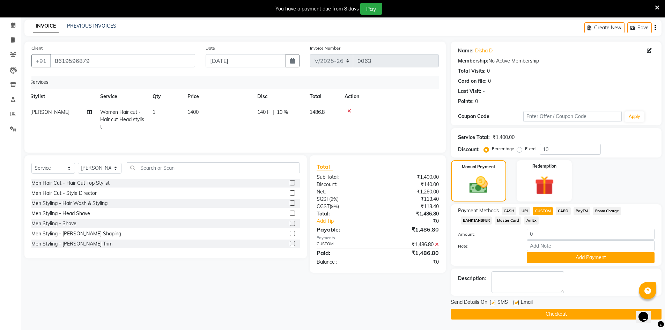
click at [521, 316] on button "Checkout" at bounding box center [556, 314] width 210 height 11
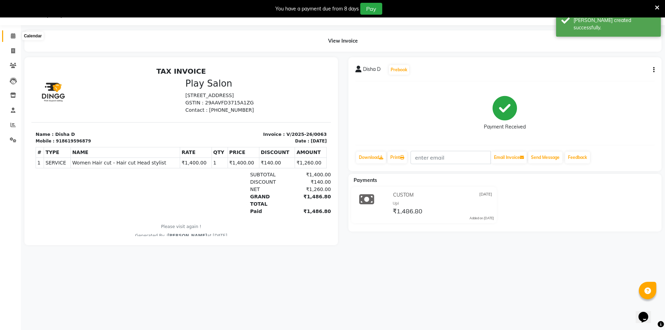
click at [15, 35] on icon at bounding box center [13, 35] width 5 height 5
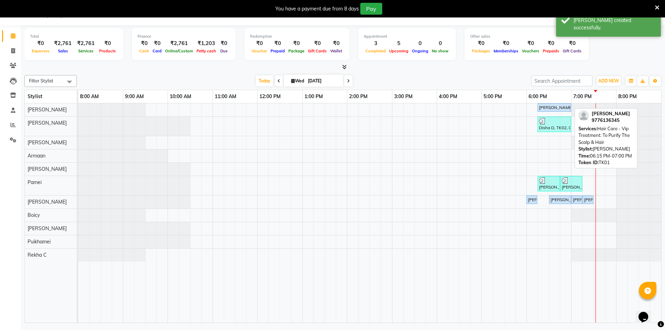
click at [556, 110] on div "[PERSON_NAME], TK01, 06:15 PM-07:00 PM, Hair Care - Vip Treatment: To Purify Th…" at bounding box center [554, 107] width 32 height 6
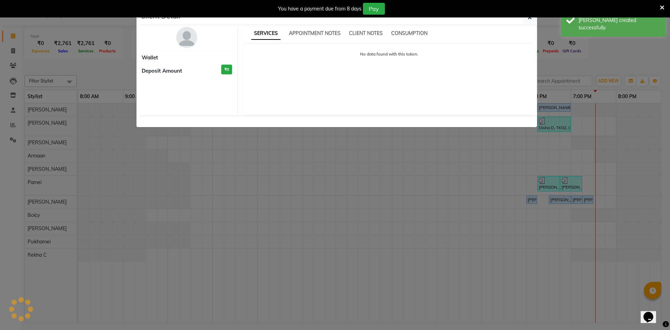
select select "5"
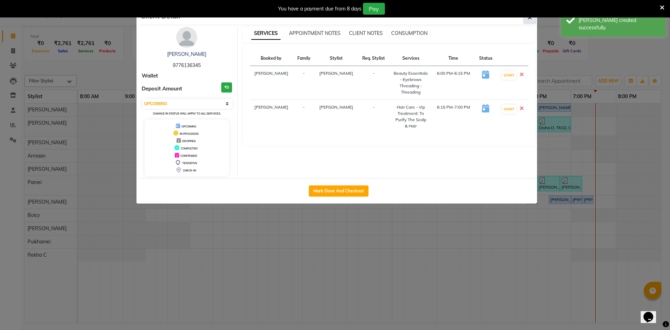
click at [528, 22] on button "button" at bounding box center [529, 17] width 13 height 13
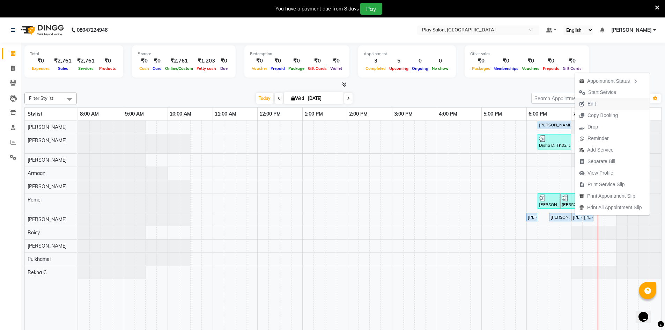
click at [605, 106] on button "Edit" at bounding box center [612, 104] width 75 height 12
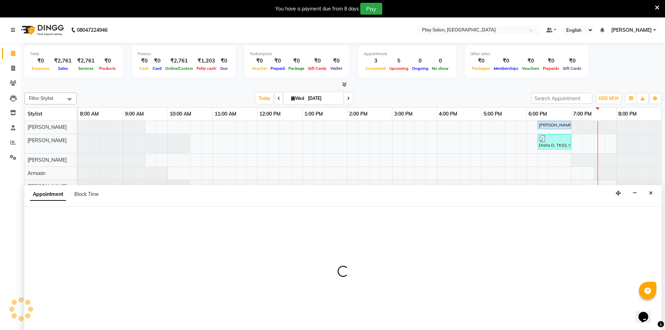
scroll to position [17, 0]
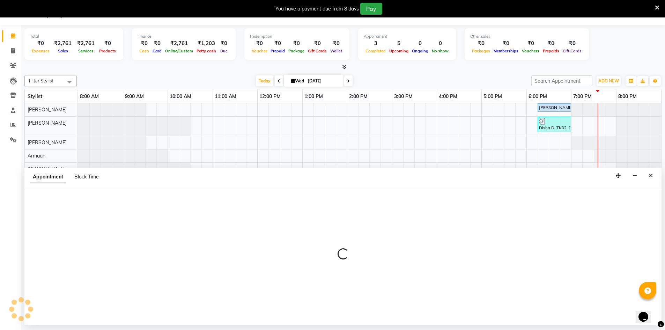
select select "1110"
select select "upcoming"
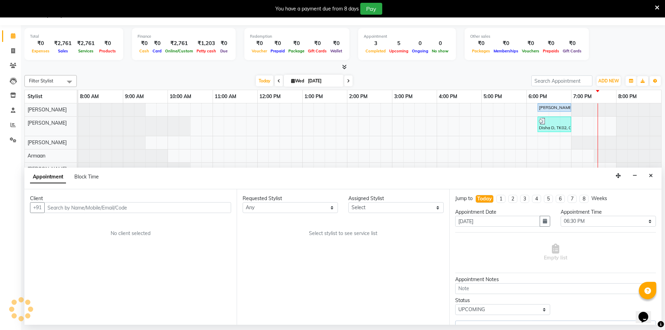
select select "88573"
select select "88659"
select select "4366"
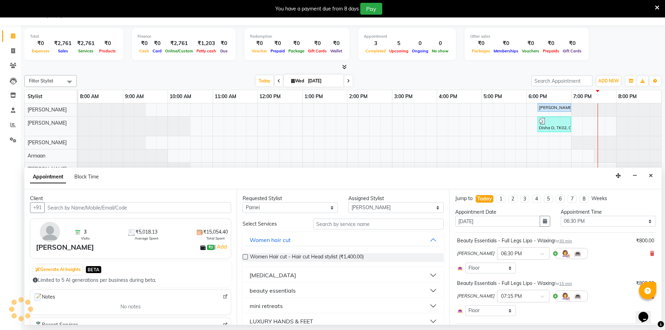
select select "4366"
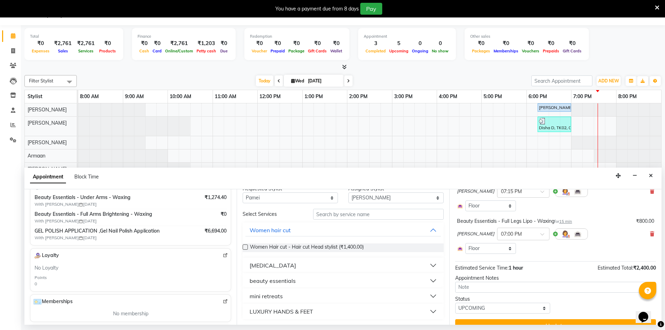
scroll to position [117, 0]
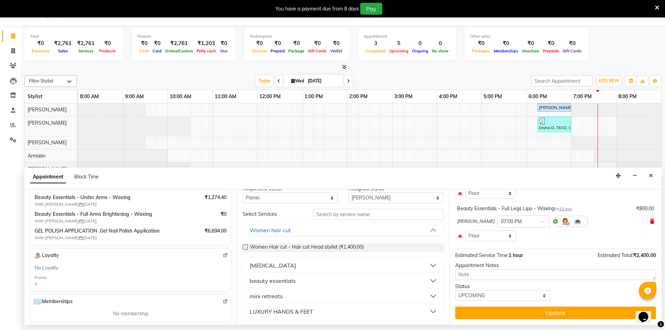
click at [650, 223] on icon at bounding box center [652, 221] width 4 height 5
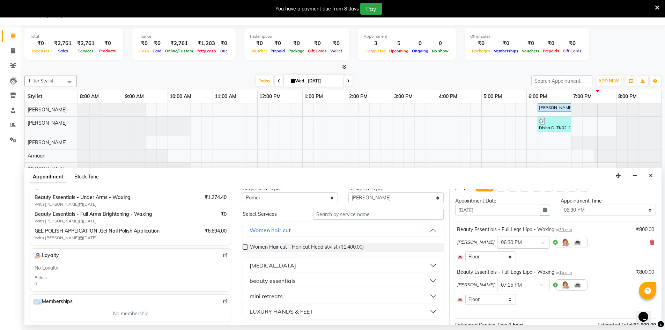
scroll to position [0, 0]
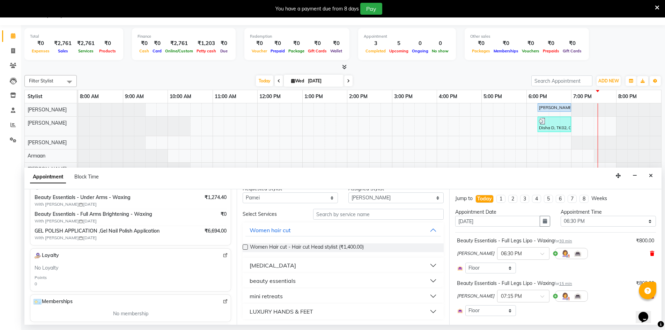
click at [650, 252] on icon at bounding box center [652, 253] width 4 height 5
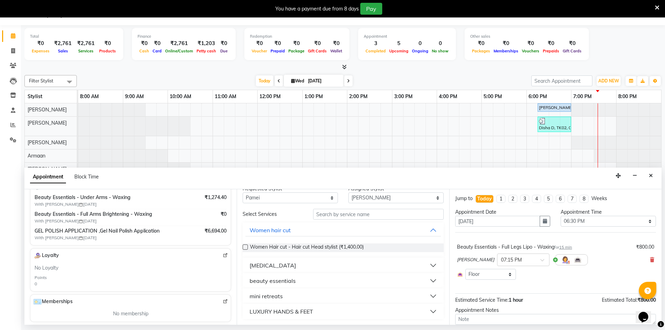
scroll to position [35, 0]
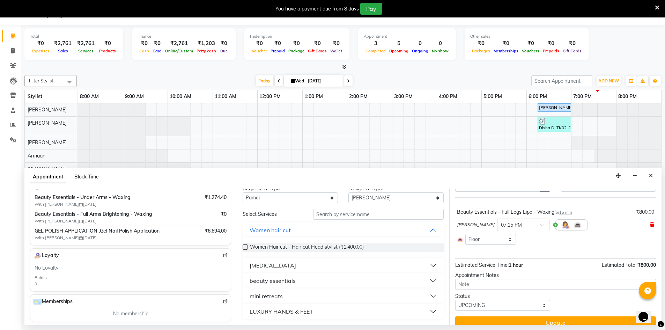
click at [650, 224] on icon at bounding box center [652, 224] width 4 height 5
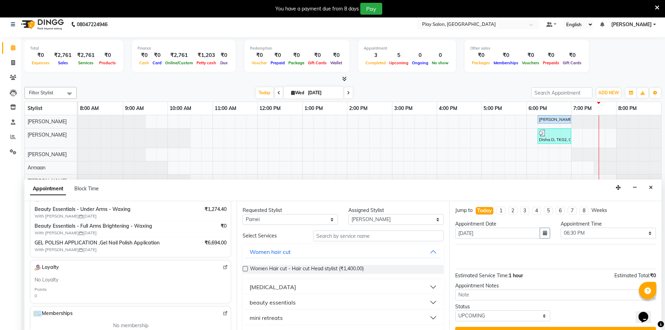
scroll to position [0, 0]
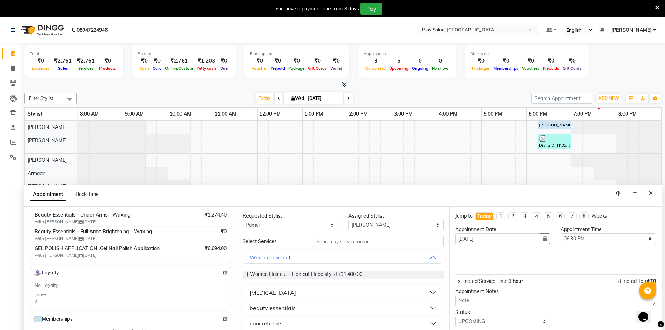
click at [335, 233] on div "Requested Stylist Any Armaan [PERSON_NAME] Boicy Gaiphunliu Kamei Hauzel [PERSO…" at bounding box center [343, 274] width 212 height 135
click at [336, 241] on input "text" at bounding box center [378, 241] width 131 height 11
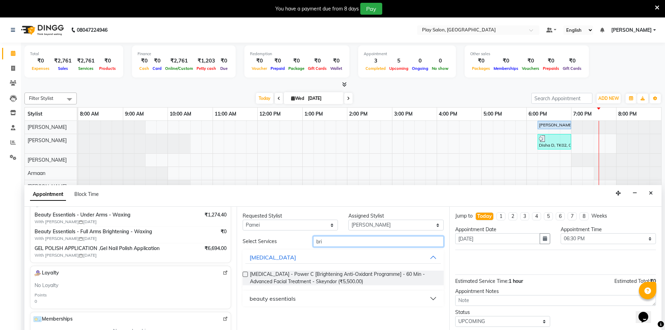
type input "bri"
click at [320, 298] on button "beauty essentials" at bounding box center [342, 298] width 195 height 13
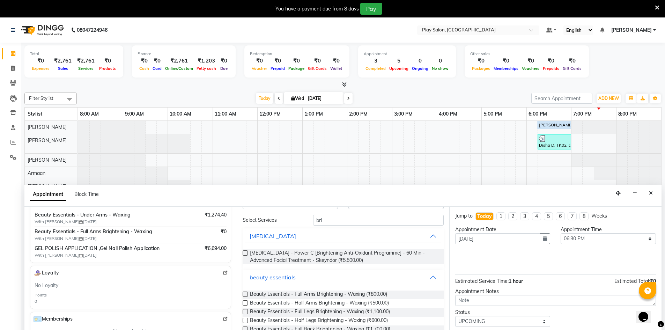
scroll to position [35, 0]
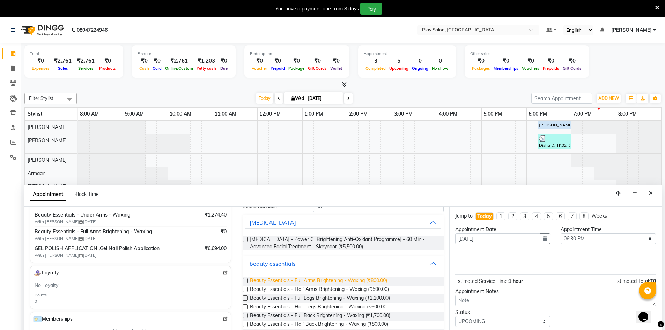
click at [331, 280] on span "Beauty Essentials - Full Arms Brightening - Waxing (₹800.00)" at bounding box center [318, 281] width 137 height 9
checkbox input "false"
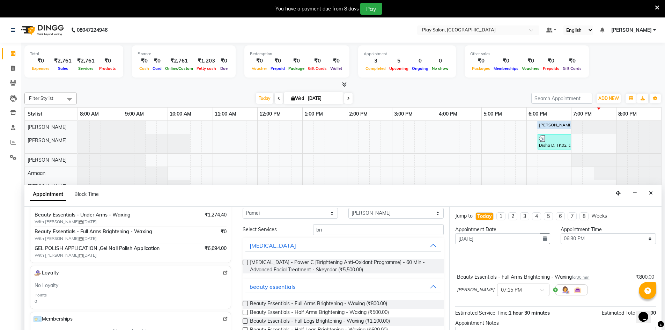
scroll to position [0, 0]
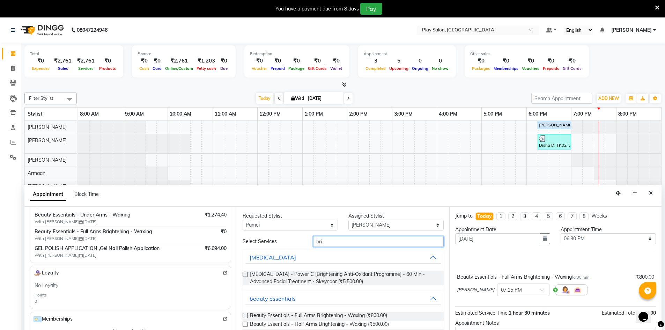
click at [323, 246] on input "bri" at bounding box center [378, 241] width 131 height 11
type input "b"
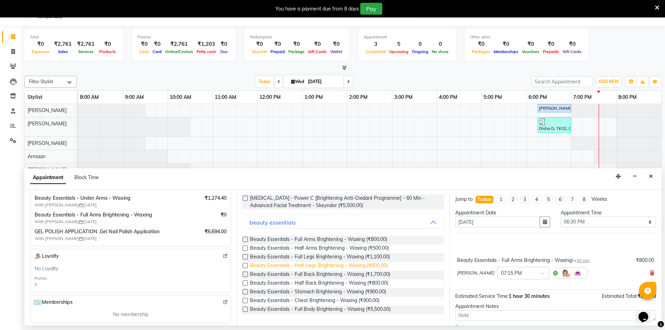
scroll to position [17, 0]
type input "brigh"
click at [318, 256] on span "Beauty Essentials - Full Legs Brightening - Waxing (₹1,100.00)" at bounding box center [320, 256] width 140 height 9
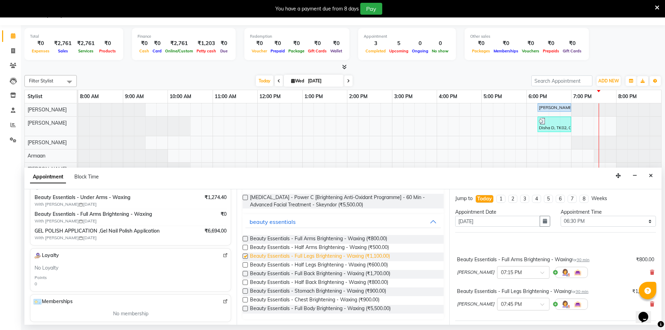
checkbox input "false"
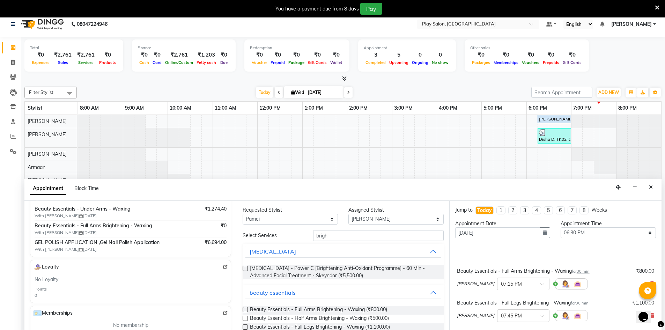
scroll to position [0, 0]
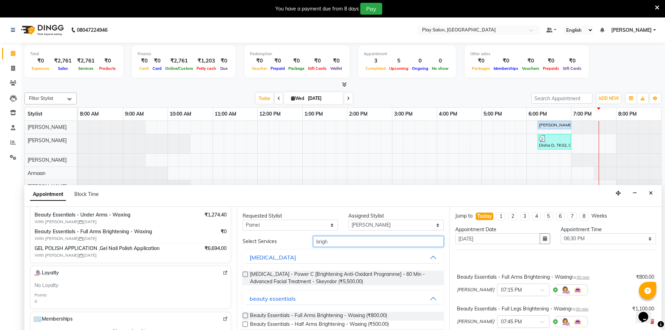
click at [356, 236] on input "brigh" at bounding box center [378, 241] width 131 height 11
type input "b"
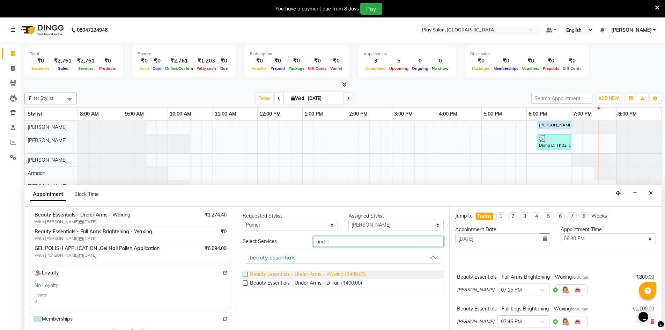
type input "under"
click at [336, 274] on span "Beauty Essentials - Under Arms - Waxing (₹400.00)" at bounding box center [308, 275] width 116 height 9
checkbox input "false"
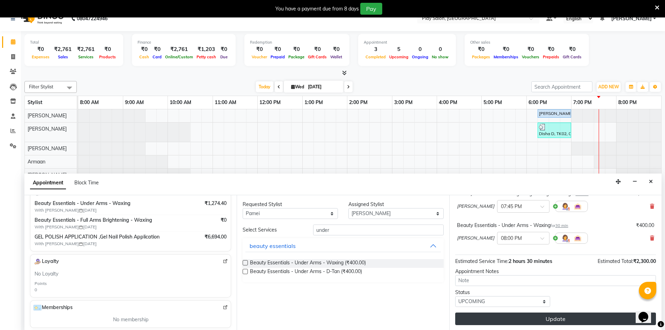
scroll to position [17, 0]
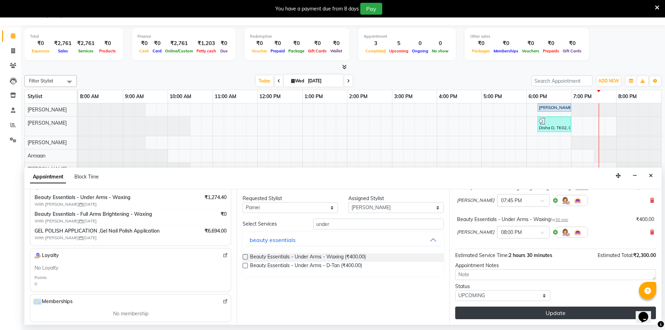
click at [583, 307] on button "Update" at bounding box center [555, 312] width 201 height 13
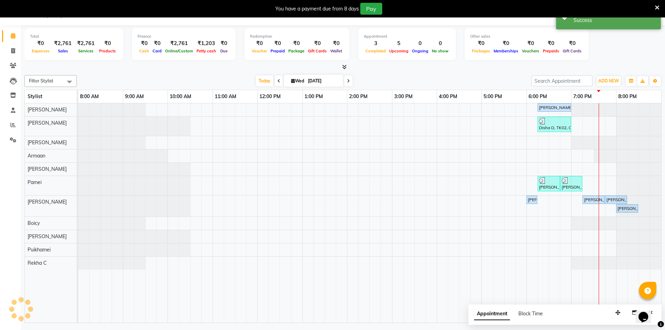
scroll to position [0, 0]
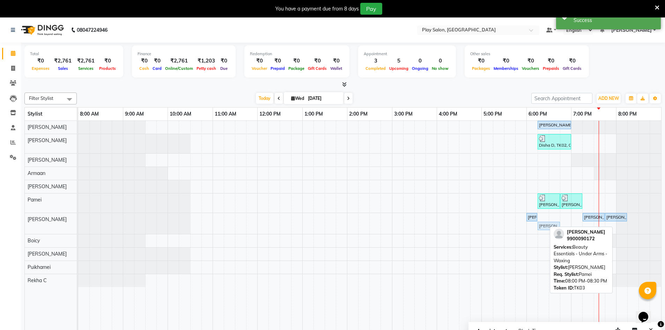
drag, startPoint x: 631, startPoint y: 225, endPoint x: 555, endPoint y: 215, distance: 76.8
click at [555, 215] on div "[PERSON_NAME], TK01, 06:15 PM-07:00 PM, Hair Care - Vip Treatment: To Purify Th…" at bounding box center [369, 230] width 583 height 219
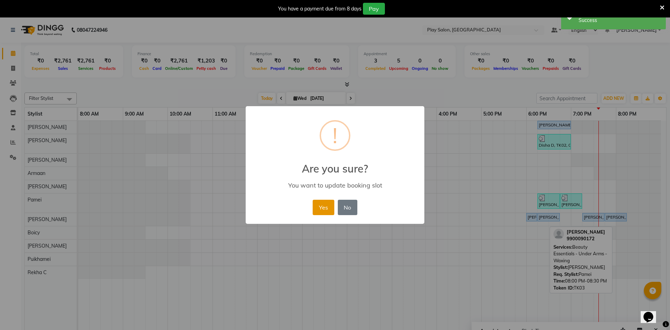
click at [320, 209] on button "Yes" at bounding box center [323, 207] width 21 height 15
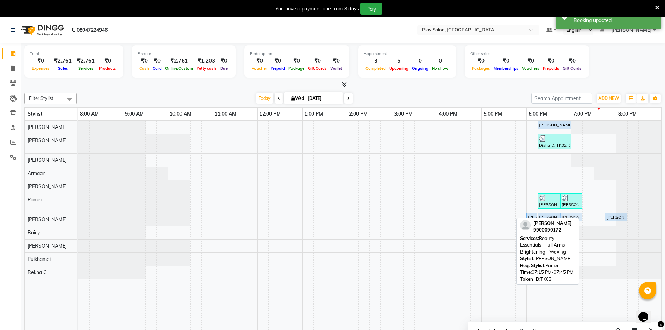
drag, startPoint x: 594, startPoint y: 219, endPoint x: 569, endPoint y: 220, distance: 25.2
click at [569, 220] on div "Filter Stylist Select All [PERSON_NAME] [PERSON_NAME] [PERSON_NAME] [PERSON_NAM…" at bounding box center [342, 215] width 637 height 251
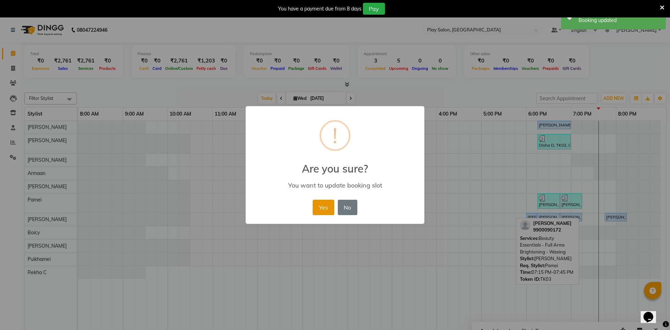
click at [325, 209] on button "Yes" at bounding box center [323, 207] width 21 height 15
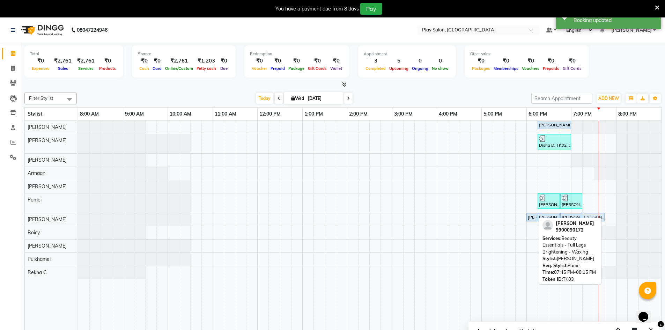
drag, startPoint x: 618, startPoint y: 213, endPoint x: 592, endPoint y: 216, distance: 26.4
click at [78, 216] on div "[PERSON_NAME], TK01, 06:00 PM-06:15 PM, Beauty Essentials - Eyebrows Threading …" at bounding box center [78, 219] width 0 height 12
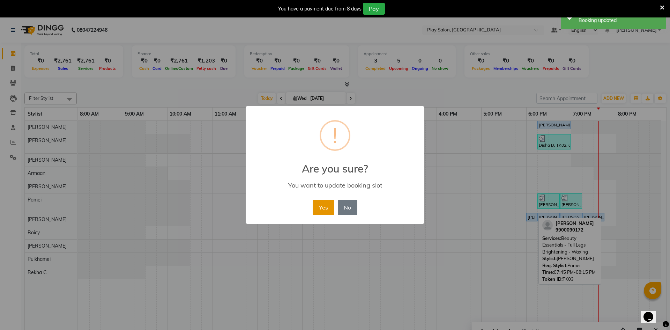
click at [320, 207] on button "Yes" at bounding box center [323, 207] width 21 height 15
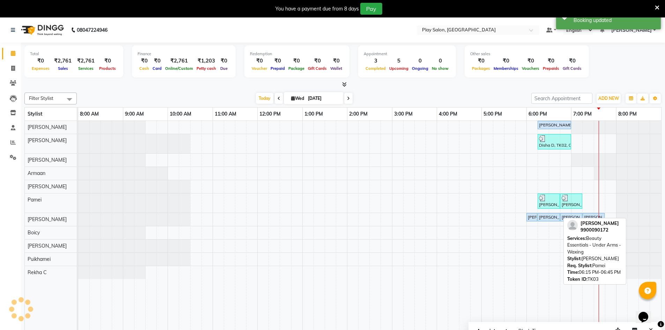
click at [550, 218] on div "[PERSON_NAME], TK03, 06:15 PM-06:45 PM, Beauty Essentials - Under Arms - Waxing" at bounding box center [548, 217] width 21 height 6
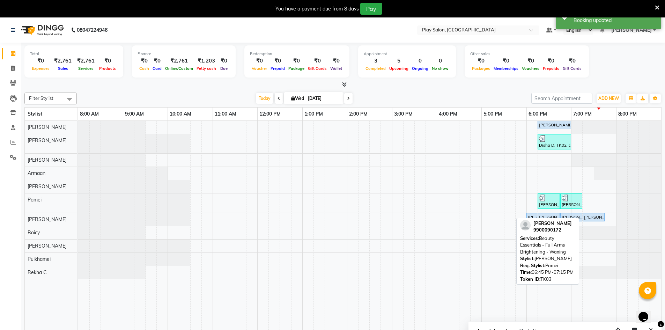
click at [580, 215] on div at bounding box center [581, 217] width 3 height 8
select select "5"
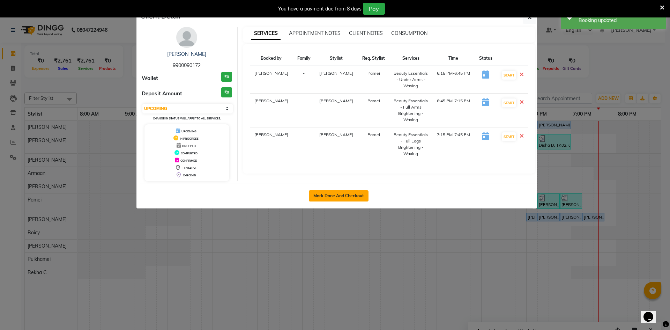
click at [359, 200] on button "Mark Done And Checkout" at bounding box center [339, 195] width 60 height 11
select select "service"
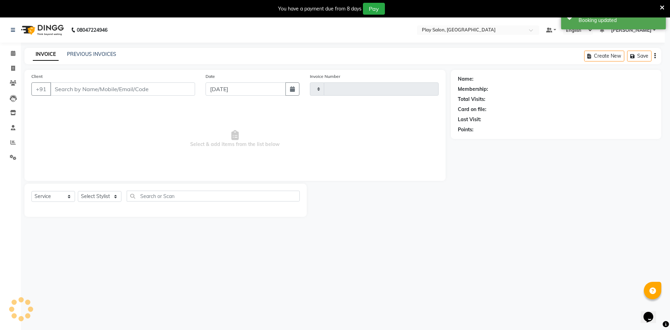
type input "0064"
select select "8631"
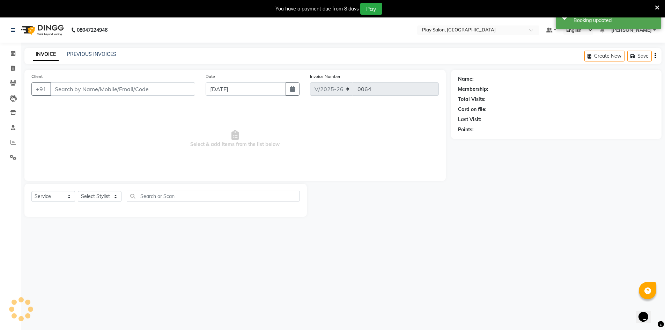
type input "9900090172"
select select "88659"
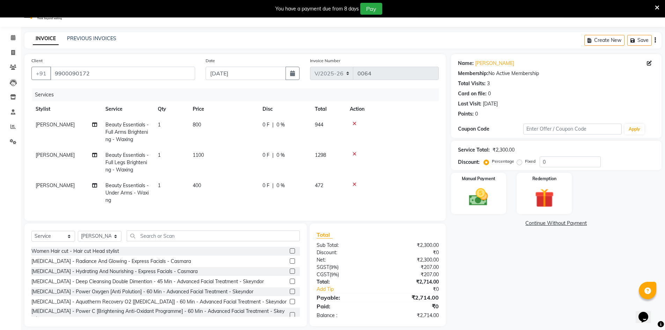
scroll to position [28, 0]
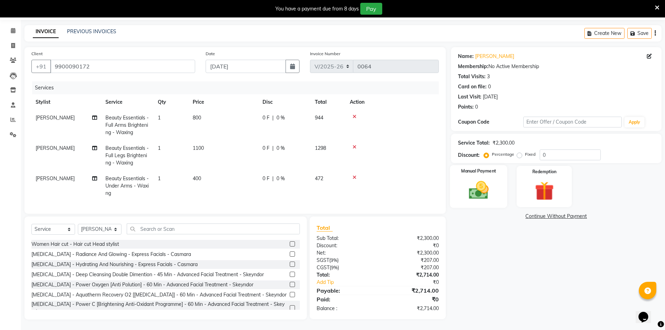
click at [471, 200] on div "Manual Payment" at bounding box center [479, 186] width 58 height 43
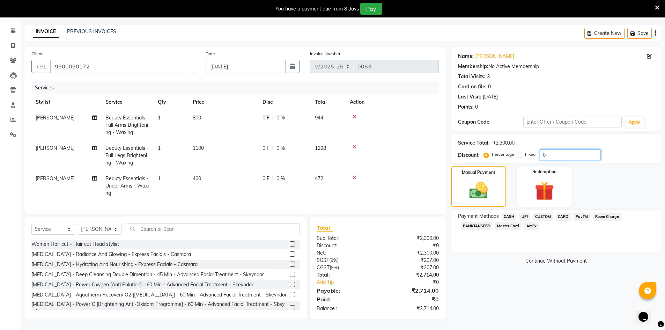
click at [547, 153] on input "0" at bounding box center [570, 154] width 61 height 11
type input "10"
click at [505, 257] on link "Continue Without Payment" at bounding box center [556, 260] width 208 height 7
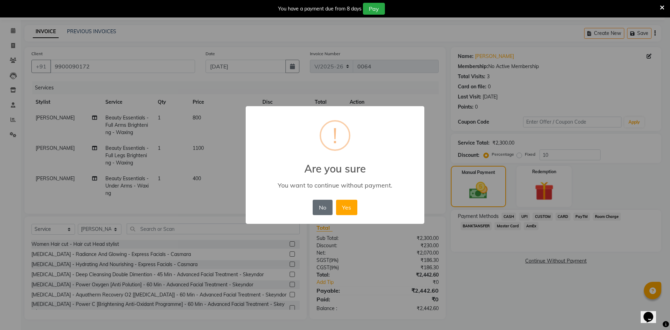
click at [316, 209] on button "No" at bounding box center [323, 207] width 20 height 15
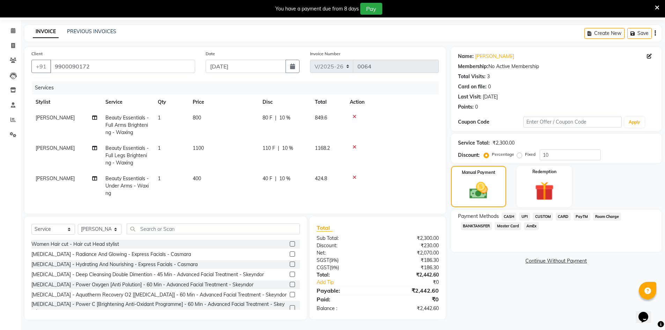
click at [564, 213] on span "CARD" at bounding box center [563, 217] width 15 height 8
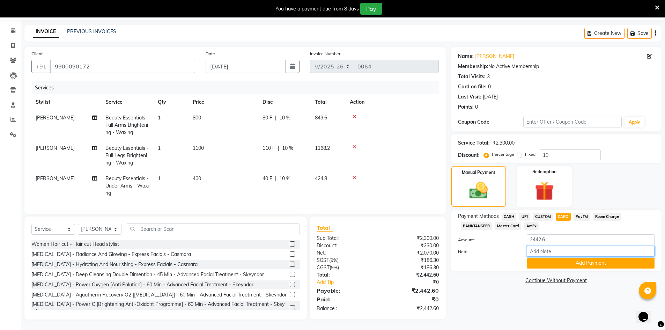
click at [559, 246] on input "Note:" at bounding box center [591, 251] width 128 height 11
click at [477, 197] on div "Manual Payment" at bounding box center [479, 186] width 58 height 43
click at [547, 234] on input "2442.6" at bounding box center [591, 239] width 128 height 11
click at [10, 28] on span at bounding box center [13, 31] width 12 height 8
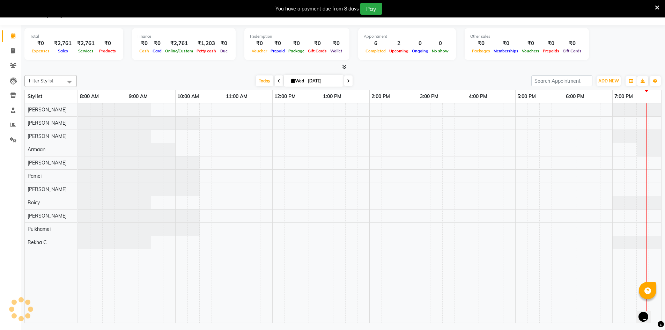
scroll to position [17, 0]
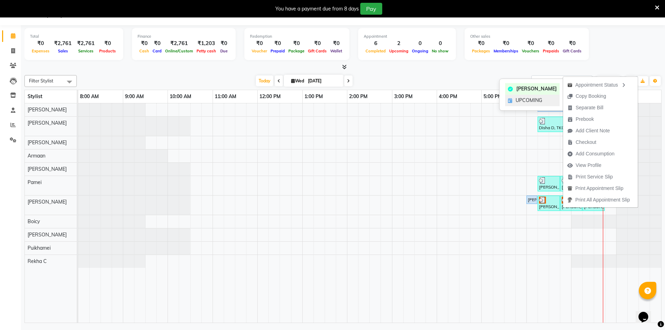
click at [527, 101] on span "UPCOMING" at bounding box center [529, 100] width 27 height 7
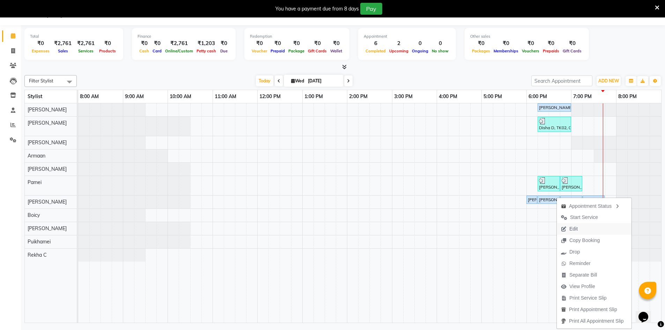
click at [574, 230] on span "Edit" at bounding box center [573, 228] width 8 height 7
select select "tentative"
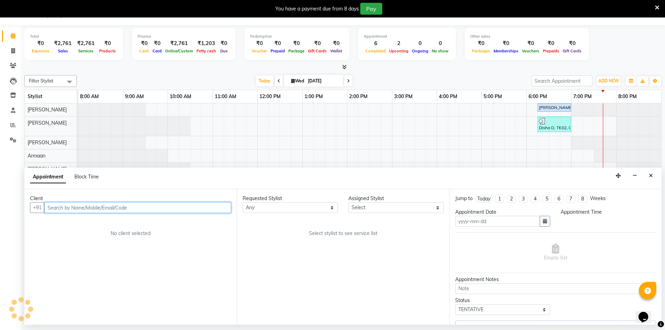
type input "[DATE]"
select select "upcoming"
select select "1095"
select select "88573"
select select "88659"
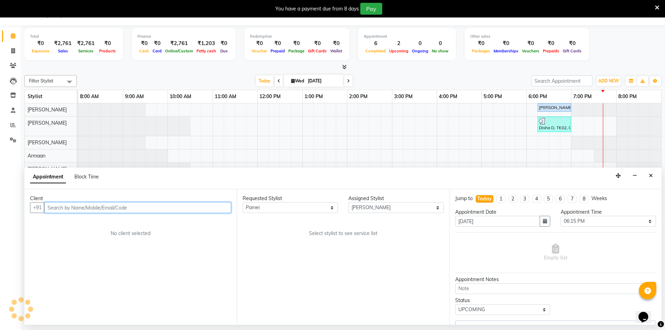
select select "4366"
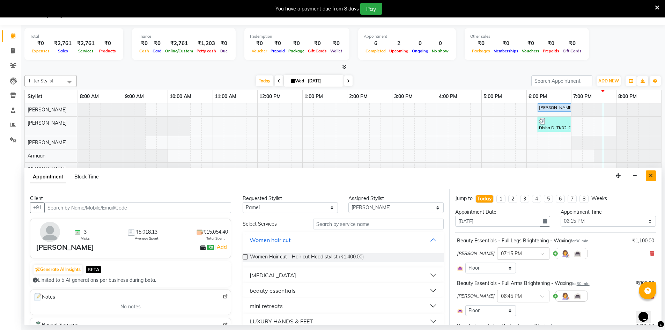
click at [646, 179] on button "Close" at bounding box center [651, 175] width 10 height 11
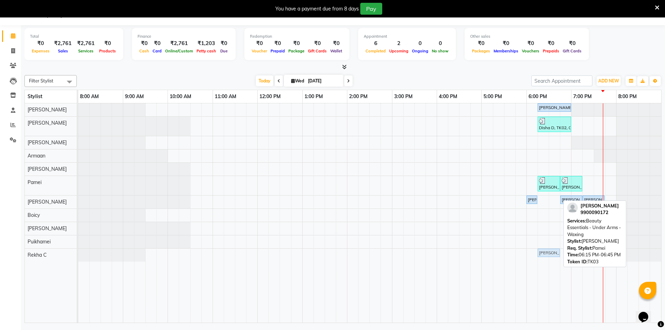
drag, startPoint x: 556, startPoint y: 198, endPoint x: 552, endPoint y: 254, distance: 56.0
click at [552, 254] on tbody "[PERSON_NAME], TK01, 06:15 PM-07:00 PM, Hair Care - Vip Treatment: To Purify Th…" at bounding box center [369, 182] width 583 height 158
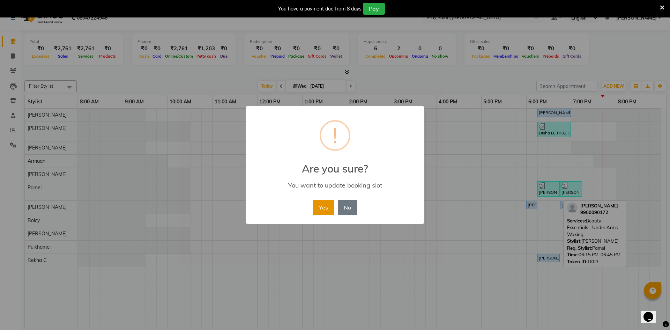
click at [316, 207] on button "Yes" at bounding box center [323, 207] width 21 height 15
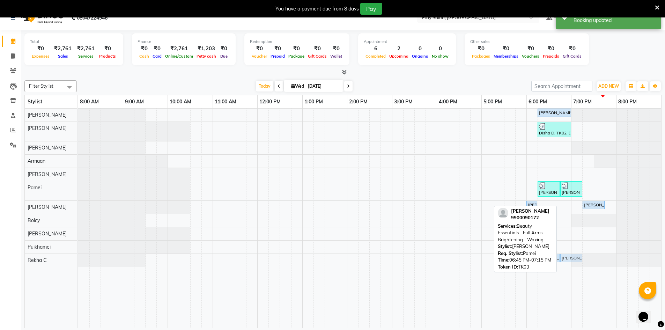
drag, startPoint x: 568, startPoint y: 202, endPoint x: 566, endPoint y: 263, distance: 60.4
click at [567, 259] on tbody "[PERSON_NAME], TK01, 06:15 PM-07:00 PM, Hair Care - Vip Treatment: To Purify Th…" at bounding box center [369, 188] width 583 height 158
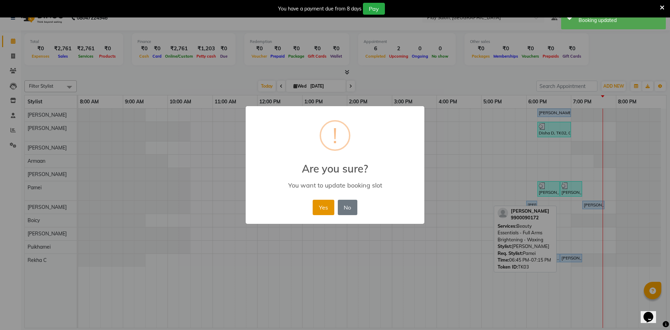
click at [319, 211] on button "Yes" at bounding box center [323, 207] width 21 height 15
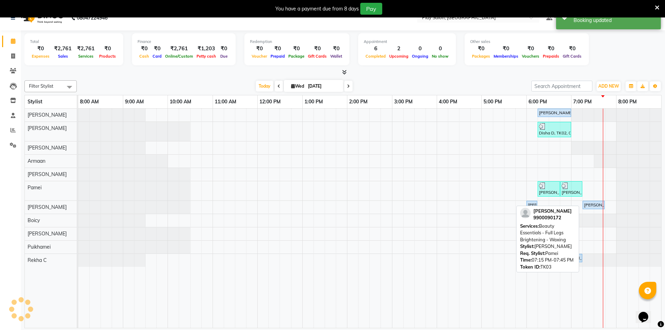
click at [587, 204] on div "[PERSON_NAME], TK03, 07:15 PM-07:45 PM, Beauty Essentials - Full Legs Brighteni…" at bounding box center [593, 205] width 21 height 6
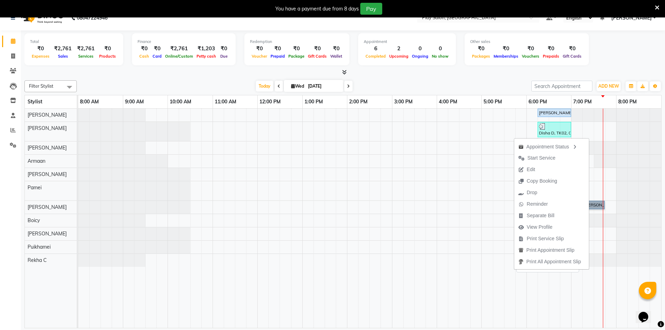
click at [599, 207] on link "[PERSON_NAME], TK03, 07:15 PM-07:45 PM, Beauty Essentials - Full Legs Brighteni…" at bounding box center [594, 205] width 22 height 8
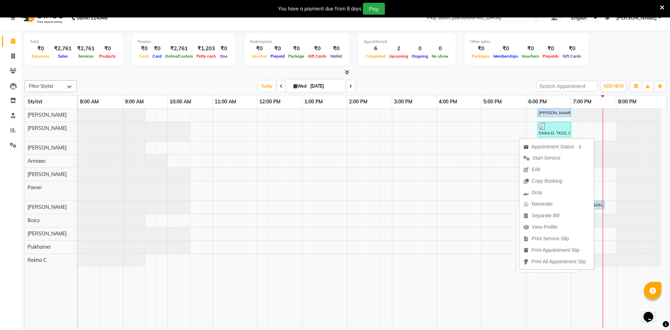
select select "5"
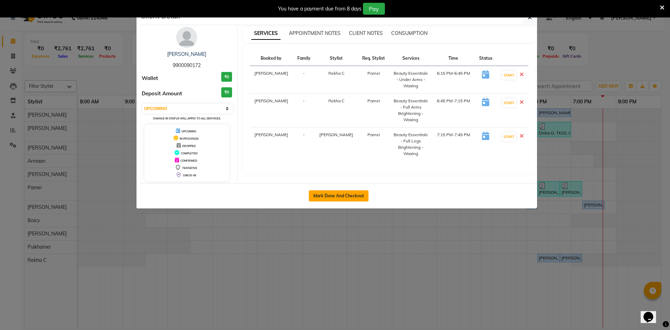
click at [361, 197] on button "Mark Done And Checkout" at bounding box center [339, 195] width 60 height 11
select select "service"
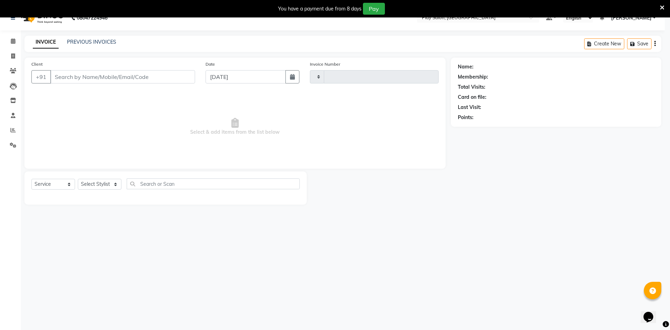
type input "0064"
select select "8631"
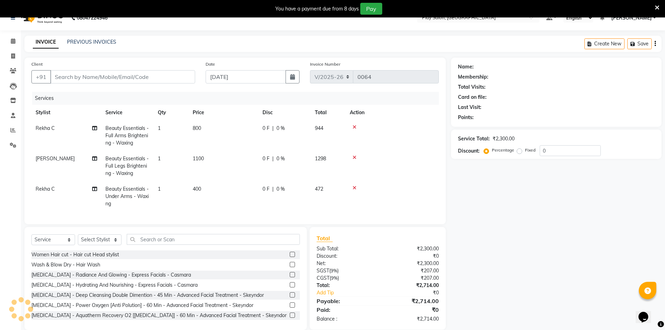
type input "9900090172"
select select "88572"
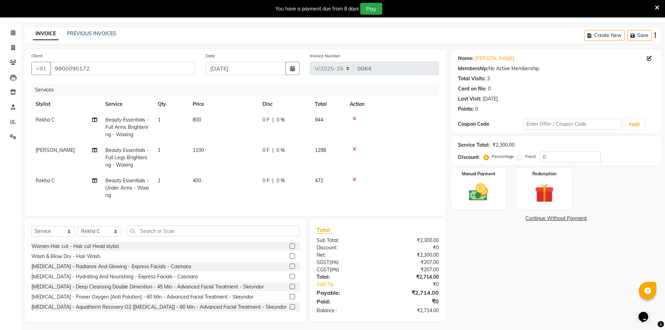
scroll to position [28, 0]
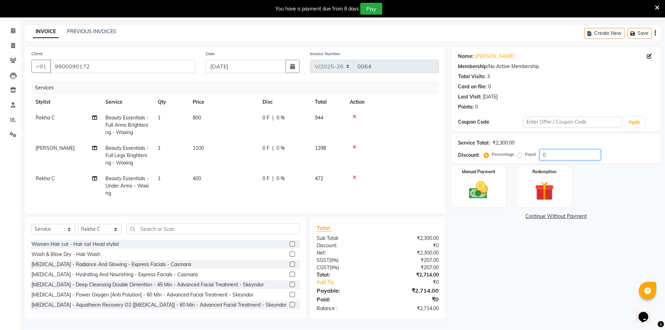
click at [548, 150] on input "0" at bounding box center [570, 154] width 61 height 11
type input "010"
click at [488, 296] on div "Name: [PERSON_NAME] Membership: No Active Membership Total Visits: 3 Card on fi…" at bounding box center [559, 183] width 216 height 272
click at [471, 185] on img at bounding box center [479, 190] width 32 height 23
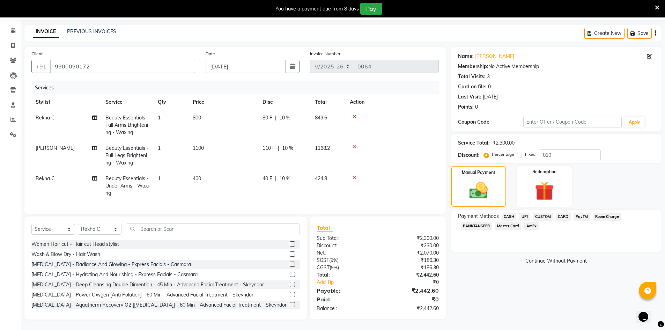
click at [540, 213] on span "CUSTOM" at bounding box center [543, 217] width 20 height 8
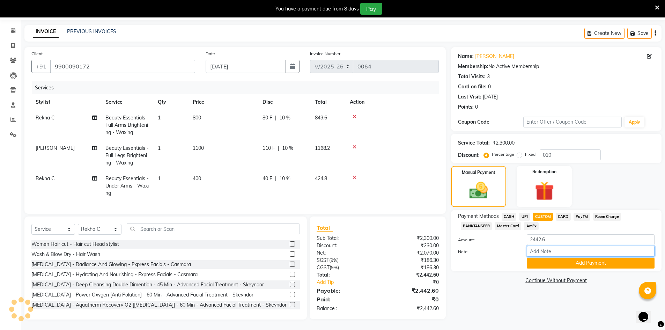
click at [535, 246] on input "Note:" at bounding box center [591, 251] width 128 height 11
type input "Upi"
click at [562, 258] on button "Add Payment" at bounding box center [591, 263] width 128 height 11
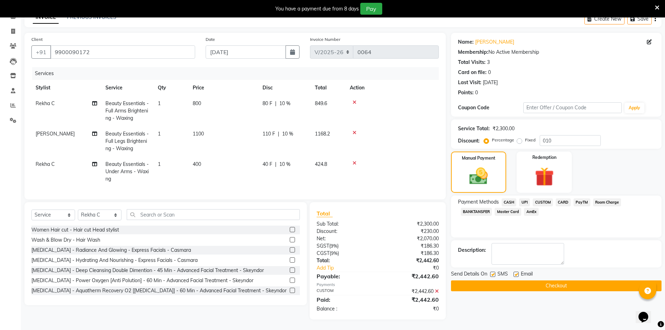
scroll to position [42, 0]
click at [558, 280] on button "Checkout" at bounding box center [556, 285] width 210 height 11
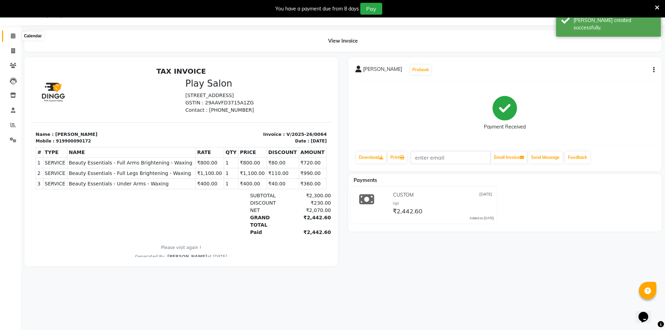
click at [12, 36] on icon at bounding box center [13, 35] width 5 height 5
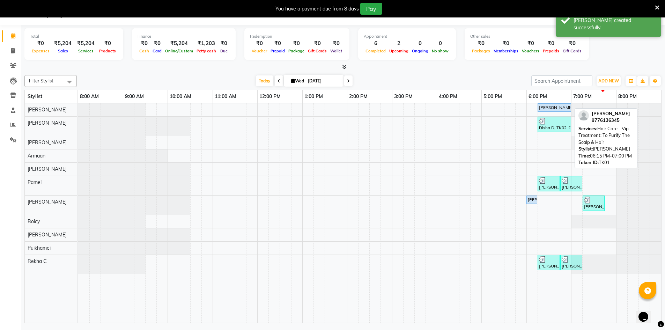
click at [556, 107] on div "[PERSON_NAME], TK01, 06:15 PM-07:00 PM, Hair Care - Vip Treatment: To Purify Th…" at bounding box center [554, 107] width 32 height 6
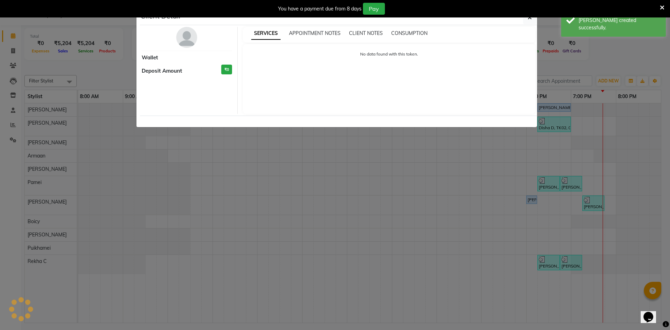
select select "5"
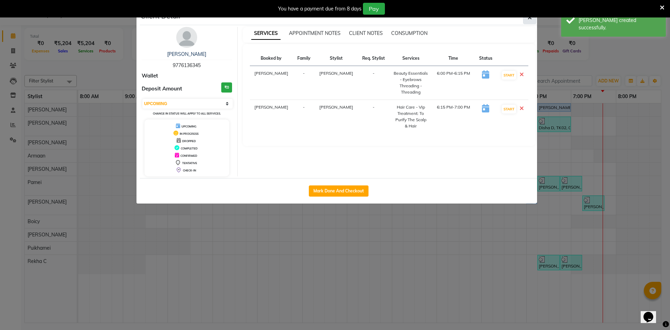
click at [528, 19] on icon "button" at bounding box center [530, 18] width 4 height 6
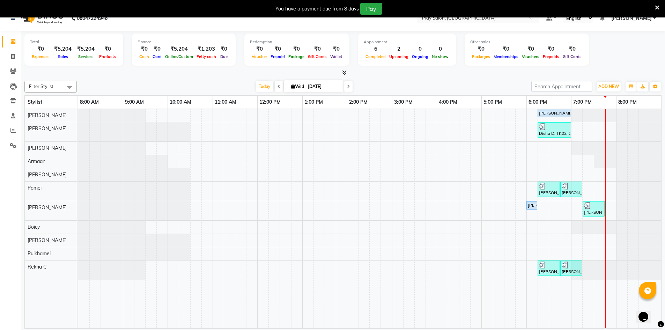
scroll to position [17, 0]
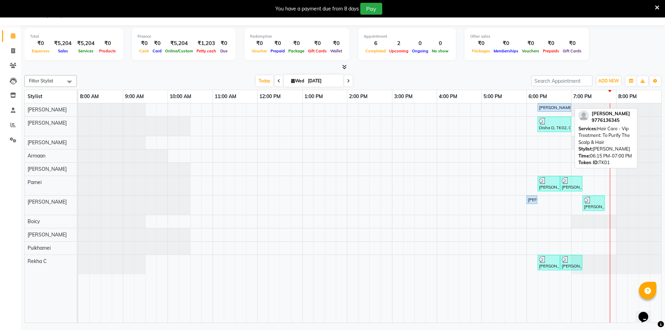
click at [552, 111] on link "[PERSON_NAME], TK01, 06:15 PM-07:00 PM, Hair Care - Vip Treatment: To Purify Th…" at bounding box center [555, 107] width 34 height 8
select select "5"
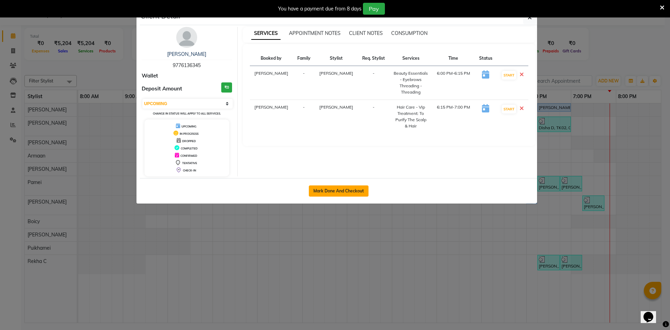
click at [354, 190] on button "Mark Done And Checkout" at bounding box center [339, 190] width 60 height 11
select select "service"
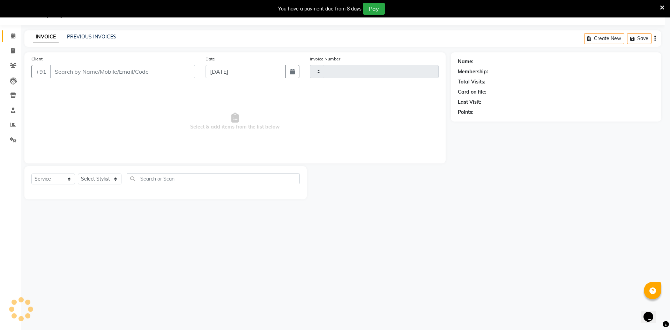
type input "0065"
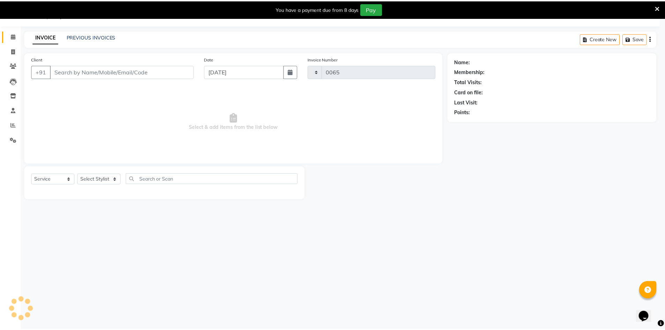
select select "8631"
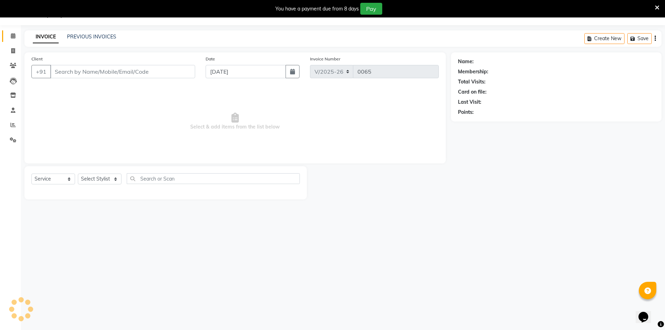
type input "9776136345"
select select "88831"
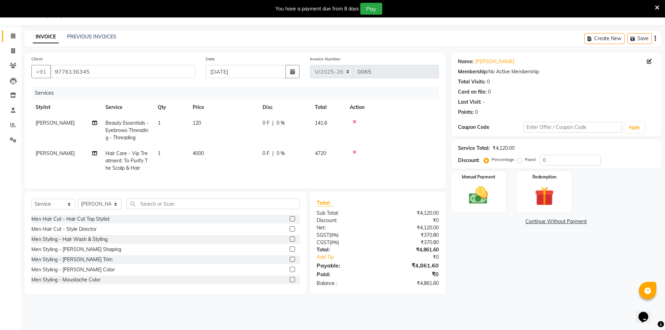
scroll to position [0, 5]
click at [471, 192] on img at bounding box center [479, 195] width 32 height 23
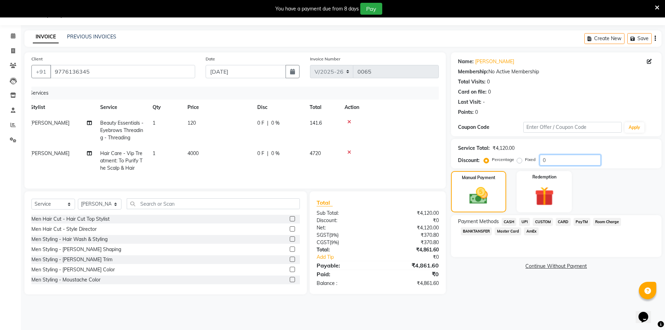
click at [547, 160] on input "0" at bounding box center [570, 160] width 61 height 11
type input "1"
type input "20"
click at [480, 270] on div "Name: [PERSON_NAME] Membership: No Active Membership Total Visits: 0 Card on fi…" at bounding box center [559, 173] width 216 height 242
click at [545, 222] on span "CUSTOM" at bounding box center [543, 222] width 20 height 8
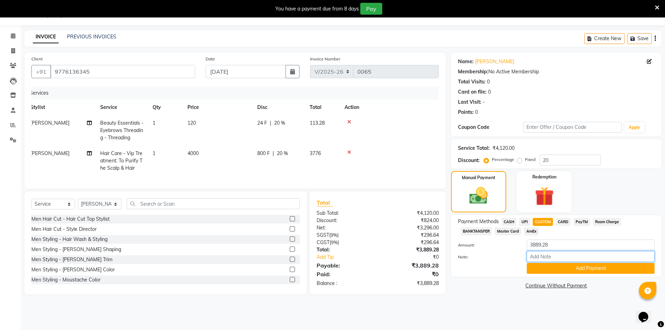
click at [540, 257] on input "Note:" at bounding box center [591, 256] width 128 height 11
type input "Upi"
drag, startPoint x: 560, startPoint y: 264, endPoint x: 505, endPoint y: 280, distance: 57.3
click at [505, 280] on div "Name: [PERSON_NAME] Membership: No Active Membership Total Visits: 0 Card on fi…" at bounding box center [559, 173] width 216 height 242
click at [543, 263] on button "Add Payment" at bounding box center [591, 268] width 128 height 11
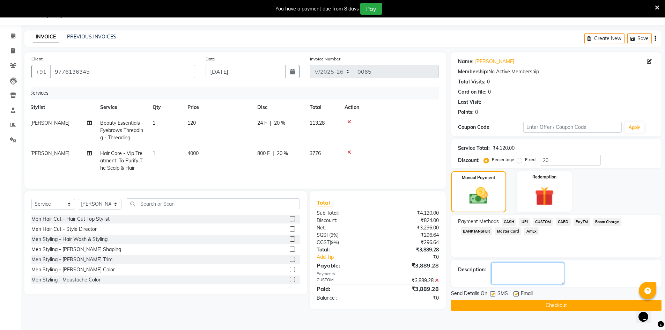
click at [503, 273] on textarea at bounding box center [527, 273] width 73 height 22
click at [507, 307] on button "Checkout" at bounding box center [556, 305] width 210 height 11
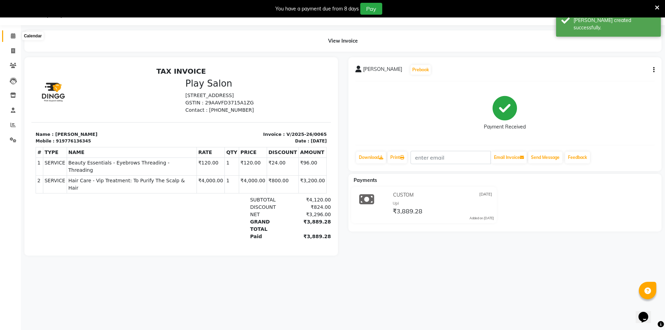
click at [13, 33] on span at bounding box center [13, 36] width 12 height 8
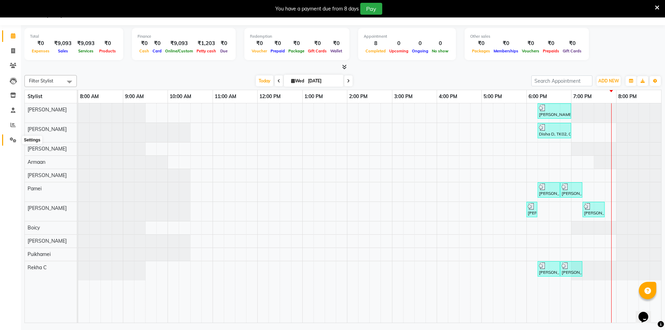
click at [15, 140] on icon at bounding box center [13, 139] width 7 height 5
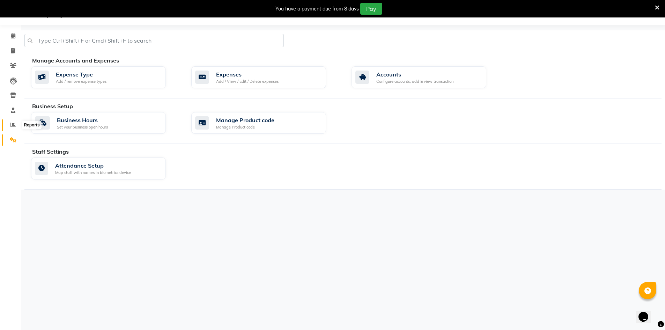
click at [10, 124] on span at bounding box center [13, 125] width 12 height 8
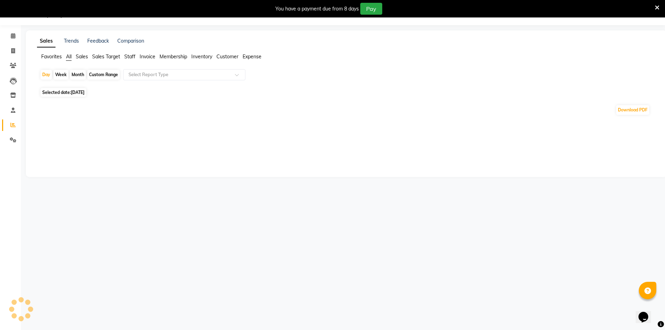
click at [76, 56] on span "Sales" at bounding box center [82, 56] width 12 height 6
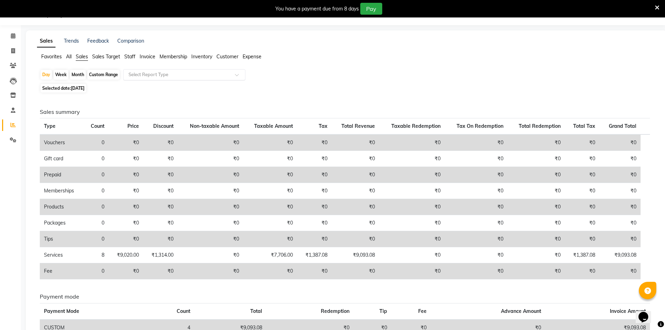
click at [140, 73] on input "text" at bounding box center [177, 74] width 101 height 7
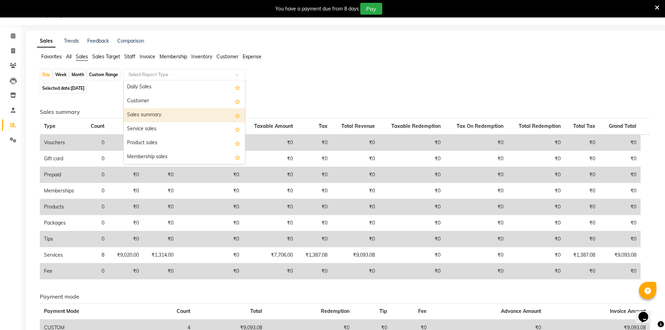
click at [143, 118] on div "Sales summary" at bounding box center [184, 115] width 121 height 14
select select "filtered_report"
select select "csv"
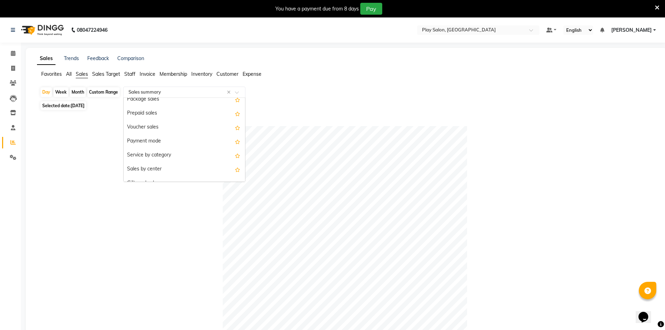
scroll to position [105, 0]
click at [156, 130] on div "Payment mode" at bounding box center [184, 126] width 121 height 14
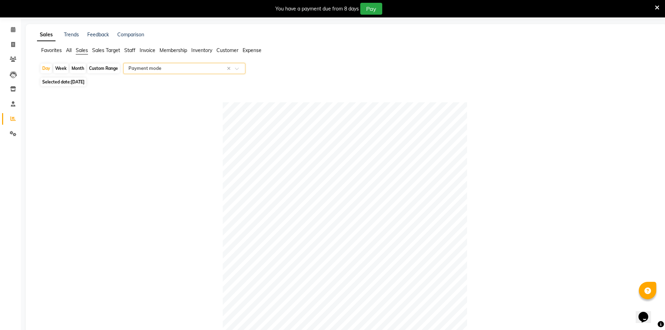
scroll to position [0, 0]
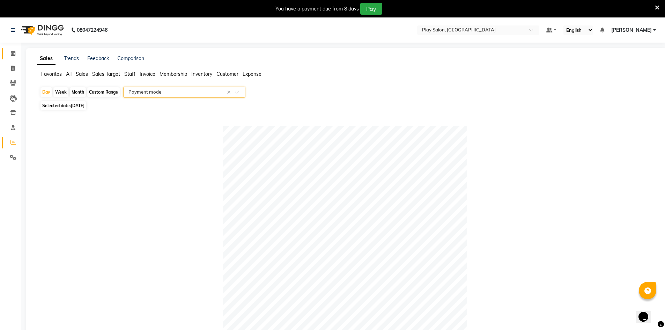
click at [12, 49] on link "Calendar" at bounding box center [10, 54] width 17 height 12
